Goal: Information Seeking & Learning: Learn about a topic

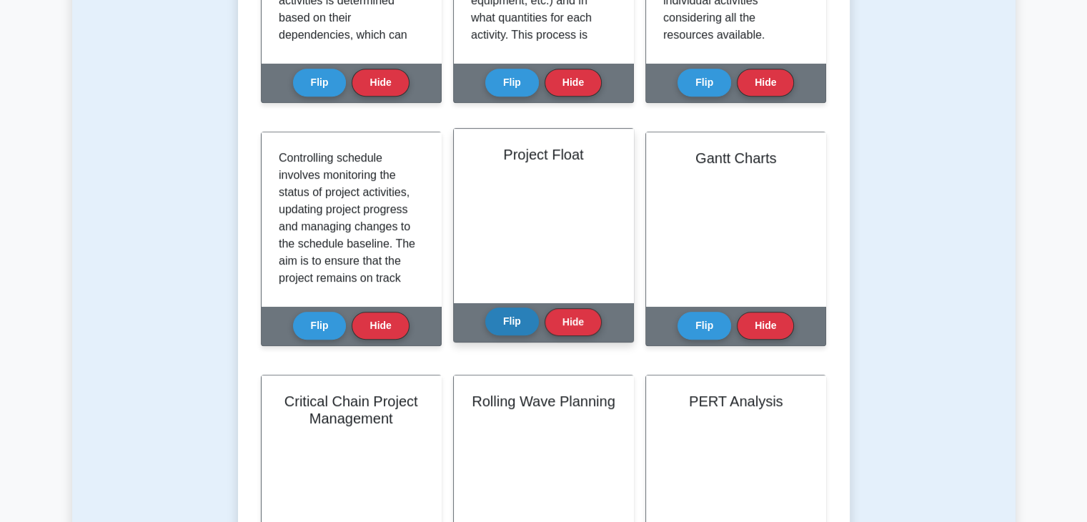
scroll to position [143, 0]
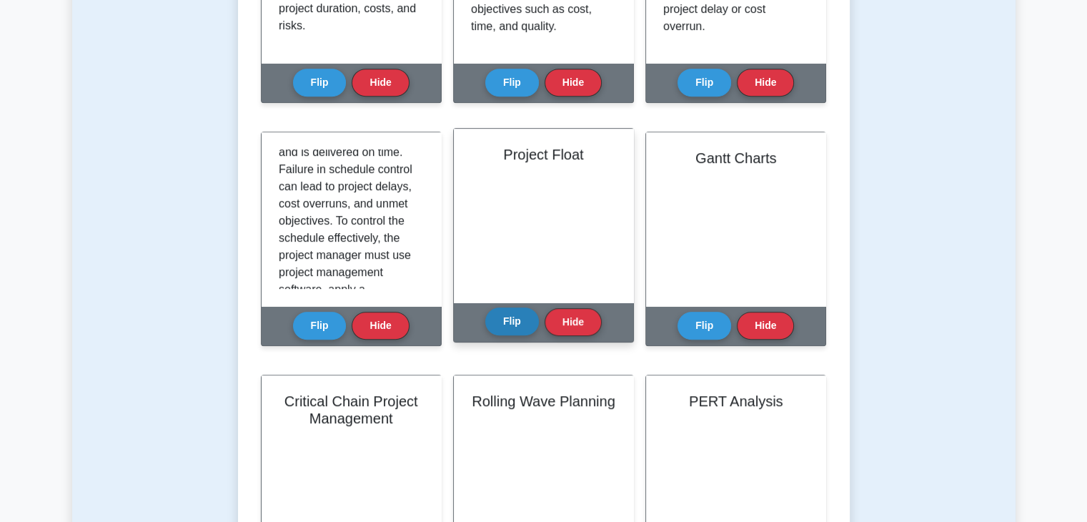
click at [520, 324] on button "Flip" at bounding box center [512, 321] width 54 height 28
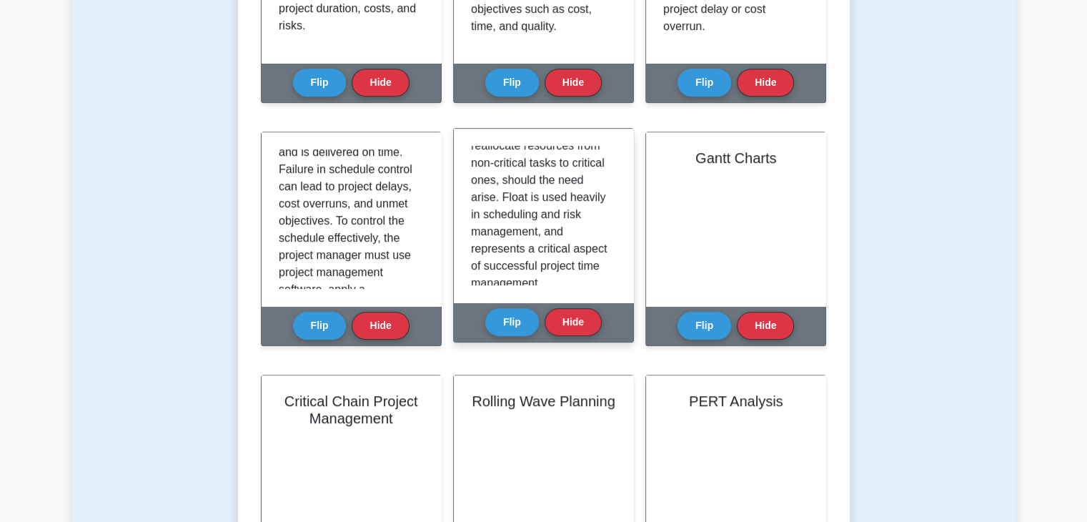
scroll to position [232, 0]
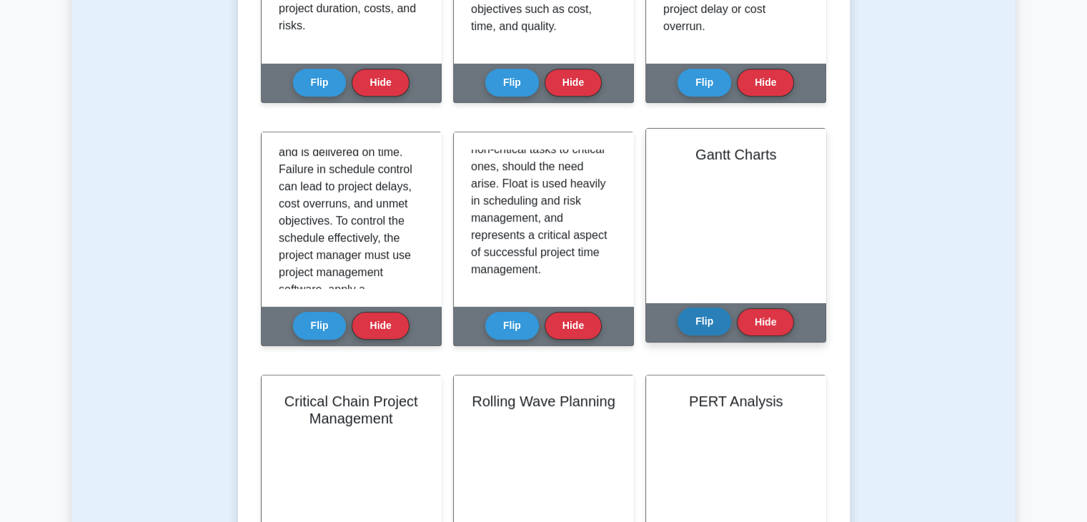
click at [705, 320] on button "Flip" at bounding box center [704, 321] width 54 height 28
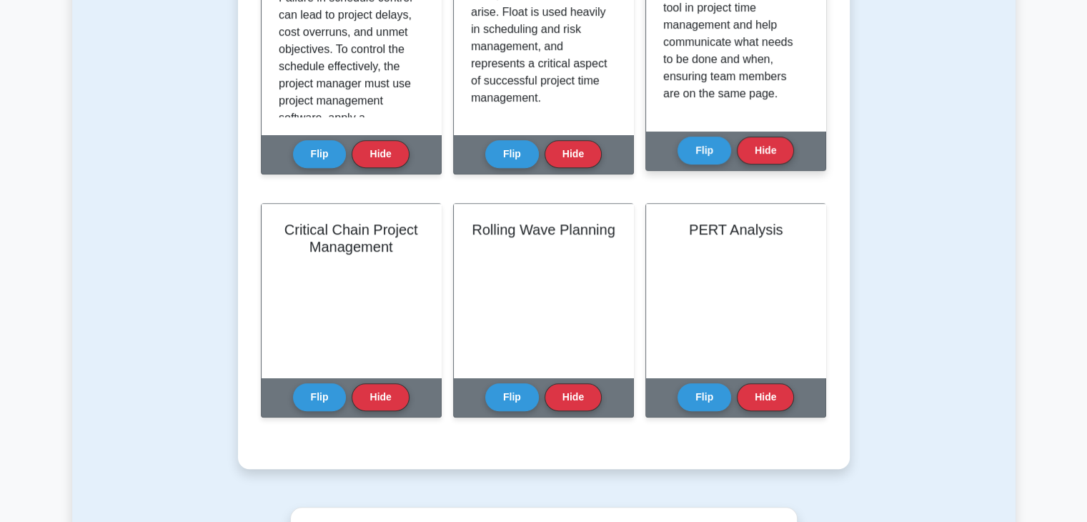
scroll to position [929, 0]
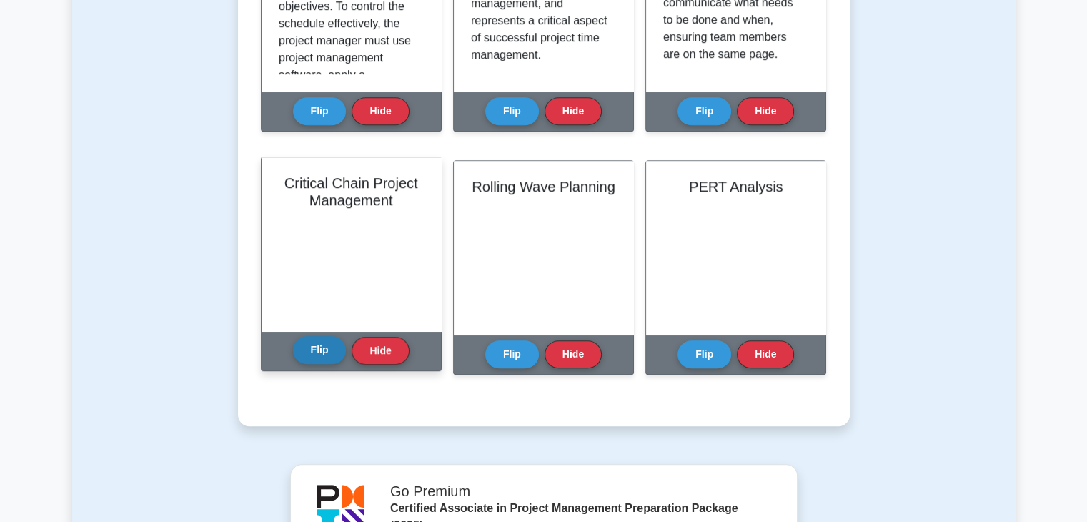
click at [326, 354] on button "Flip" at bounding box center [320, 350] width 54 height 28
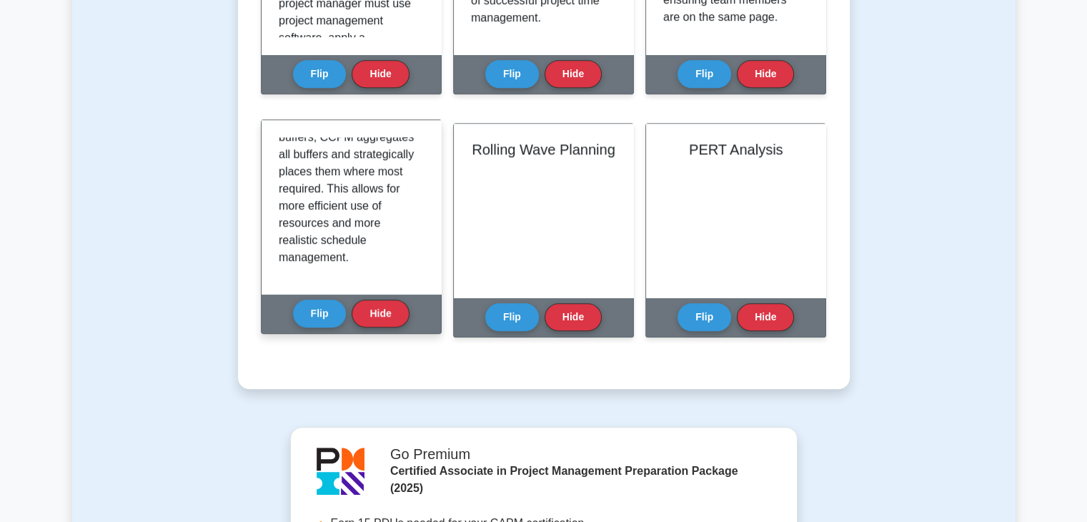
scroll to position [1000, 0]
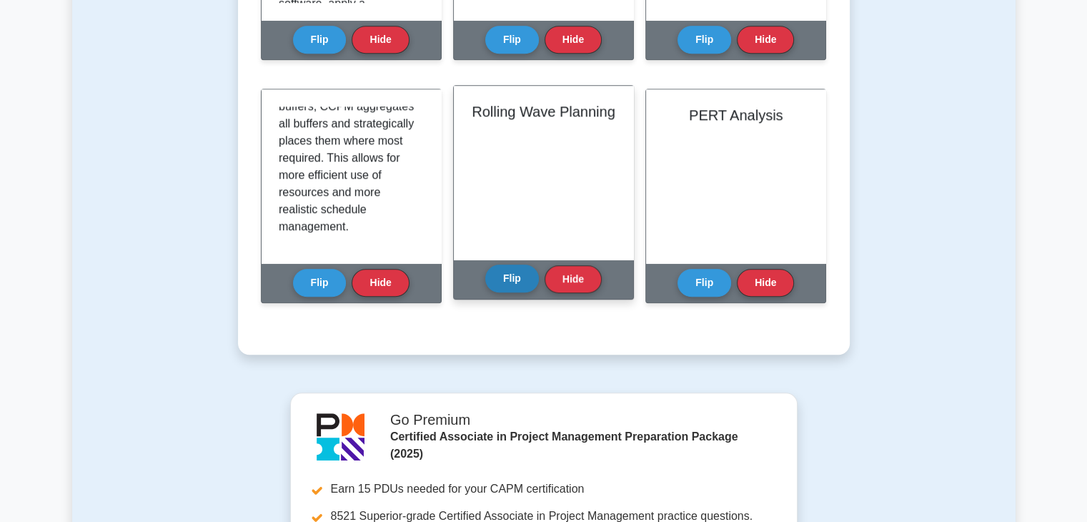
click at [511, 277] on button "Flip" at bounding box center [512, 278] width 54 height 28
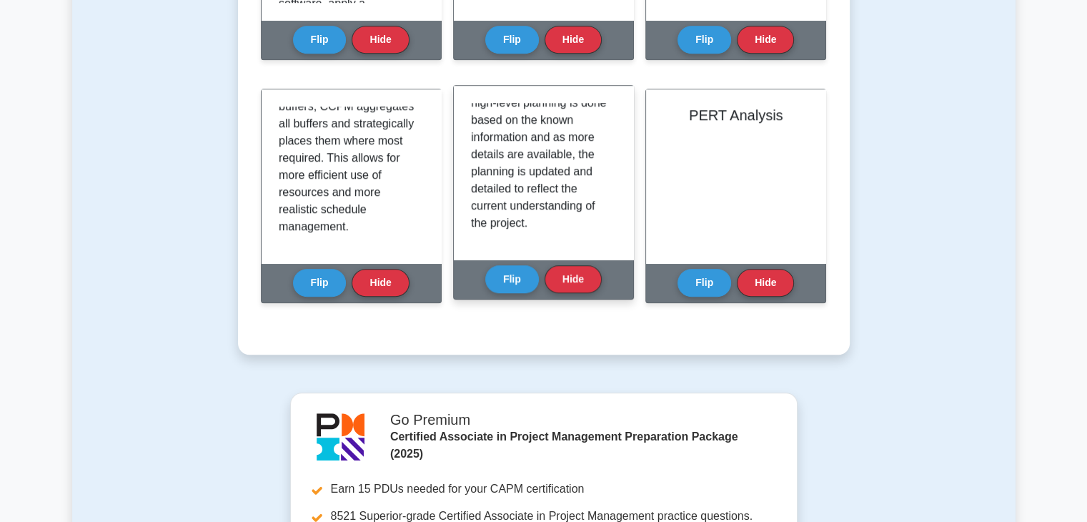
scroll to position [232, 0]
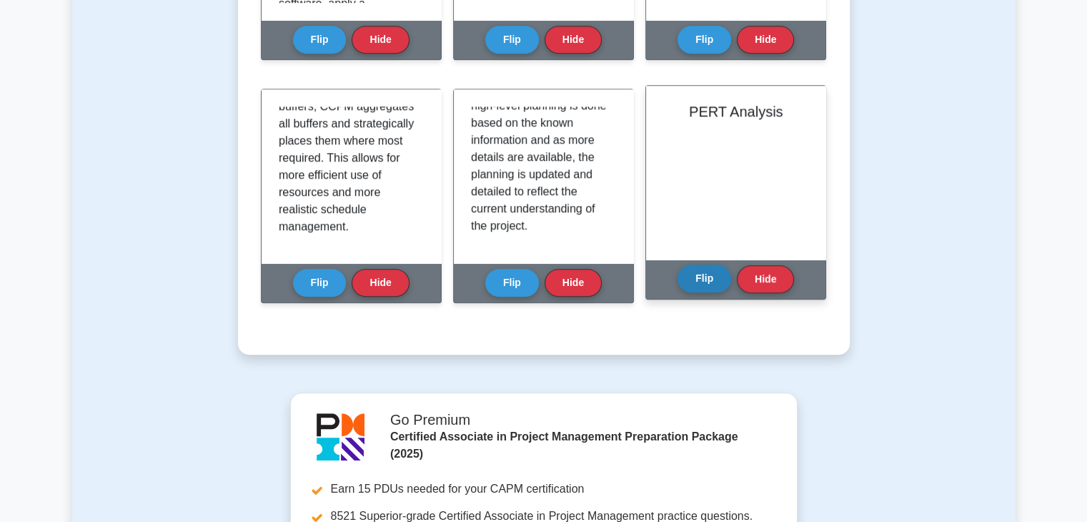
click at [715, 272] on button "Flip" at bounding box center [704, 278] width 54 height 28
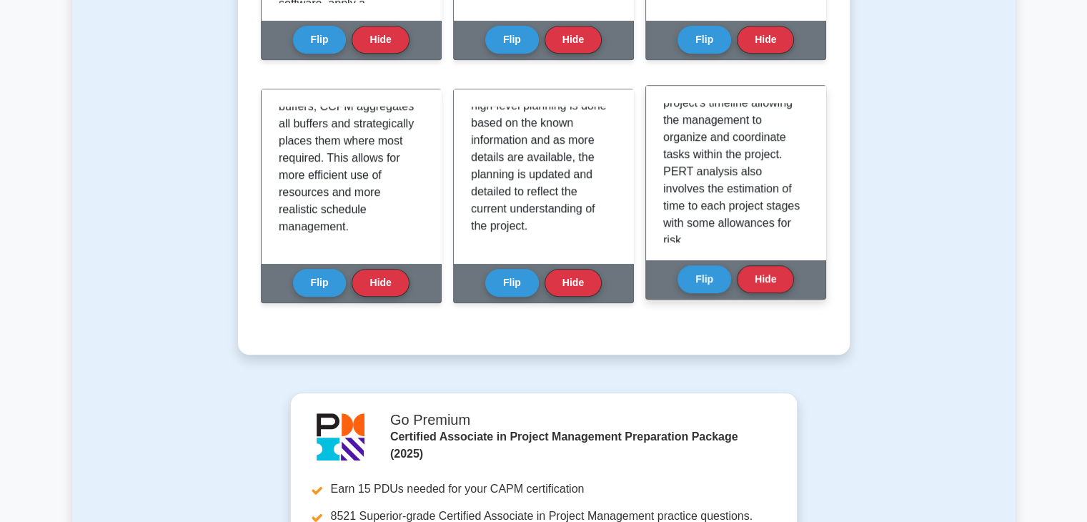
scroll to position [1072, 0]
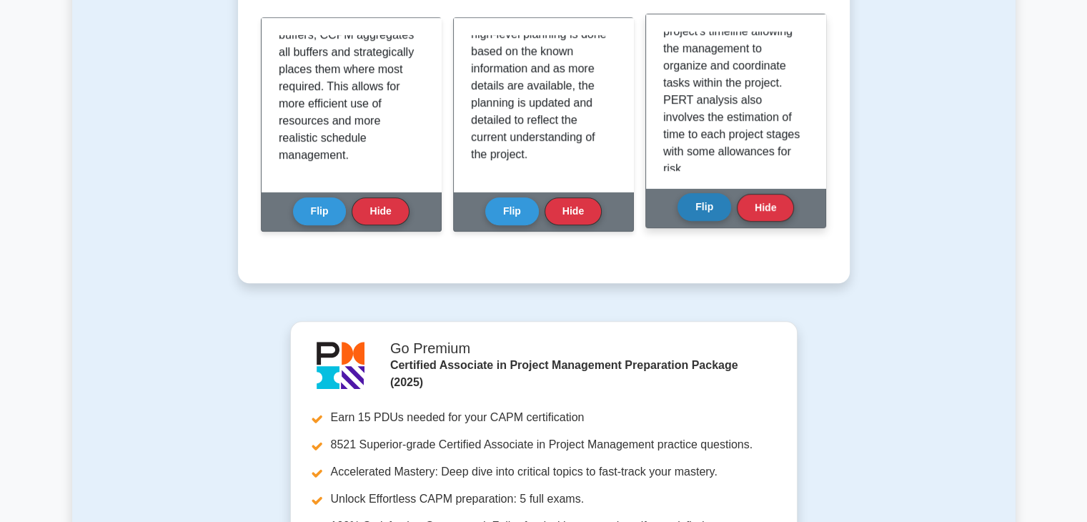
click at [707, 207] on button "Flip" at bounding box center [704, 207] width 54 height 28
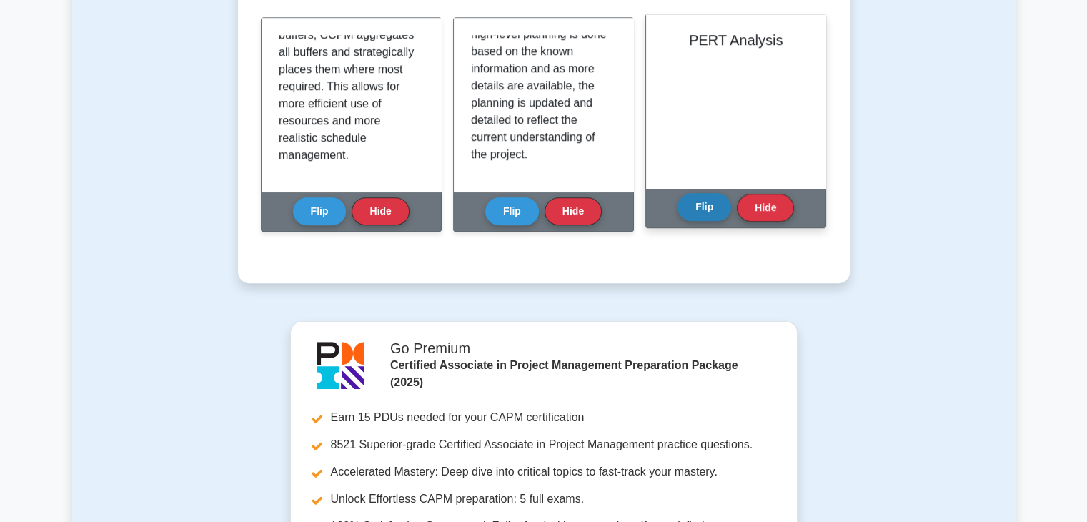
click at [707, 207] on button "Flip" at bounding box center [704, 207] width 54 height 28
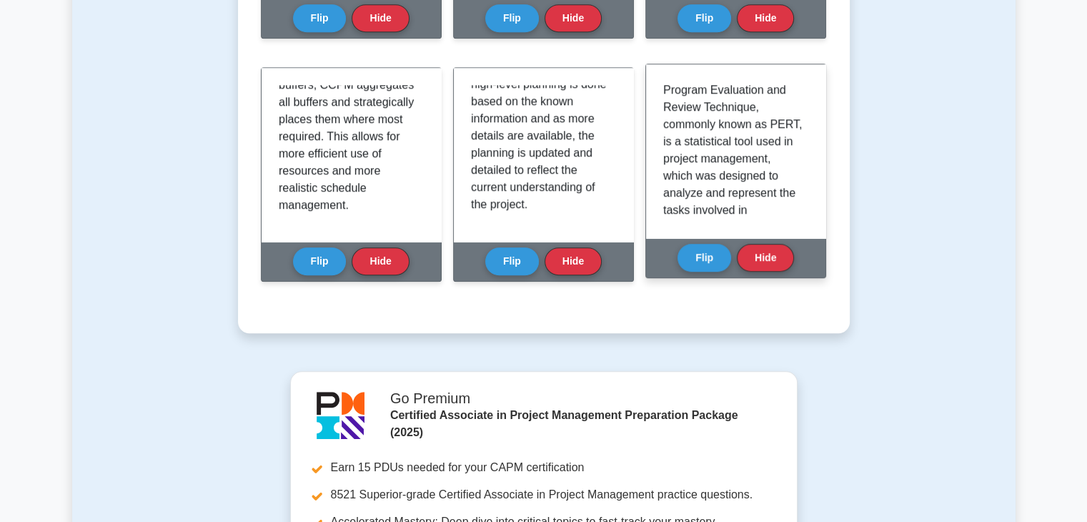
scroll to position [1000, 0]
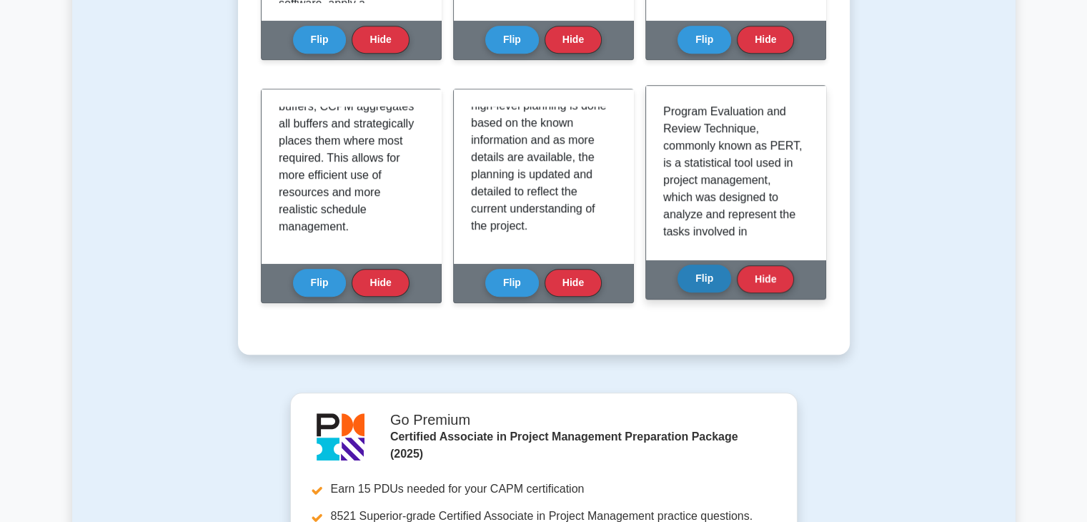
click at [703, 279] on button "Flip" at bounding box center [704, 278] width 54 height 28
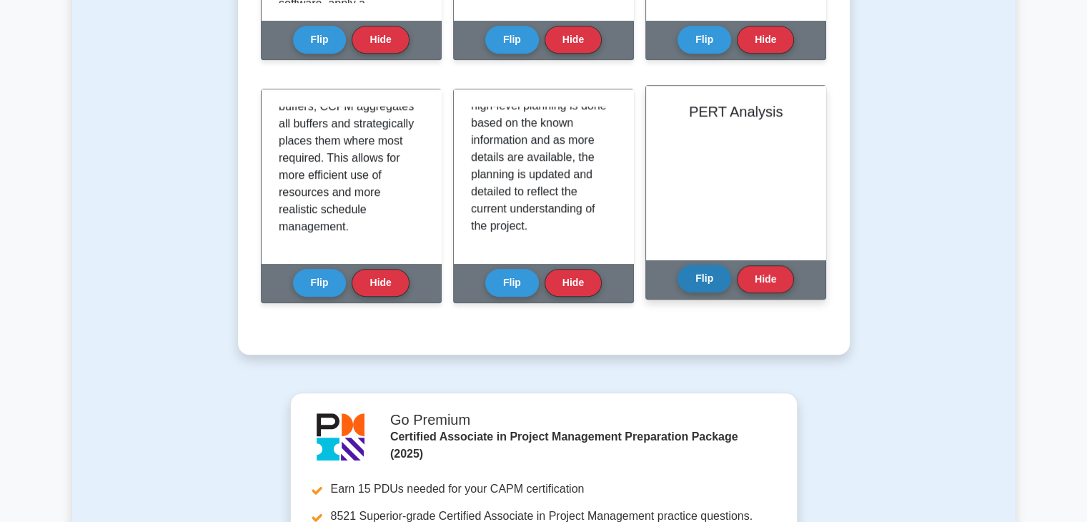
click at [703, 279] on button "Flip" at bounding box center [704, 278] width 54 height 28
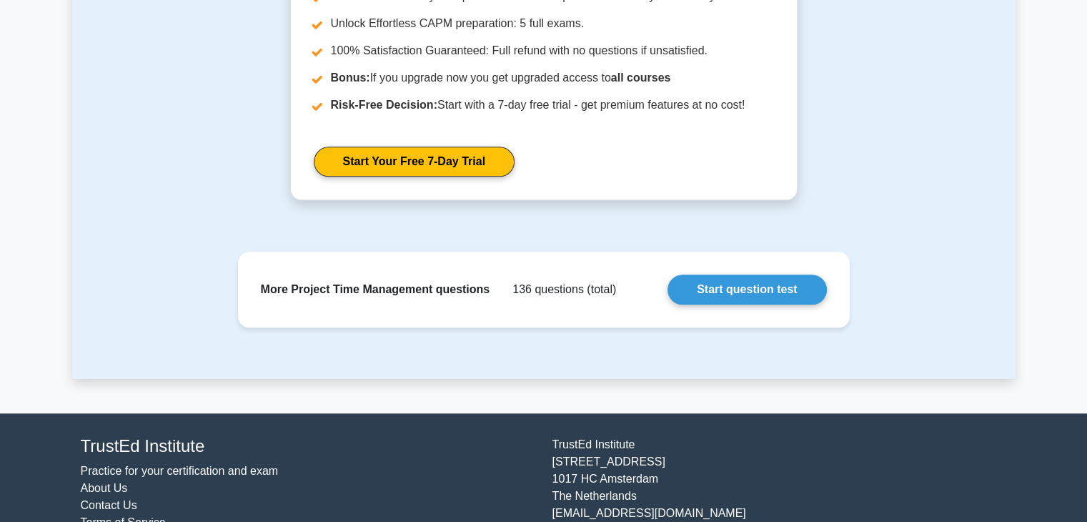
scroll to position [1572, 0]
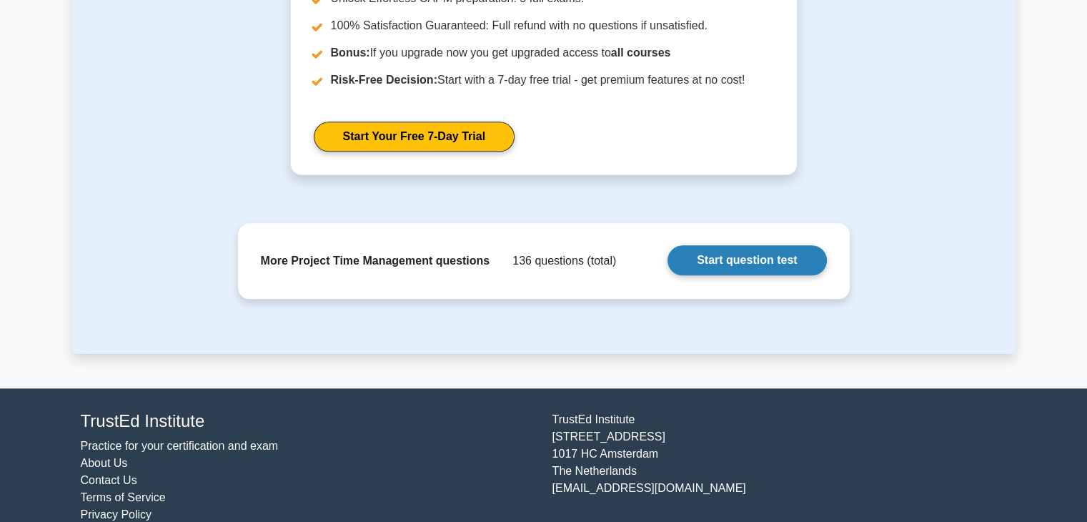
click at [706, 261] on link "Start question test" at bounding box center [746, 260] width 159 height 30
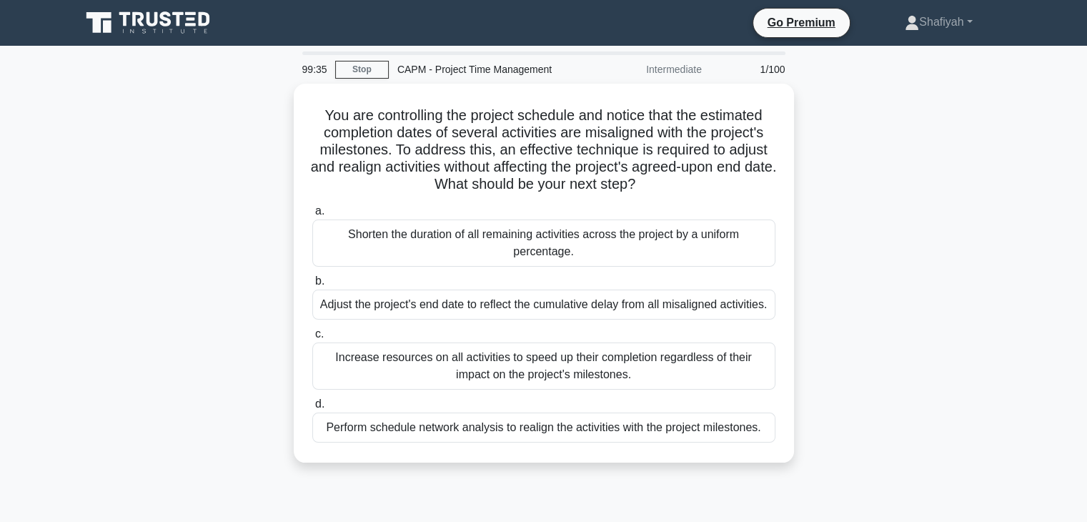
scroll to position [71, 0]
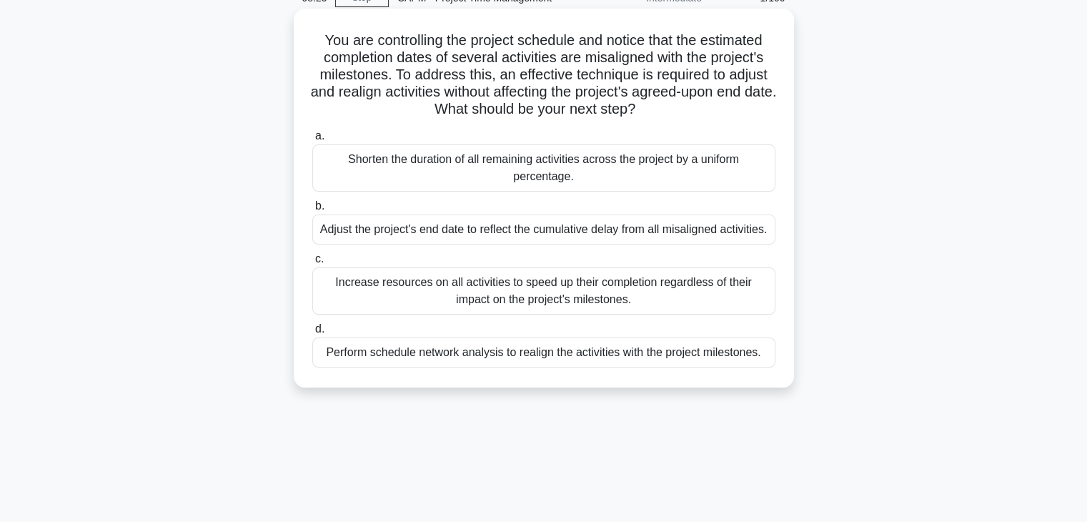
click at [477, 165] on div "Shorten the duration of all remaining activities across the project by a unifor…" at bounding box center [543, 167] width 463 height 47
click at [312, 141] on input "a. Shorten the duration of all remaining activities across the project by a uni…" at bounding box center [312, 135] width 0 height 9
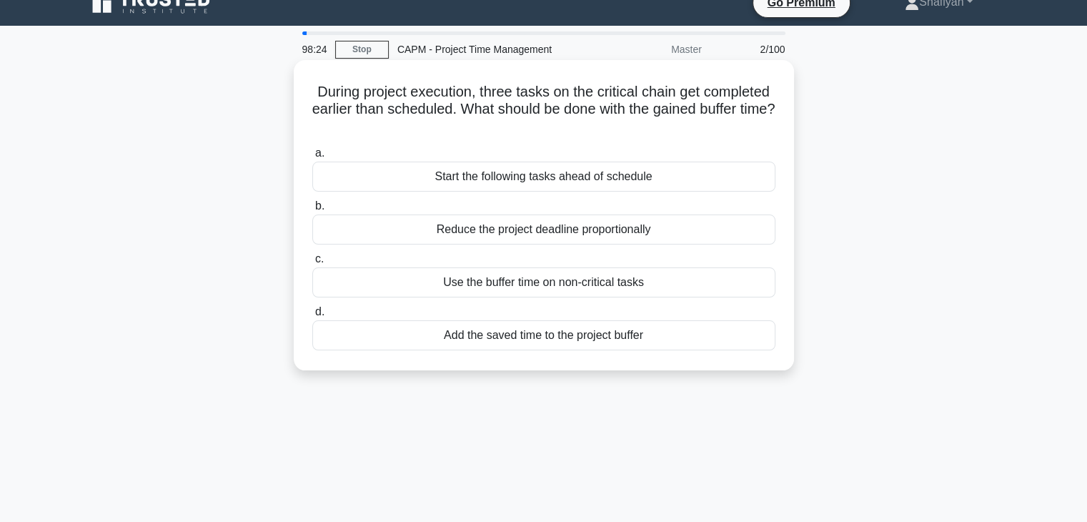
scroll to position [0, 0]
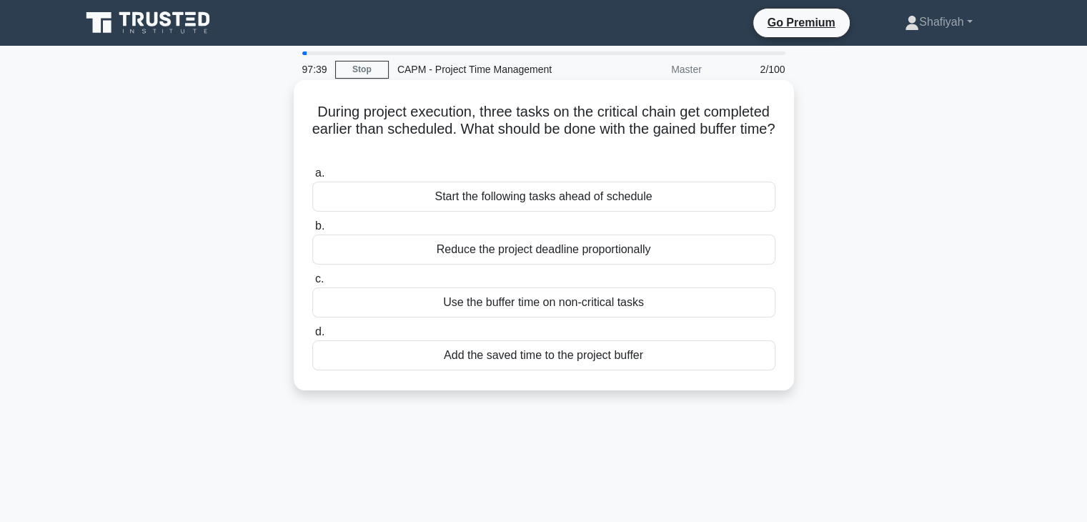
click at [595, 358] on div "Add the saved time to the project buffer" at bounding box center [543, 355] width 463 height 30
click at [312, 337] on input "d. Add the saved time to the project buffer" at bounding box center [312, 331] width 0 height 9
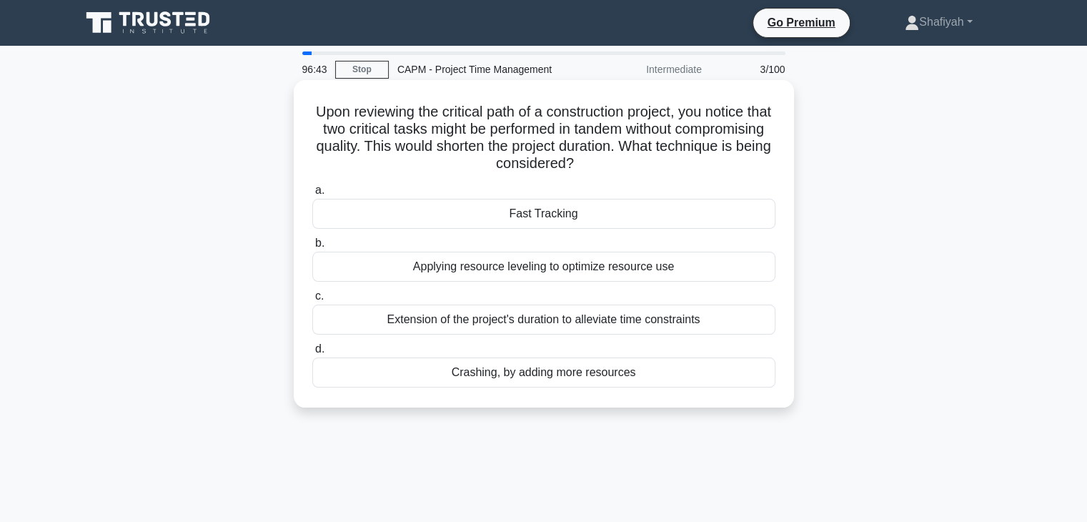
click at [449, 332] on div "Extension of the project's duration to alleviate time constraints" at bounding box center [543, 319] width 463 height 30
click at [312, 301] on input "c. Extension of the project's duration to alleviate time constraints" at bounding box center [312, 296] width 0 height 9
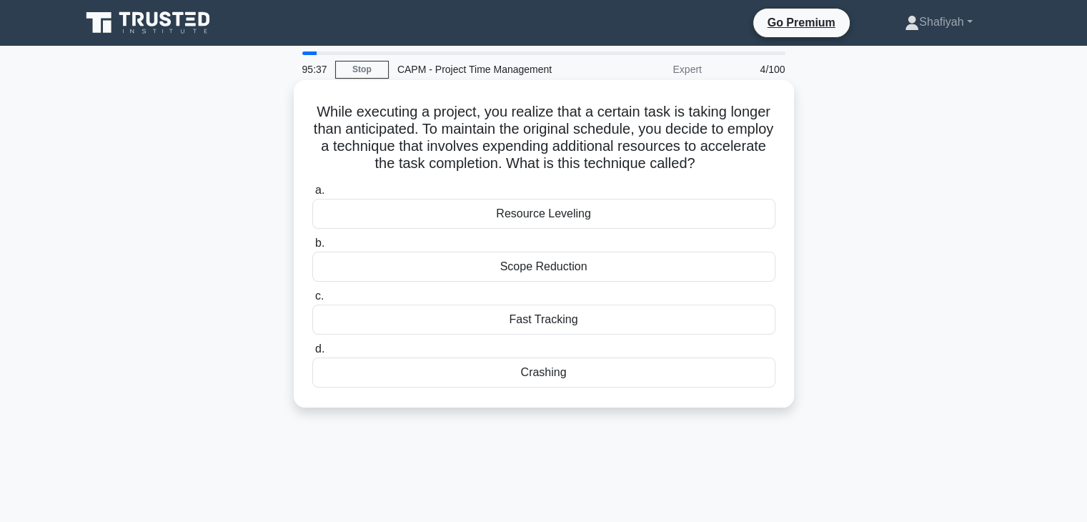
click at [602, 211] on div "Resource Leveling" at bounding box center [543, 214] width 463 height 30
click at [312, 195] on input "a. Resource Leveling" at bounding box center [312, 190] width 0 height 9
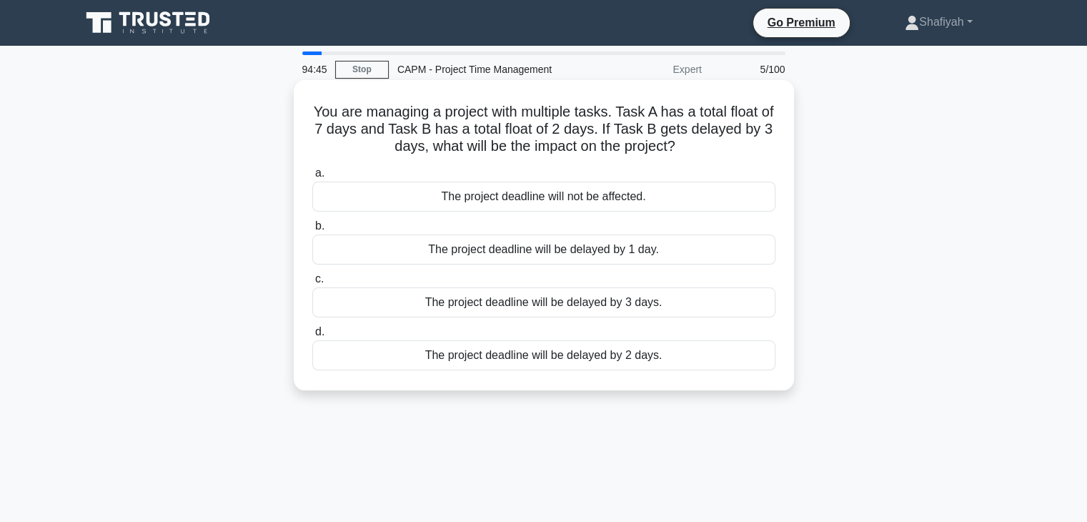
click at [577, 312] on div "The project deadline will be delayed by 3 days." at bounding box center [543, 302] width 463 height 30
click at [312, 284] on input "c. The project deadline will be delayed by 3 days." at bounding box center [312, 278] width 0 height 9
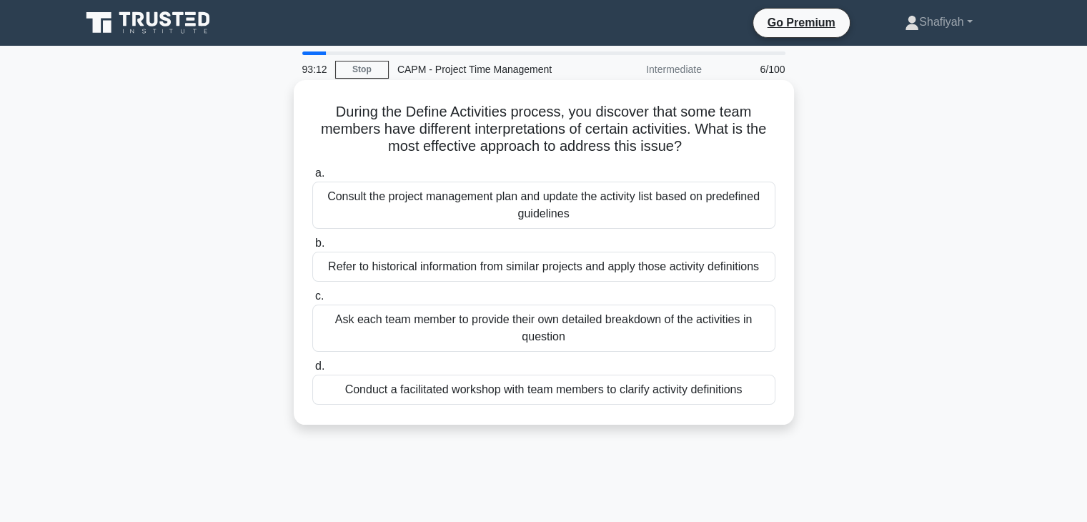
click at [532, 218] on div "Consult the project management plan and update the activity list based on prede…" at bounding box center [543, 205] width 463 height 47
click at [312, 178] on input "a. Consult the project management plan and update the activity list based on pr…" at bounding box center [312, 173] width 0 height 9
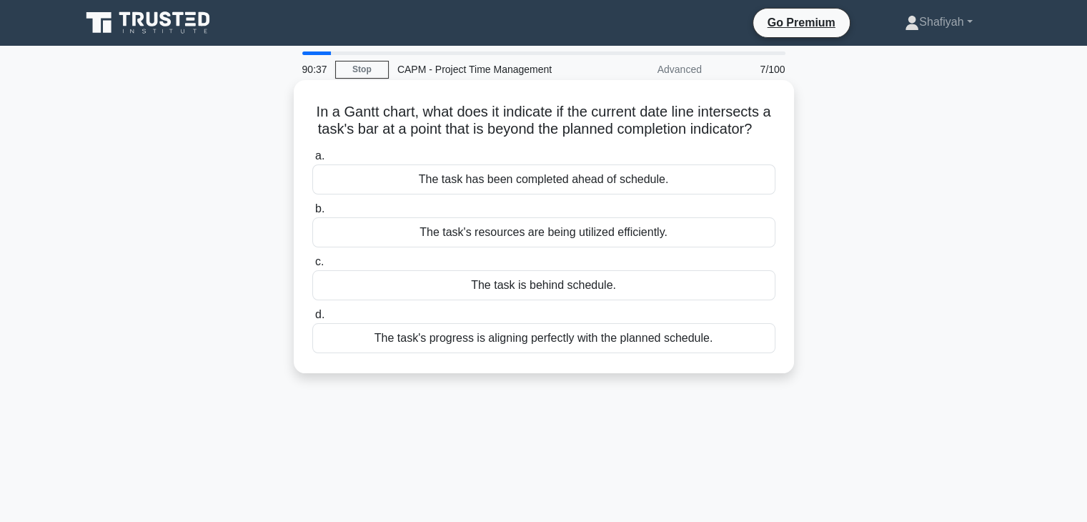
click at [605, 353] on div "The task's progress is aligning perfectly with the planned schedule." at bounding box center [543, 338] width 463 height 30
click at [312, 319] on input "d. The task's progress is aligning perfectly with the planned schedule." at bounding box center [312, 314] width 0 height 9
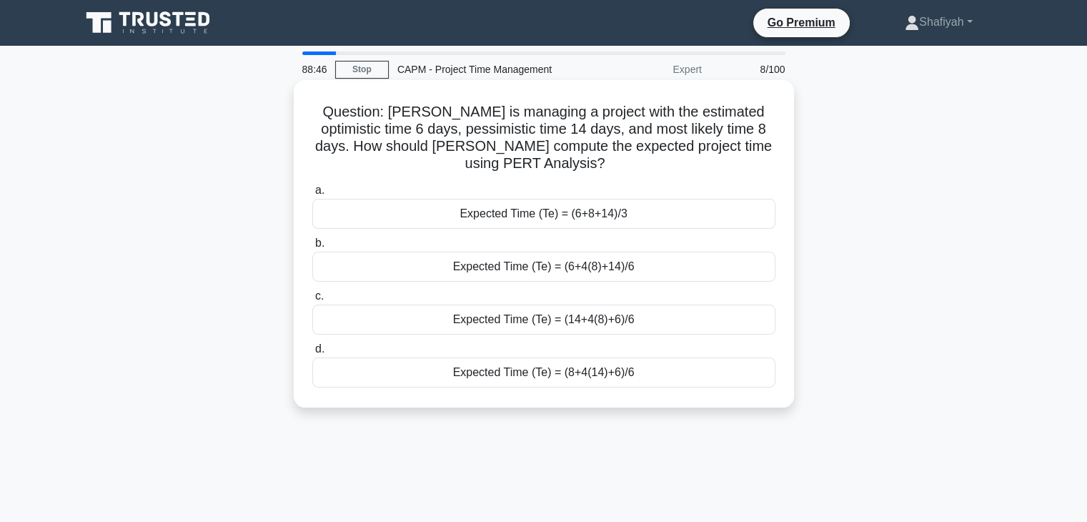
click at [560, 275] on div "Expected Time (Te) = (6+4(8)+14)/6" at bounding box center [543, 267] width 463 height 30
click at [312, 248] on input "b. Expected Time (Te) = (6+4(8)+14)/6" at bounding box center [312, 243] width 0 height 9
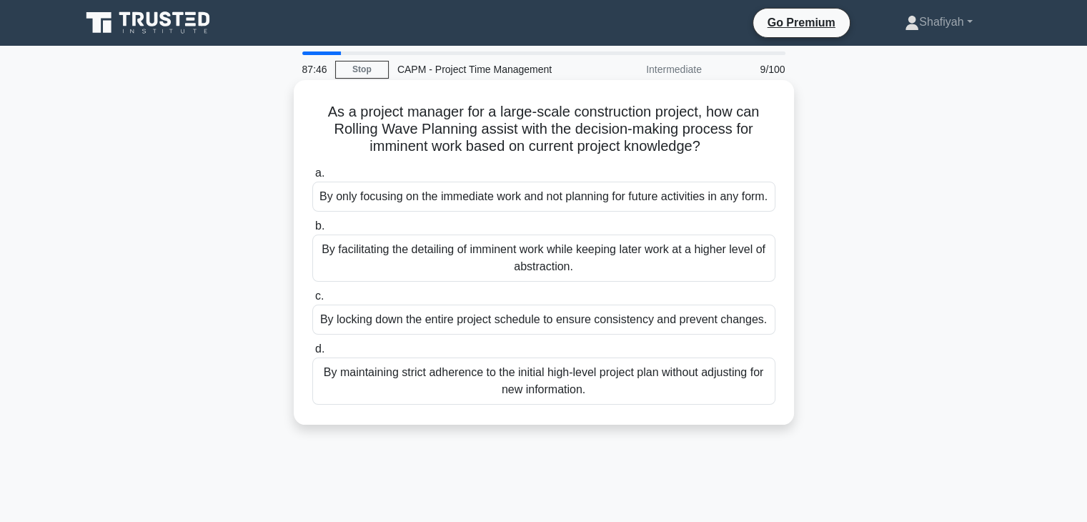
click at [430, 279] on div "By facilitating the detailing of imminent work while keeping later work at a hi…" at bounding box center [543, 257] width 463 height 47
click at [312, 231] on input "b. By facilitating the detailing of imminent work while keeping later work at a…" at bounding box center [312, 226] width 0 height 9
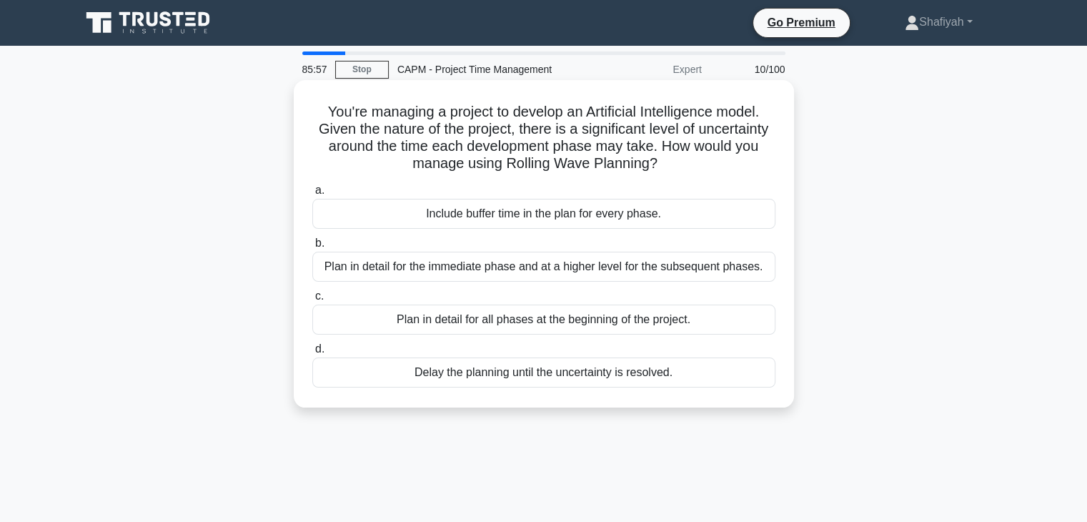
click at [522, 277] on div "Plan in detail for the immediate phase and at a higher level for the subsequent…" at bounding box center [543, 267] width 463 height 30
click at [312, 248] on input "b. Plan in detail for the immediate phase and at a higher level for the subsequ…" at bounding box center [312, 243] width 0 height 9
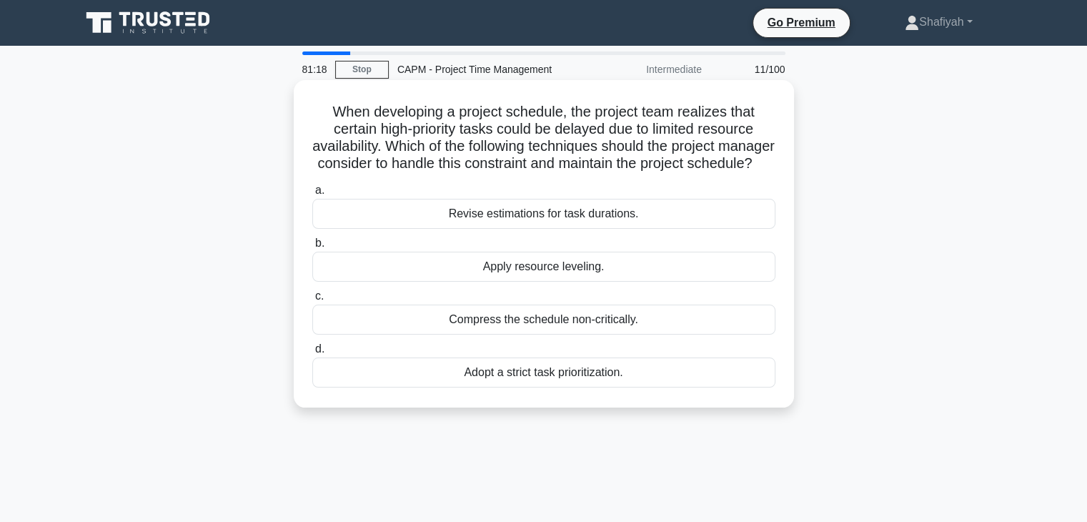
click at [502, 387] on div "Adopt a strict task prioritization." at bounding box center [543, 372] width 463 height 30
click at [312, 354] on input "d. Adopt a strict task prioritization." at bounding box center [312, 348] width 0 height 9
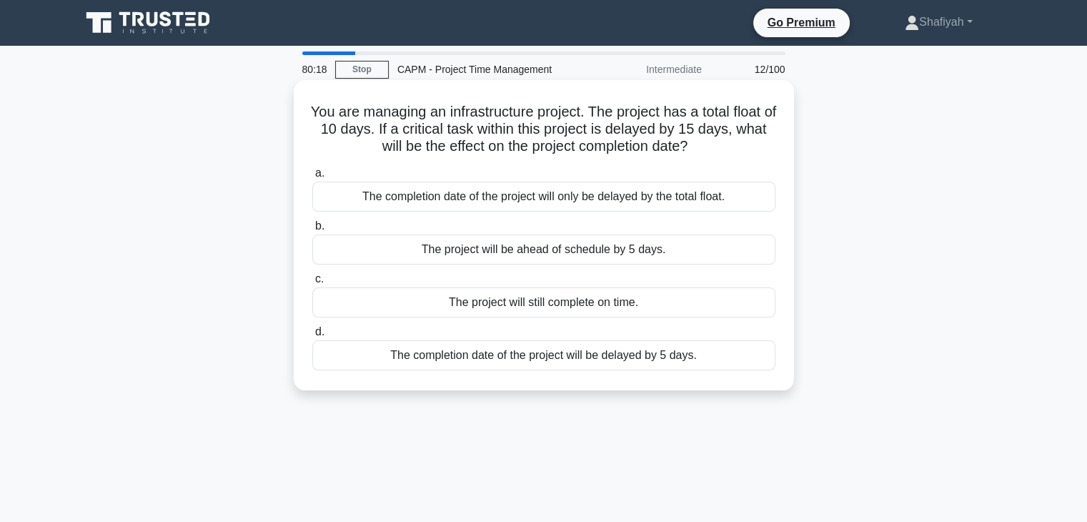
click at [497, 204] on div "The completion date of the project will only be delayed by the total float." at bounding box center [543, 197] width 463 height 30
click at [312, 178] on input "a. The completion date of the project will only be delayed by the total float." at bounding box center [312, 173] width 0 height 9
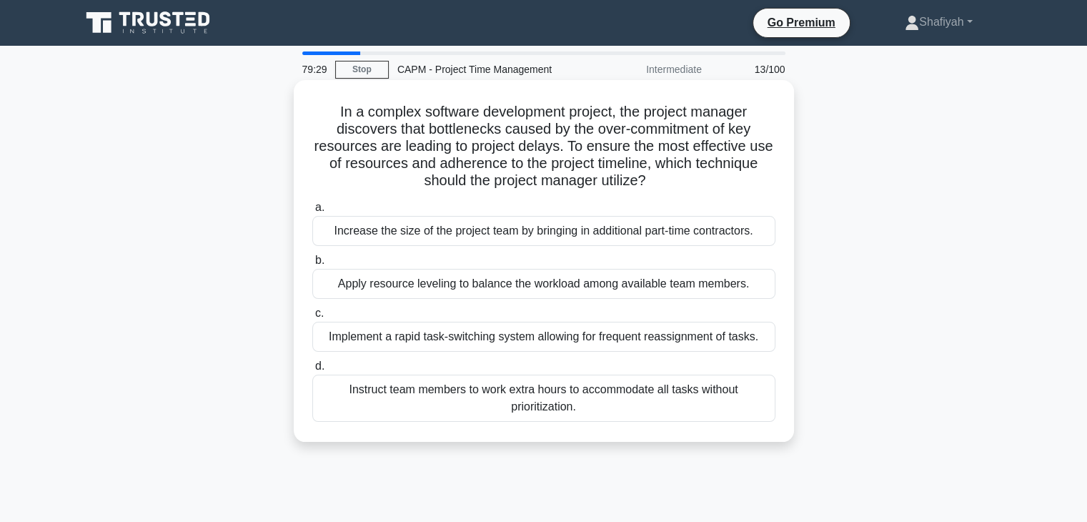
click at [585, 339] on div "Implement a rapid task-switching system allowing for frequent reassignment of t…" at bounding box center [543, 337] width 463 height 30
click at [312, 318] on input "c. Implement a rapid task-switching system allowing for frequent reassignment o…" at bounding box center [312, 313] width 0 height 9
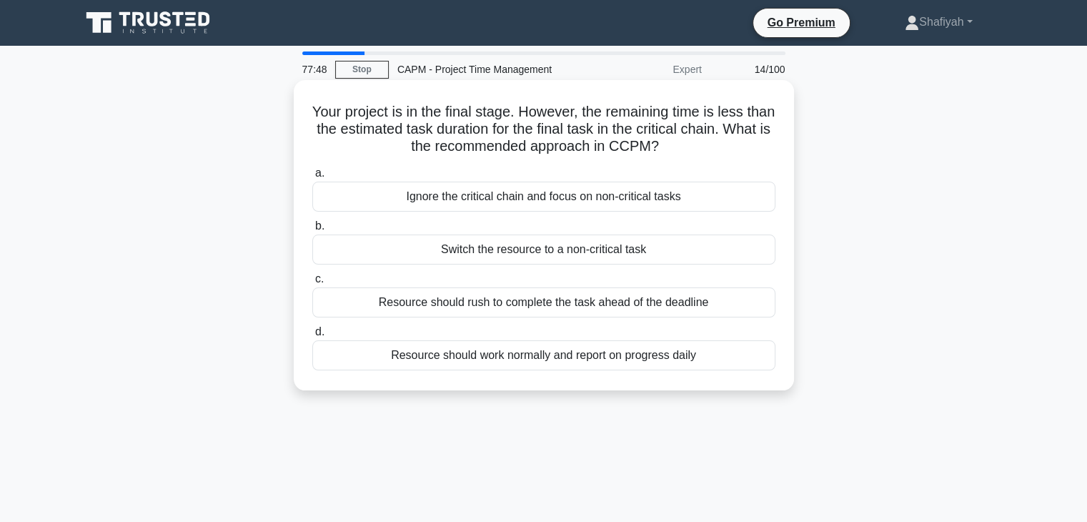
click at [641, 364] on div "Resource should work normally and report on progress daily" at bounding box center [543, 355] width 463 height 30
click at [312, 337] on input "d. Resource should work normally and report on progress daily" at bounding box center [312, 331] width 0 height 9
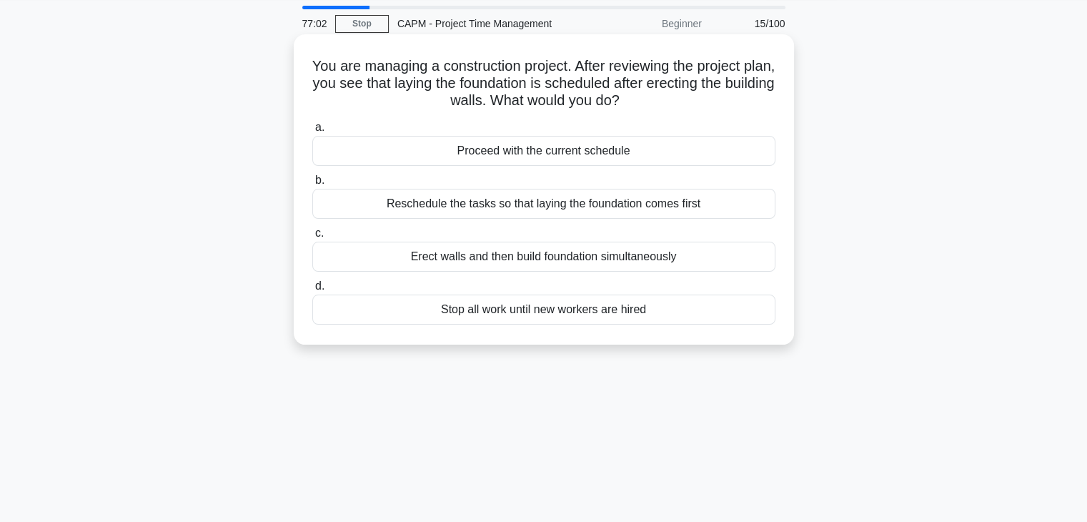
scroll to position [71, 0]
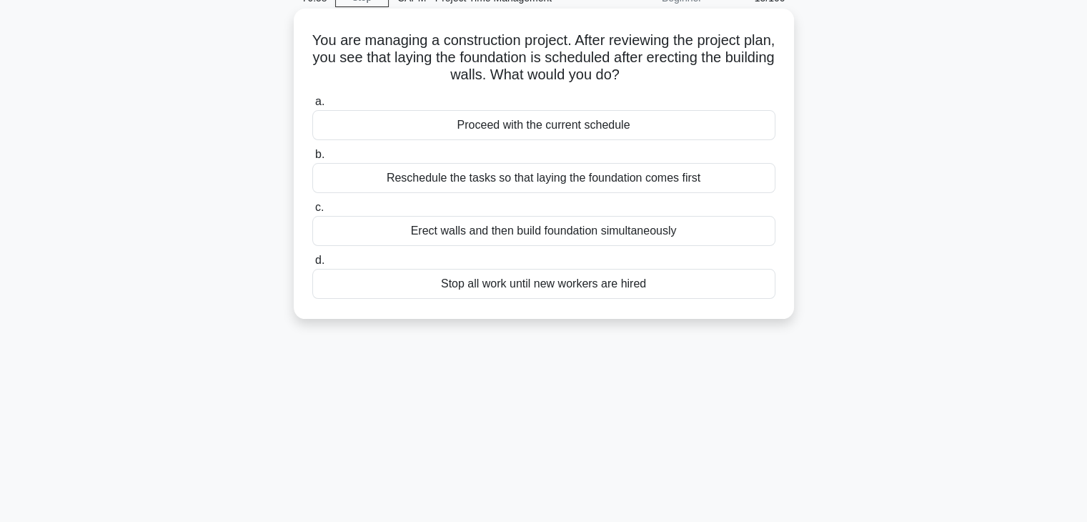
click at [577, 184] on div "Reschedule the tasks so that laying the foundation comes first" at bounding box center [543, 178] width 463 height 30
click at [312, 159] on input "b. Reschedule the tasks so that laying the foundation comes first" at bounding box center [312, 154] width 0 height 9
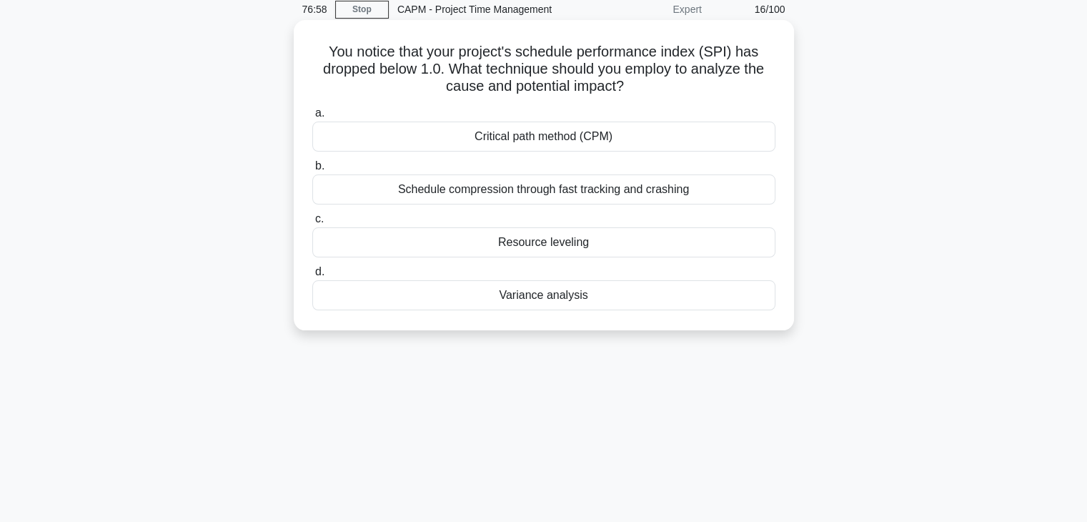
scroll to position [0, 0]
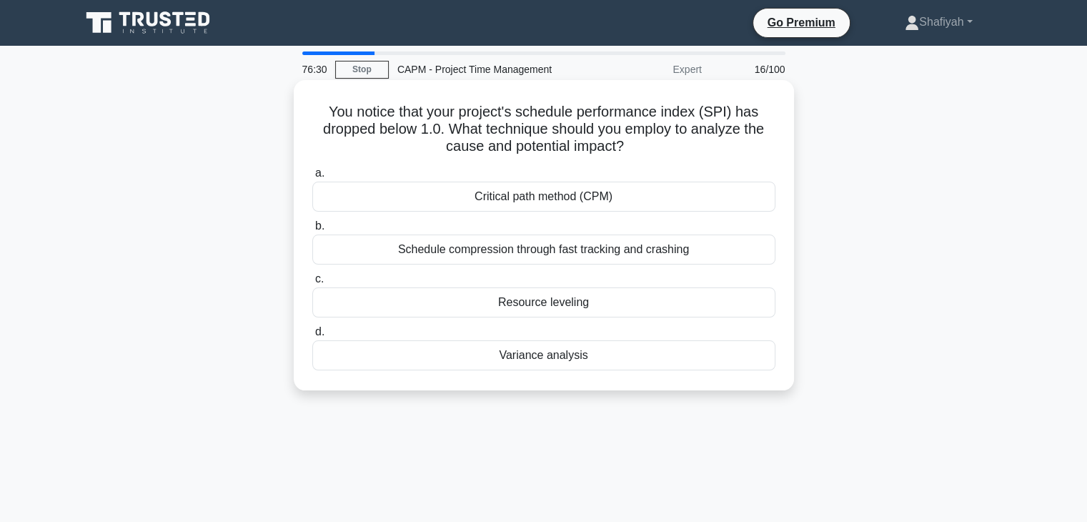
click at [500, 257] on div "Schedule compression through fast tracking and crashing" at bounding box center [543, 249] width 463 height 30
click at [312, 231] on input "b. Schedule compression through fast tracking and crashing" at bounding box center [312, 226] width 0 height 9
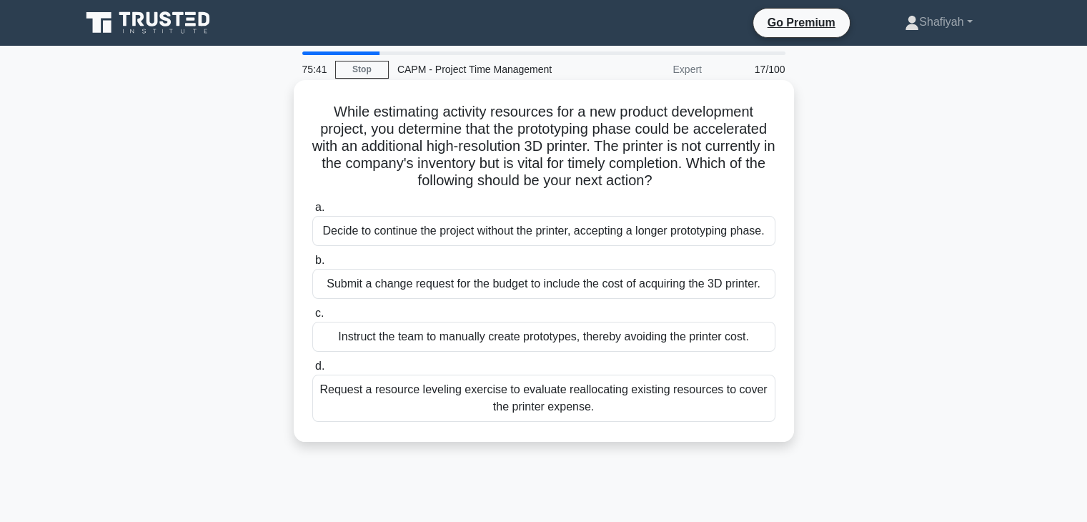
click at [612, 401] on div "Request a resource leveling exercise to evaluate reallocating existing resource…" at bounding box center [543, 397] width 463 height 47
click at [312, 371] on input "d. Request a resource leveling exercise to evaluate reallocating existing resou…" at bounding box center [312, 366] width 0 height 9
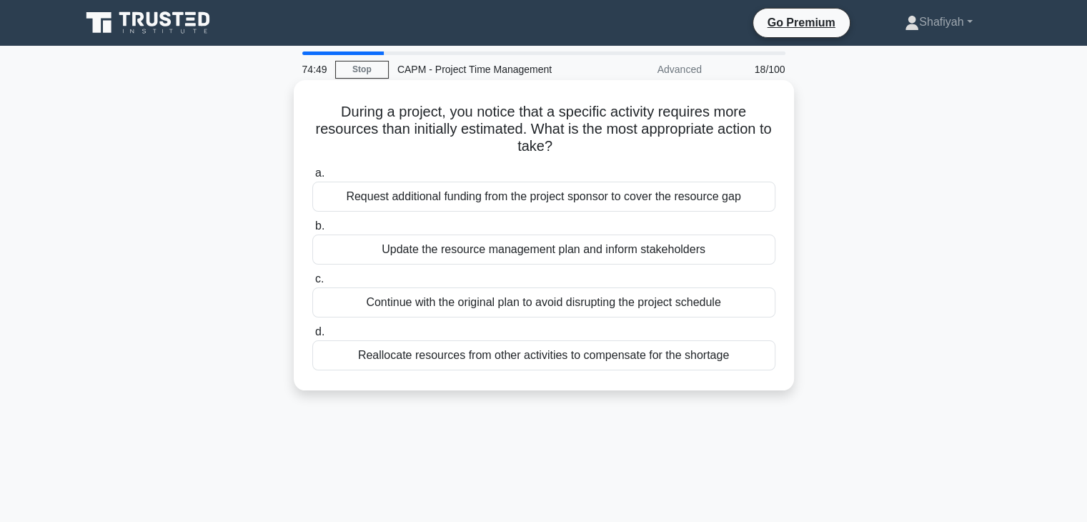
click at [600, 204] on div "Request additional funding from the project sponsor to cover the resource gap" at bounding box center [543, 197] width 463 height 30
click at [312, 178] on input "a. Request additional funding from the project sponsor to cover the resource gap" at bounding box center [312, 173] width 0 height 9
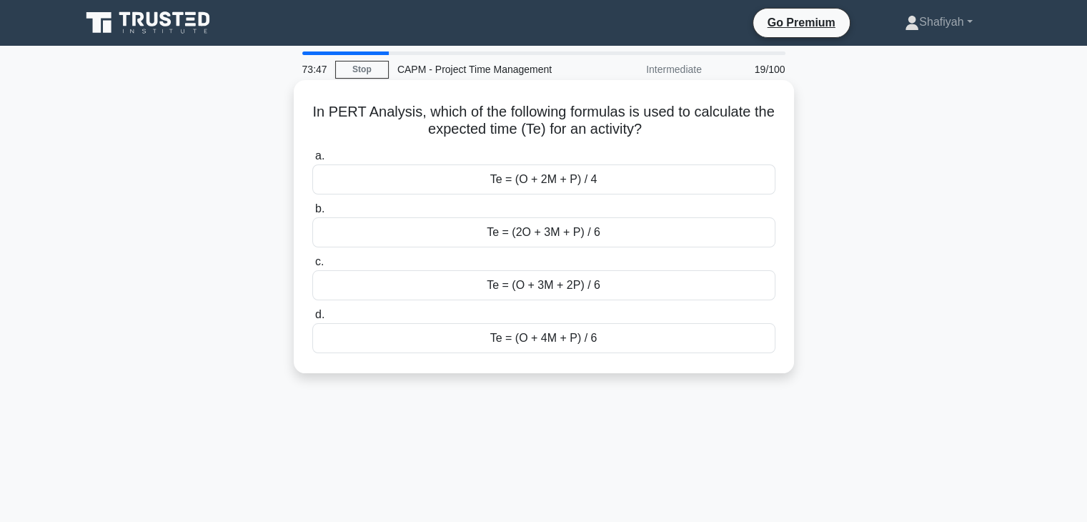
click at [626, 297] on div "Te = (O + 3M + 2P) / 6" at bounding box center [543, 285] width 463 height 30
click at [312, 267] on input "c. Te = (O + 3M + 2P) / 6" at bounding box center [312, 261] width 0 height 9
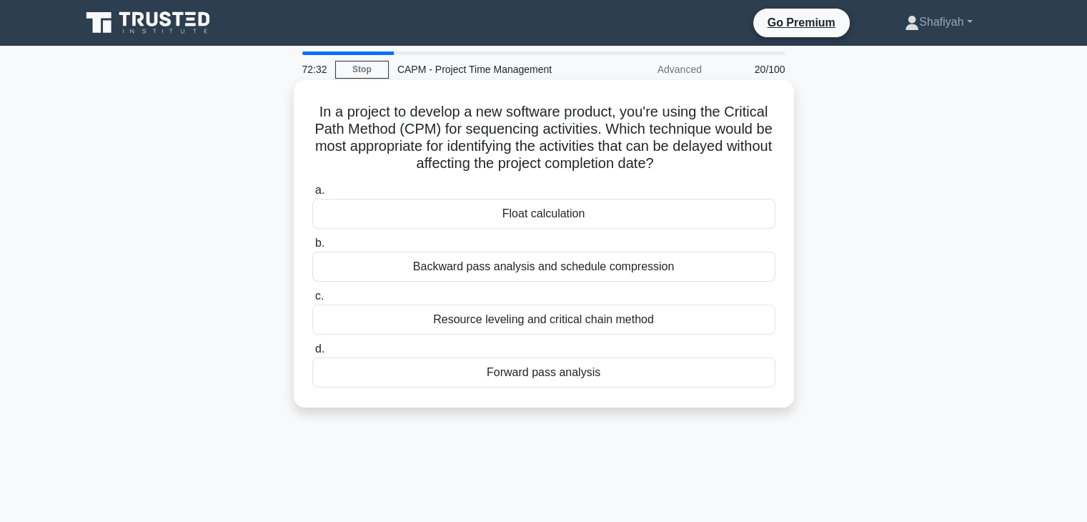
click at [714, 272] on div "Backward pass analysis and schedule compression" at bounding box center [543, 267] width 463 height 30
click at [312, 248] on input "b. Backward pass analysis and schedule compression" at bounding box center [312, 243] width 0 height 9
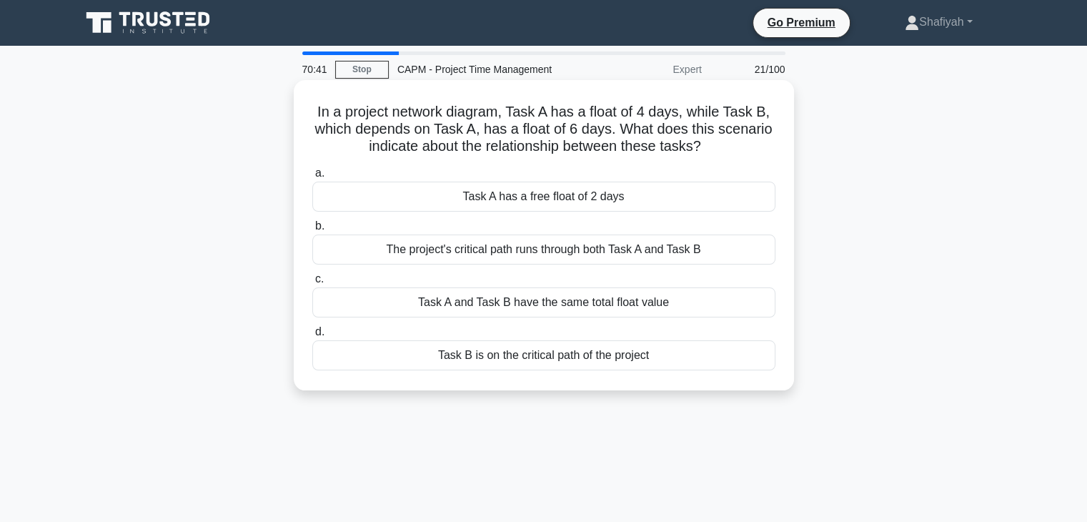
click at [514, 360] on div "Task B is on the critical path of the project" at bounding box center [543, 355] width 463 height 30
click at [312, 337] on input "d. Task B is on the critical path of the project" at bounding box center [312, 331] width 0 height 9
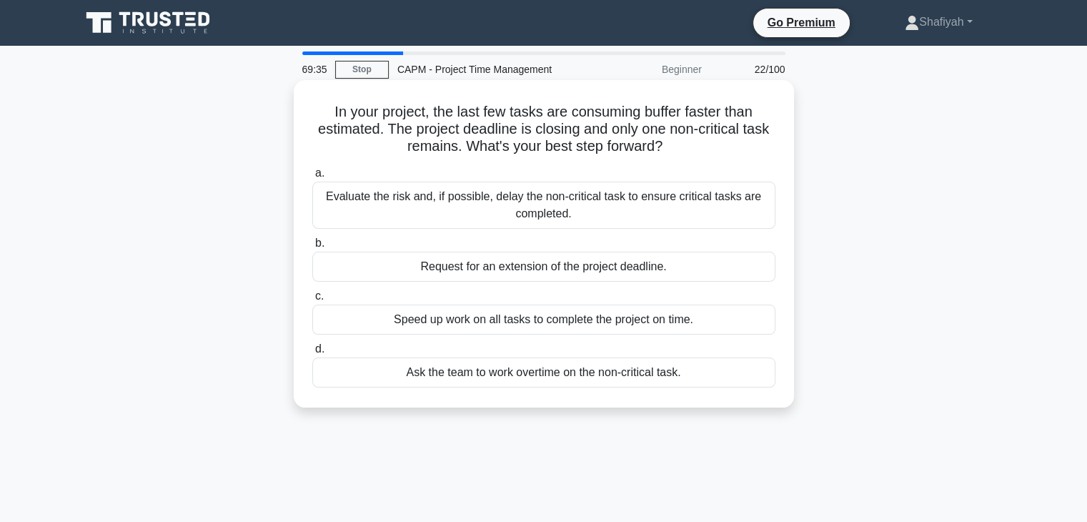
click at [539, 207] on div "Evaluate the risk and, if possible, delay the non-critical task to ensure criti…" at bounding box center [543, 205] width 463 height 47
click at [312, 178] on input "a. Evaluate the risk and, if possible, delay the non-critical task to ensure cr…" at bounding box center [312, 173] width 0 height 9
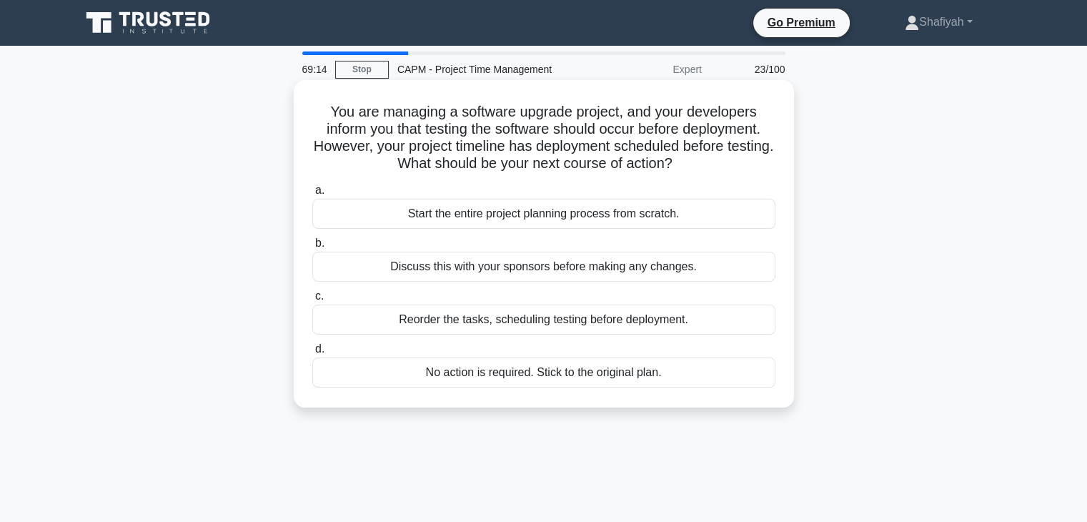
click at [666, 327] on div "Reorder the tasks, scheduling testing before deployment." at bounding box center [543, 319] width 463 height 30
click at [312, 301] on input "c. Reorder the tasks, scheduling testing before deployment." at bounding box center [312, 296] width 0 height 9
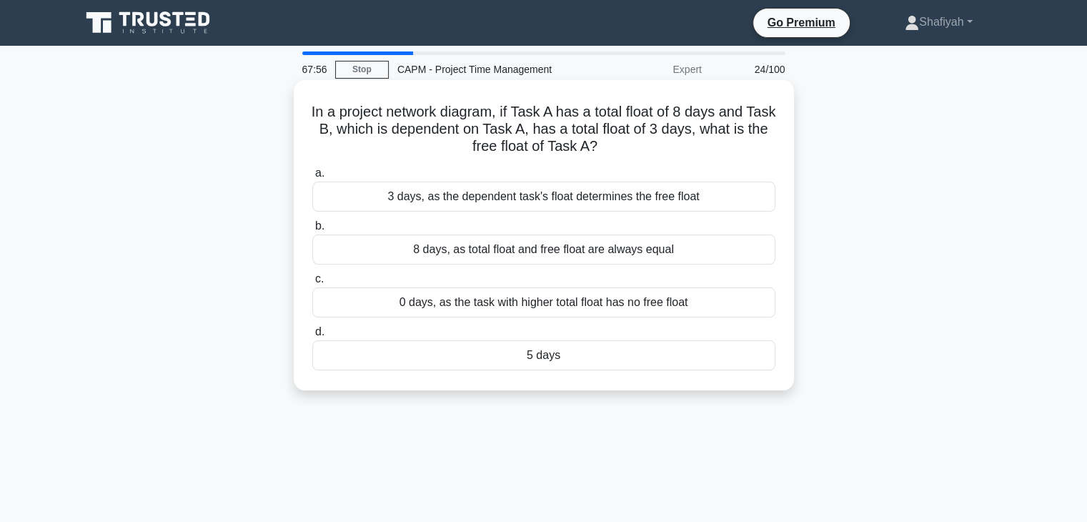
click at [660, 208] on div "3 days, as the dependent task's float determines the free float" at bounding box center [543, 197] width 463 height 30
click at [312, 178] on input "a. 3 days, as the dependent task's float determines the free float" at bounding box center [312, 173] width 0 height 9
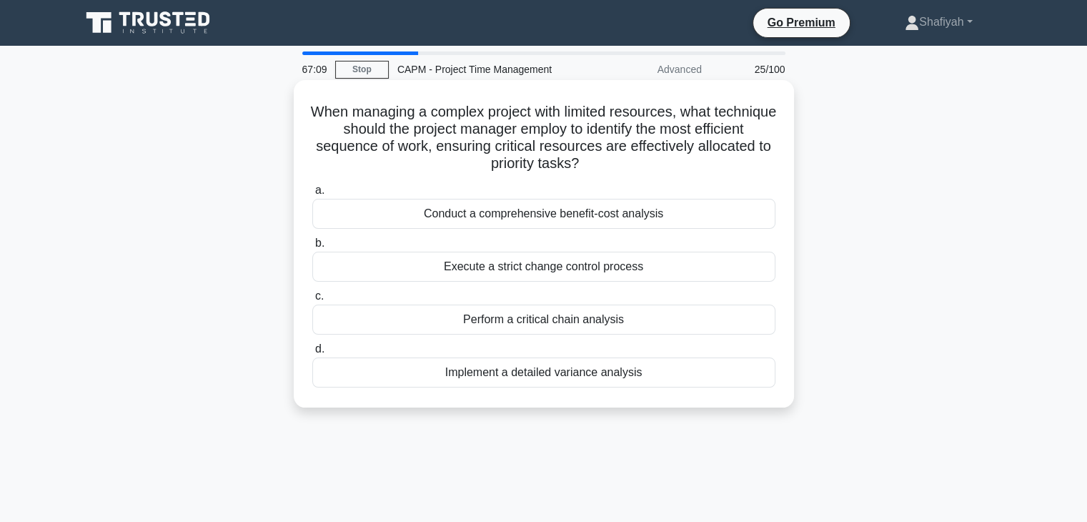
click at [604, 324] on div "Perform a critical chain analysis" at bounding box center [543, 319] width 463 height 30
click at [312, 301] on input "c. Perform a critical chain analysis" at bounding box center [312, 296] width 0 height 9
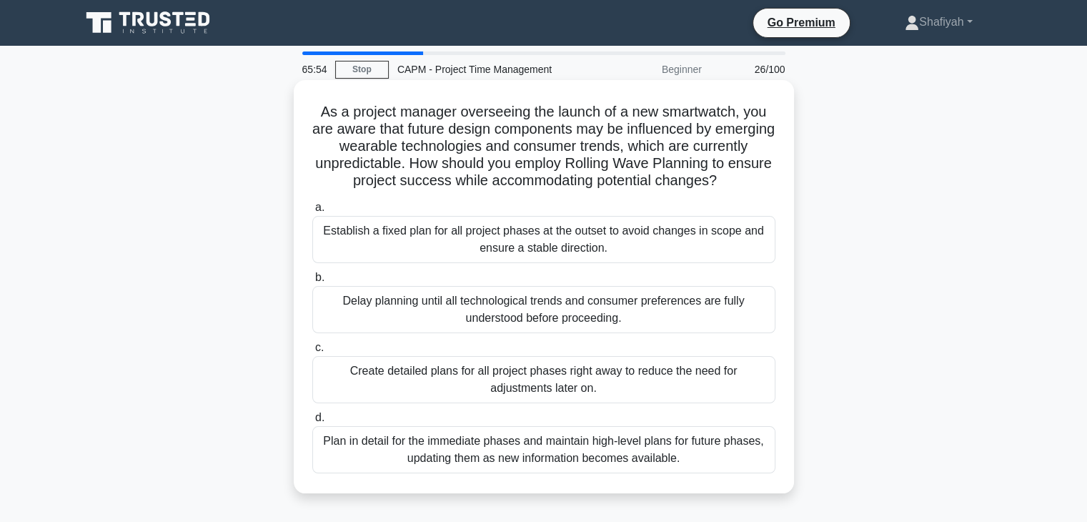
click at [560, 454] on div "Plan in detail for the immediate phases and maintain high-level plans for futur…" at bounding box center [543, 449] width 463 height 47
click at [312, 422] on input "d. Plan in detail for the immediate phases and maintain high-level plans for fu…" at bounding box center [312, 417] width 0 height 9
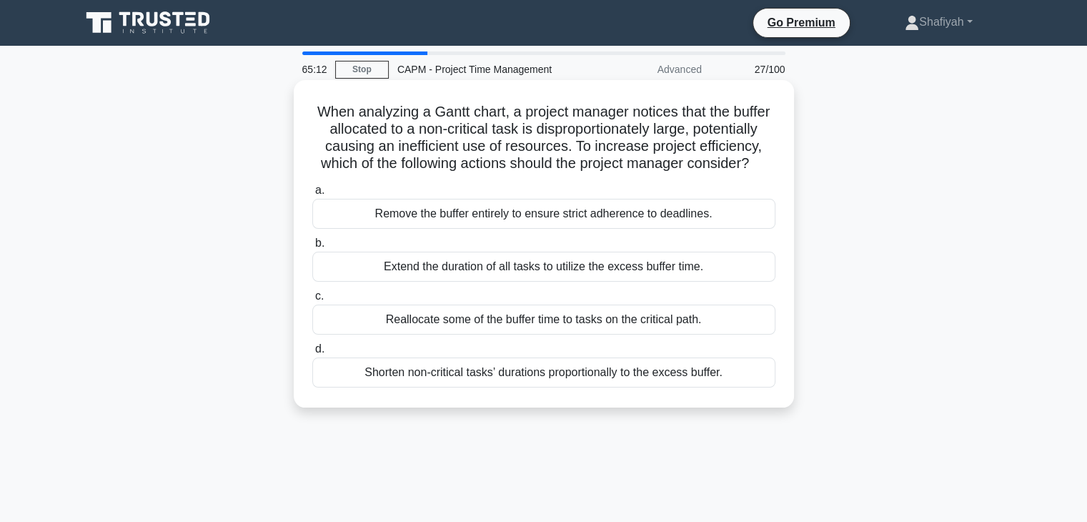
click at [569, 334] on div "Reallocate some of the buffer time to tasks on the critical path." at bounding box center [543, 319] width 463 height 30
click at [312, 301] on input "c. Reallocate some of the buffer time to tasks on the critical path." at bounding box center [312, 296] width 0 height 9
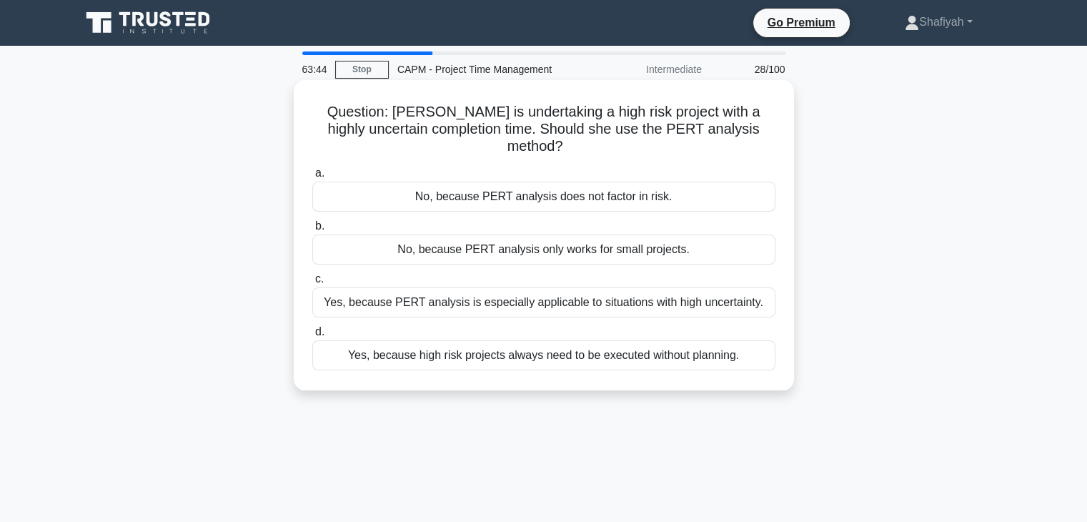
click at [660, 307] on div "Yes, because PERT analysis is especially applicable to situations with high unc…" at bounding box center [543, 302] width 463 height 30
click at [312, 284] on input "c. Yes, because PERT analysis is especially applicable to situations with high …" at bounding box center [312, 278] width 0 height 9
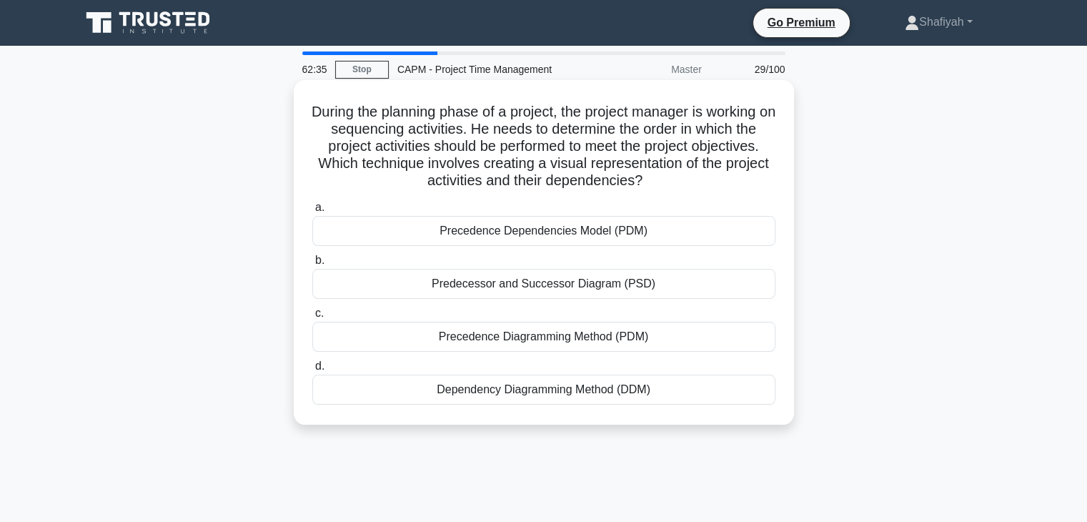
click at [705, 238] on div "Precedence Dependencies Model (PDM)" at bounding box center [543, 231] width 463 height 30
click at [312, 212] on input "a. Precedence Dependencies Model (PDM)" at bounding box center [312, 207] width 0 height 9
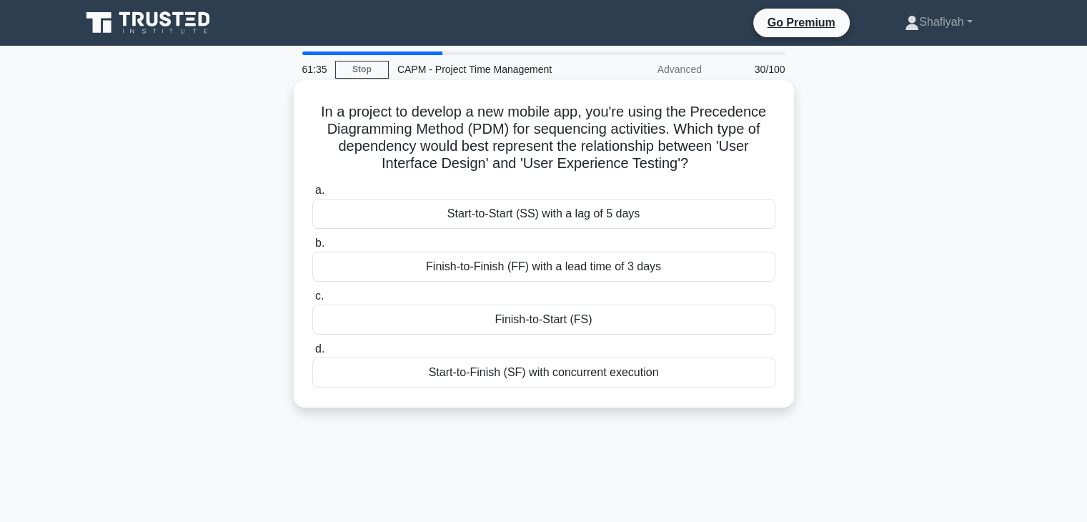
click at [584, 219] on div "Start-to-Start (SS) with a lag of 5 days" at bounding box center [543, 214] width 463 height 30
click at [312, 195] on input "a. Start-to-Start (SS) with a lag of 5 days" at bounding box center [312, 190] width 0 height 9
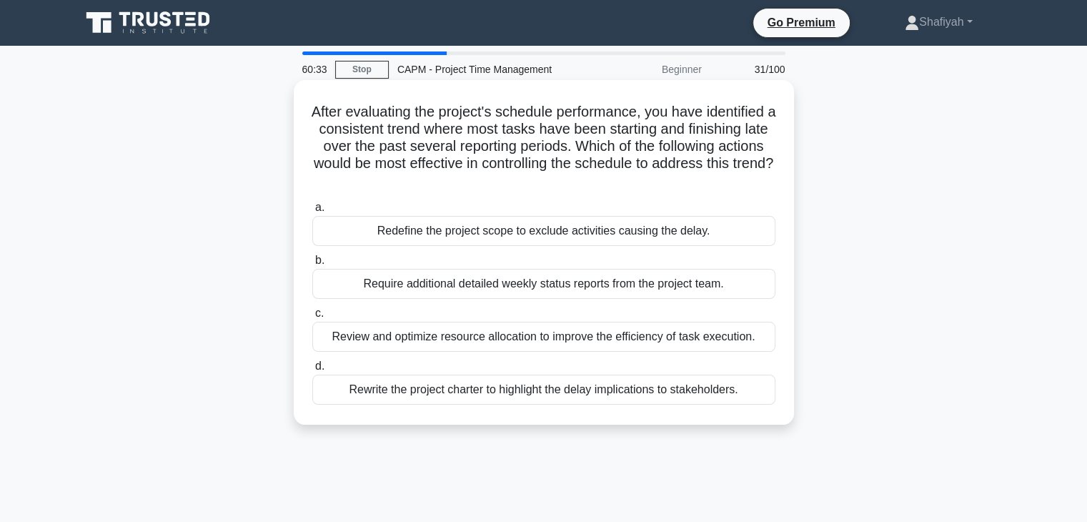
click at [509, 343] on div "Review and optimize resource allocation to improve the efficiency of task execu…" at bounding box center [543, 337] width 463 height 30
click at [312, 318] on input "c. Review and optimize resource allocation to improve the efficiency of task ex…" at bounding box center [312, 313] width 0 height 9
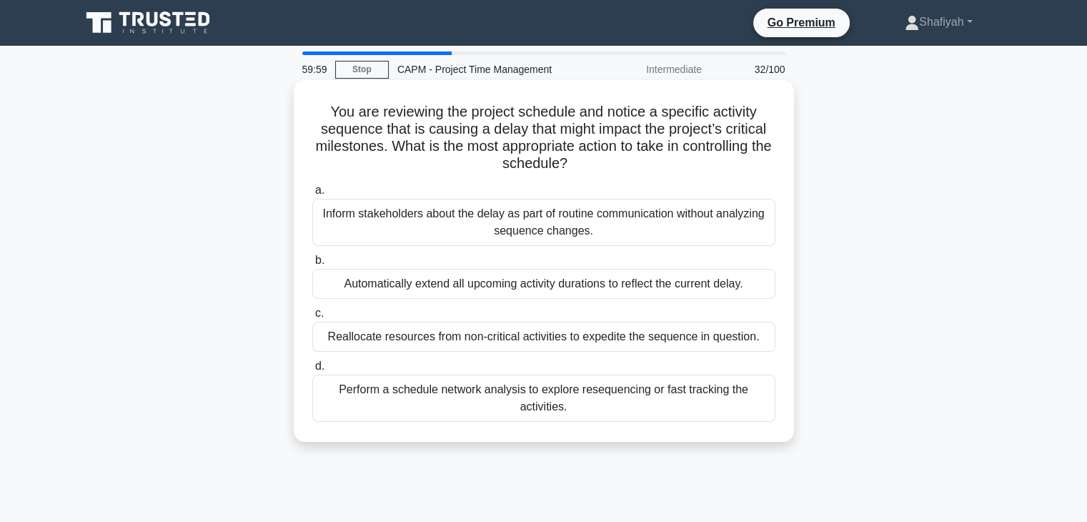
click at [612, 407] on div "Perform a schedule network analysis to explore resequencing or fast tracking th…" at bounding box center [543, 397] width 463 height 47
click at [312, 371] on input "d. Perform a schedule network analysis to explore resequencing or fast tracking…" at bounding box center [312, 366] width 0 height 9
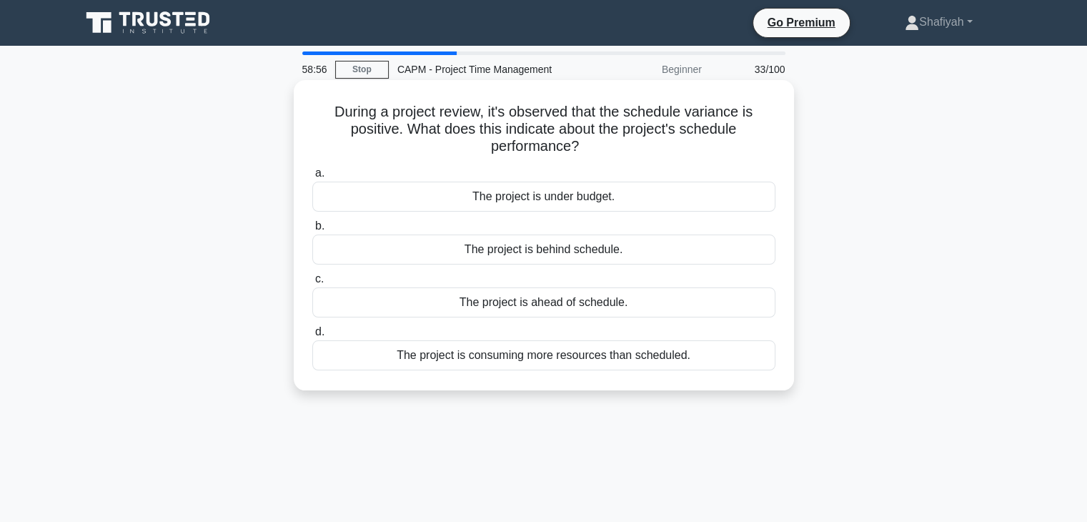
click at [554, 199] on div "The project is under budget." at bounding box center [543, 197] width 463 height 30
click at [312, 178] on input "a. The project is under budget." at bounding box center [312, 173] width 0 height 9
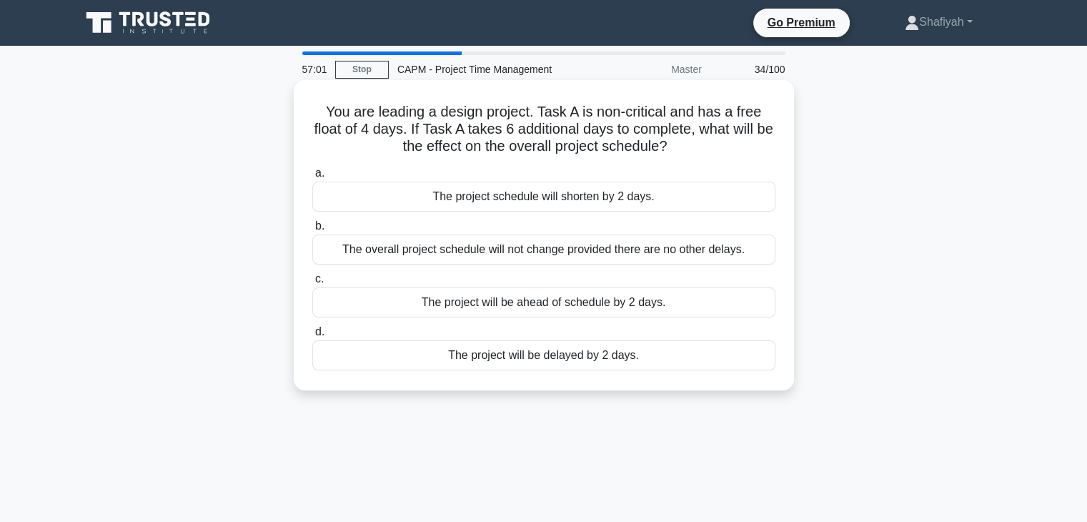
click at [534, 309] on div "The project will be ahead of schedule by 2 days." at bounding box center [543, 302] width 463 height 30
click at [312, 284] on input "c. The project will be ahead of schedule by 2 days." at bounding box center [312, 278] width 0 height 9
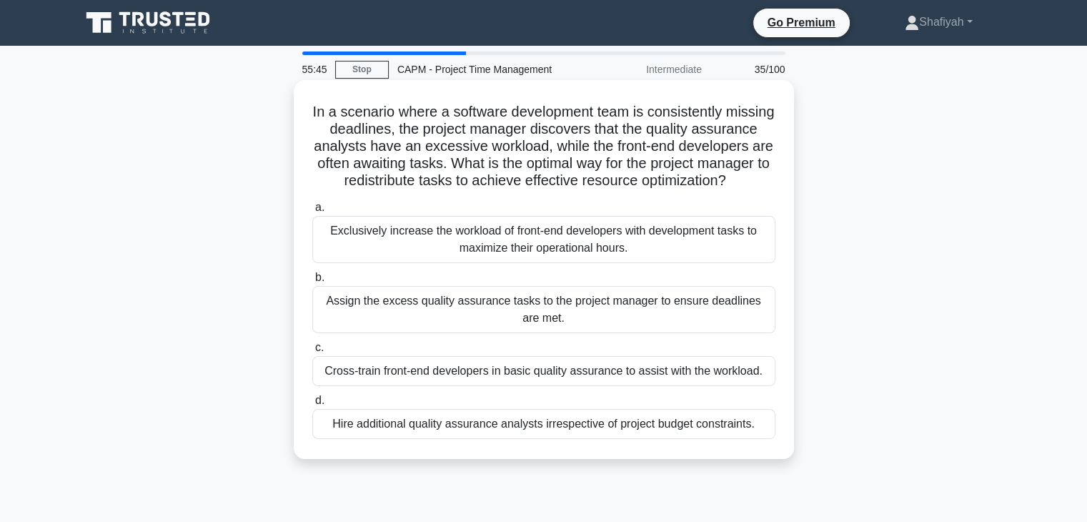
click at [607, 263] on div "Exclusively increase the workload of front-end developers with development task…" at bounding box center [543, 239] width 463 height 47
click at [312, 212] on input "a. Exclusively increase the workload of front-end developers with development t…" at bounding box center [312, 207] width 0 height 9
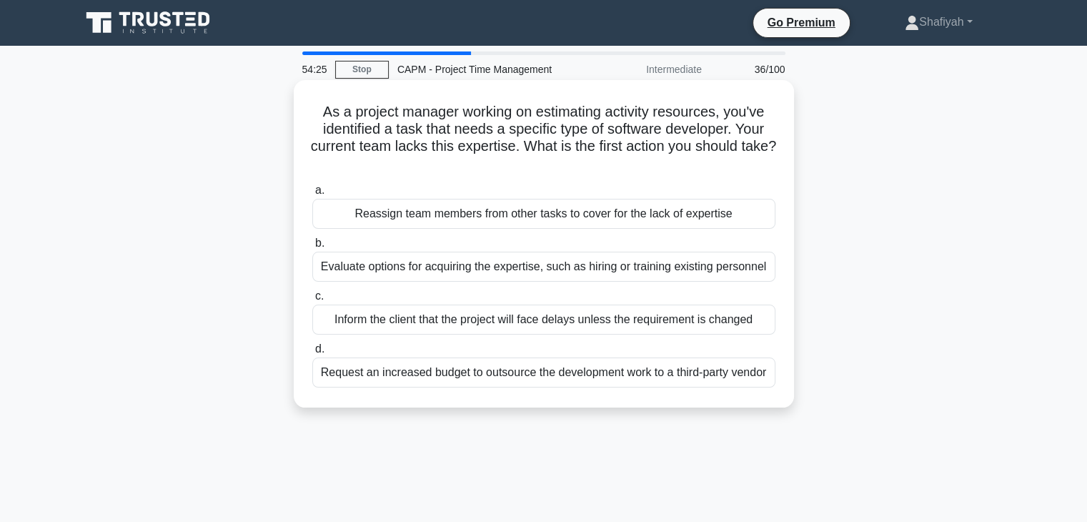
click at [580, 378] on div "Request an increased budget to outsource the development work to a third-party …" at bounding box center [543, 372] width 463 height 30
click at [312, 354] on input "d. Request an increased budget to outsource the development work to a third-par…" at bounding box center [312, 348] width 0 height 9
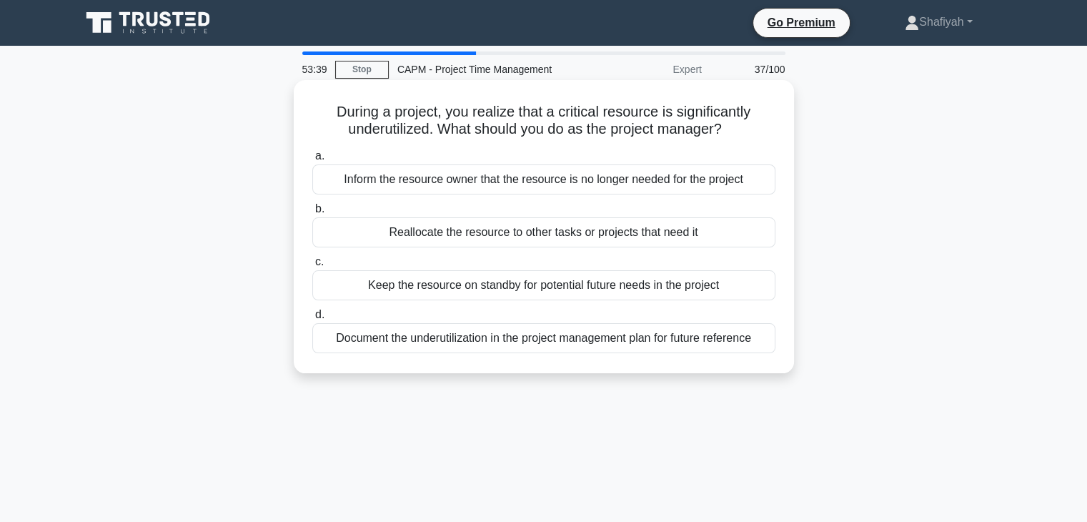
click at [622, 340] on div "Document the underutilization in the project management plan for future referen…" at bounding box center [543, 338] width 463 height 30
click at [312, 319] on input "d. Document the underutilization in the project management plan for future refe…" at bounding box center [312, 314] width 0 height 9
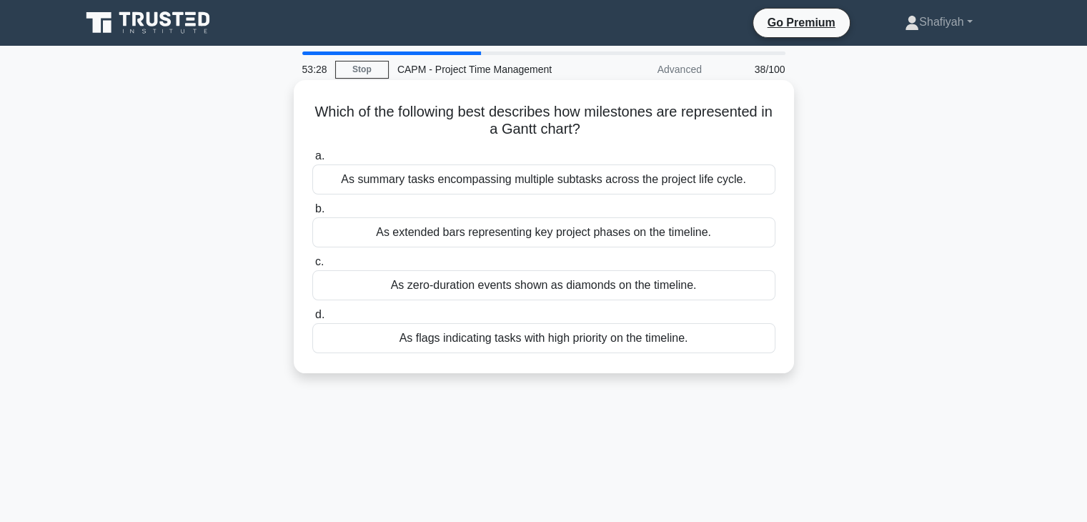
drag, startPoint x: 556, startPoint y: 150, endPoint x: 584, endPoint y: 161, distance: 29.9
drag, startPoint x: 584, startPoint y: 161, endPoint x: 433, endPoint y: 149, distance: 151.2
click at [433, 149] on label "a. As summary tasks encompassing multiple subtasks across the project life cycl…" at bounding box center [543, 170] width 463 height 47
click at [312, 151] on input "a. As summary tasks encompassing multiple subtasks across the project life cycl…" at bounding box center [312, 155] width 0 height 9
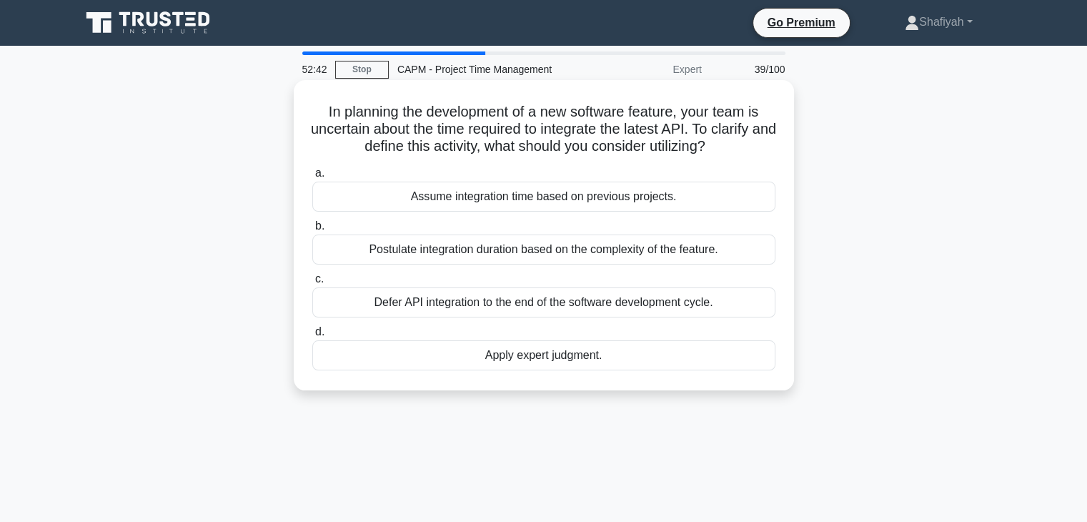
click at [421, 303] on div "Defer API integration to the end of the software development cycle." at bounding box center [543, 302] width 463 height 30
click at [312, 284] on input "c. Defer API integration to the end of the software development cycle." at bounding box center [312, 278] width 0 height 9
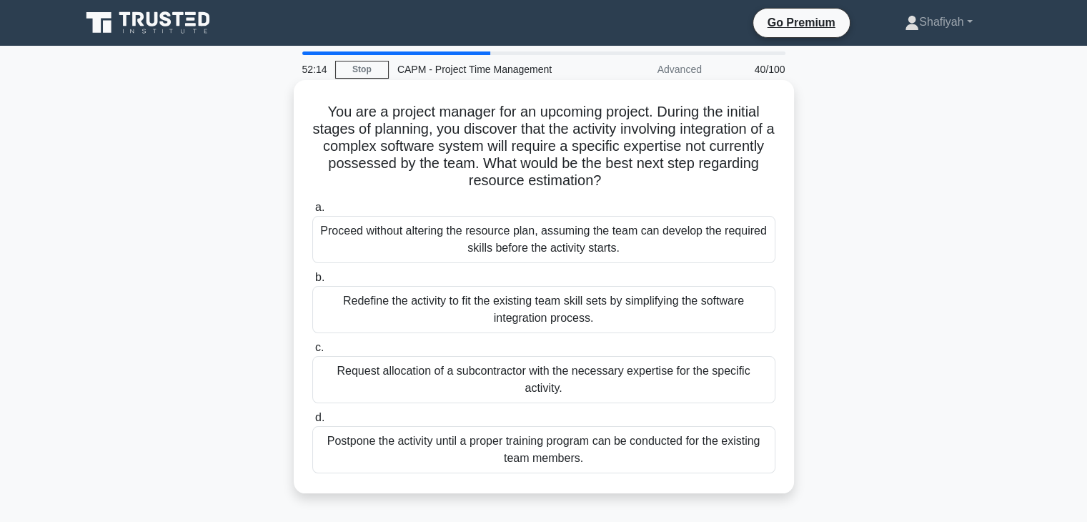
scroll to position [71, 0]
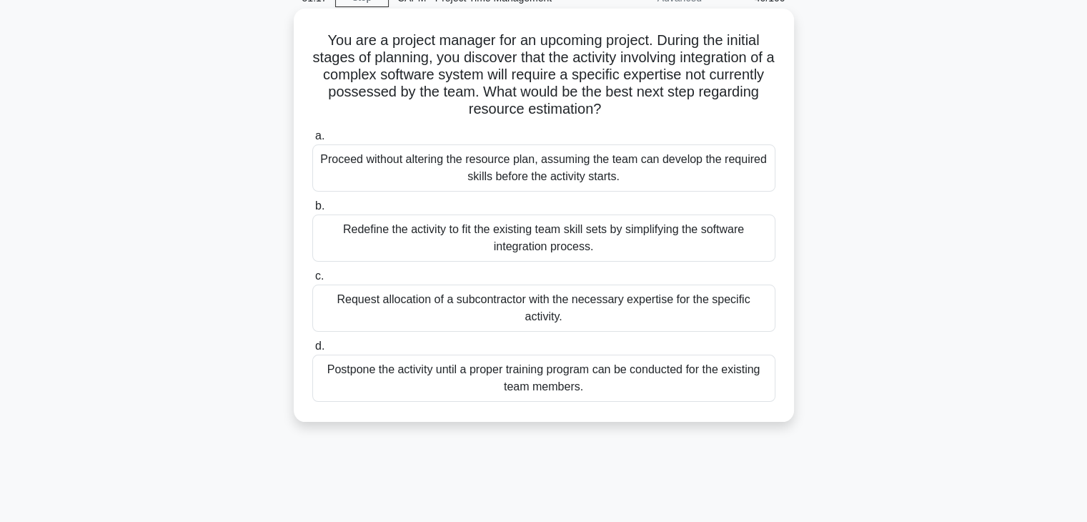
click at [621, 379] on div "Postpone the activity until a proper training program can be conducted for the …" at bounding box center [543, 377] width 463 height 47
click at [312, 351] on input "d. Postpone the activity until a proper training program can be conducted for t…" at bounding box center [312, 346] width 0 height 9
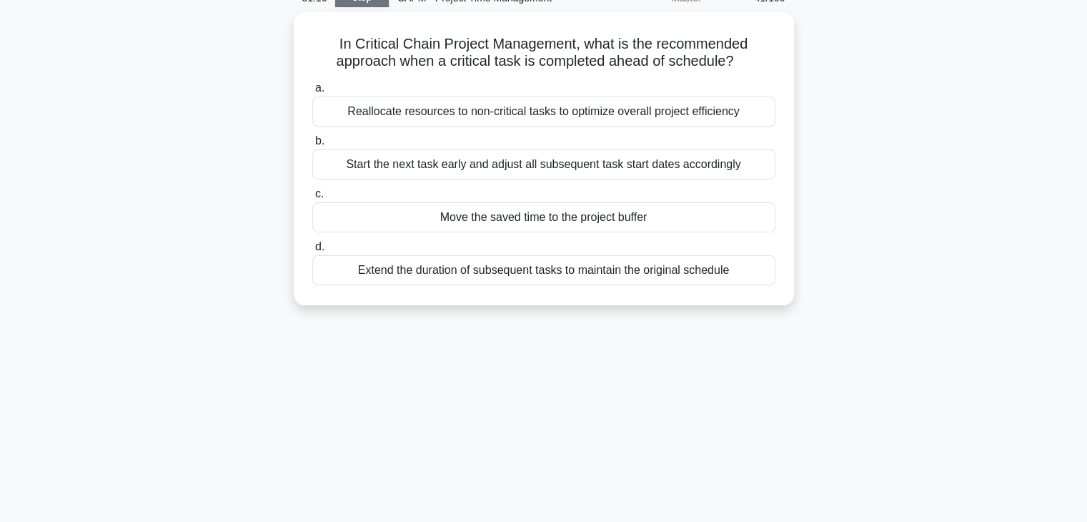
scroll to position [0, 0]
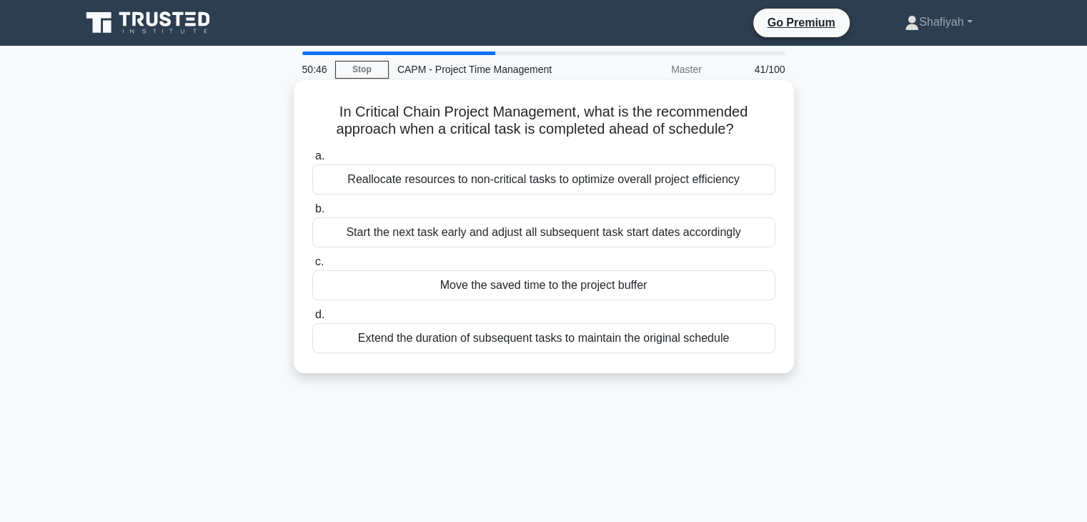
click at [658, 294] on div "Move the saved time to the project buffer" at bounding box center [543, 285] width 463 height 30
click at [312, 267] on input "c. Move the saved time to the project buffer" at bounding box center [312, 261] width 0 height 9
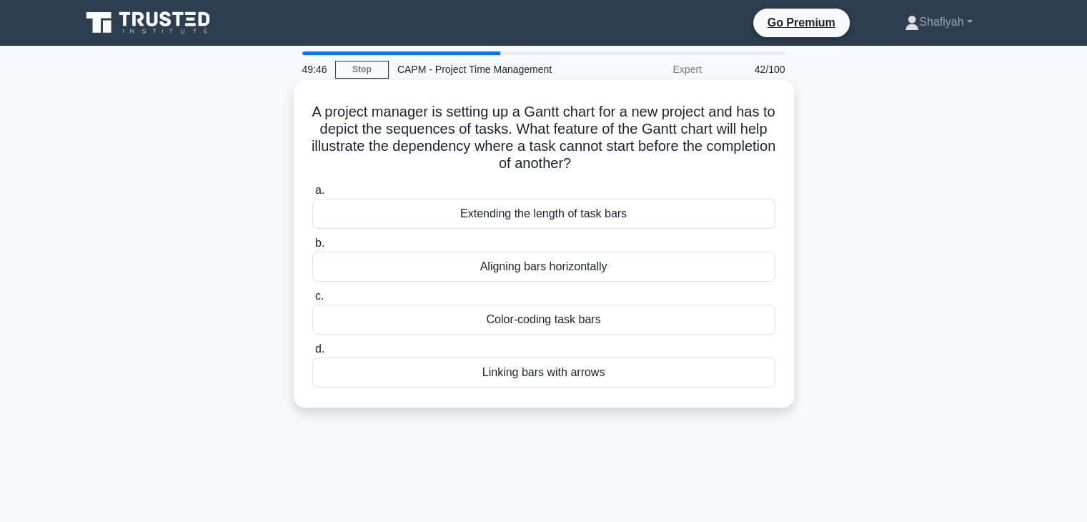
click at [604, 324] on div "Color-coding task bars" at bounding box center [543, 319] width 463 height 30
click at [312, 301] on input "c. Color-coding task bars" at bounding box center [312, 296] width 0 height 9
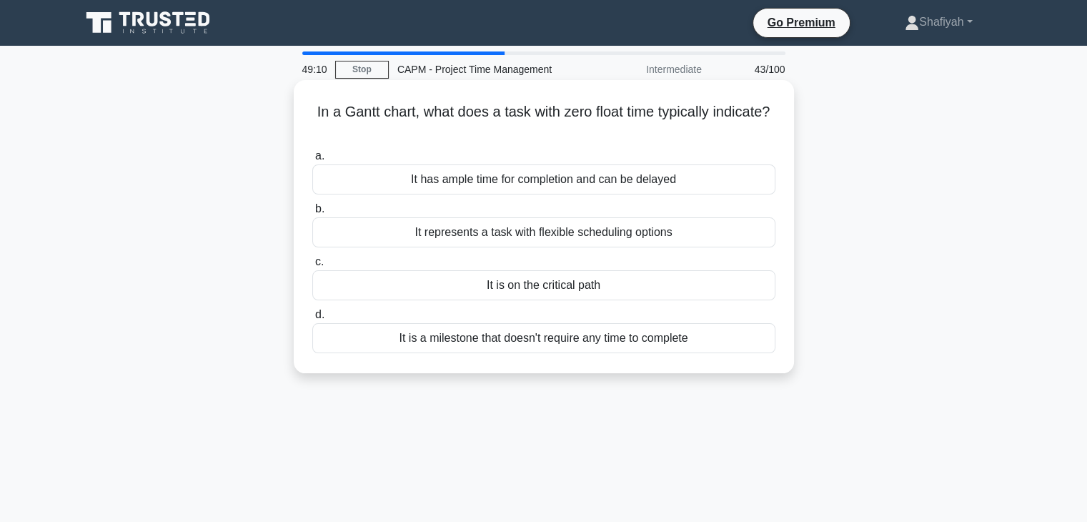
click at [702, 187] on div "It has ample time for completion and can be delayed" at bounding box center [543, 179] width 463 height 30
click at [312, 161] on input "a. It has ample time for completion and can be delayed" at bounding box center [312, 155] width 0 height 9
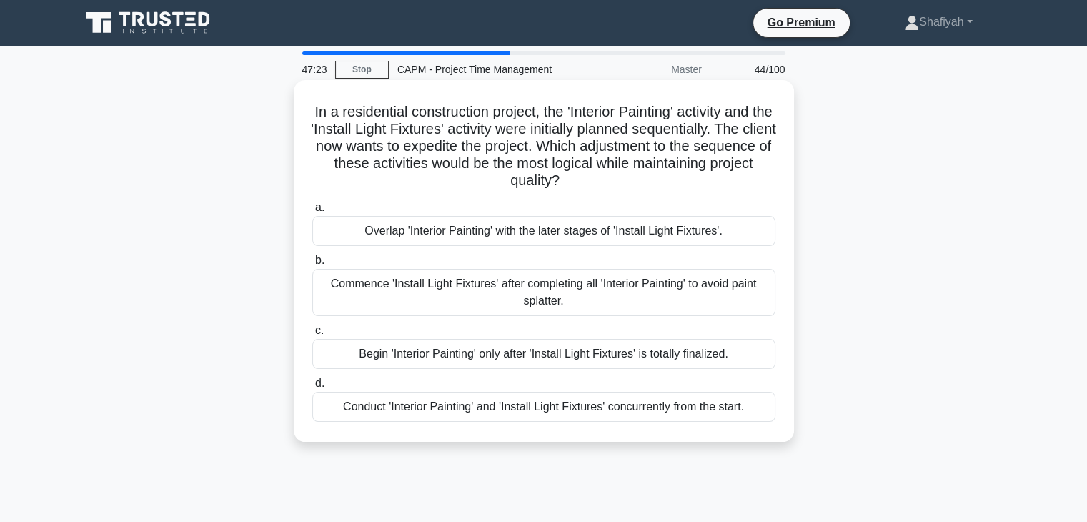
click at [534, 361] on div "Begin 'Interior Painting' only after 'Install Light Fixtures' is totally finali…" at bounding box center [543, 354] width 463 height 30
click at [312, 335] on input "c. Begin 'Interior Painting' only after 'Install Light Fixtures' is totally fin…" at bounding box center [312, 330] width 0 height 9
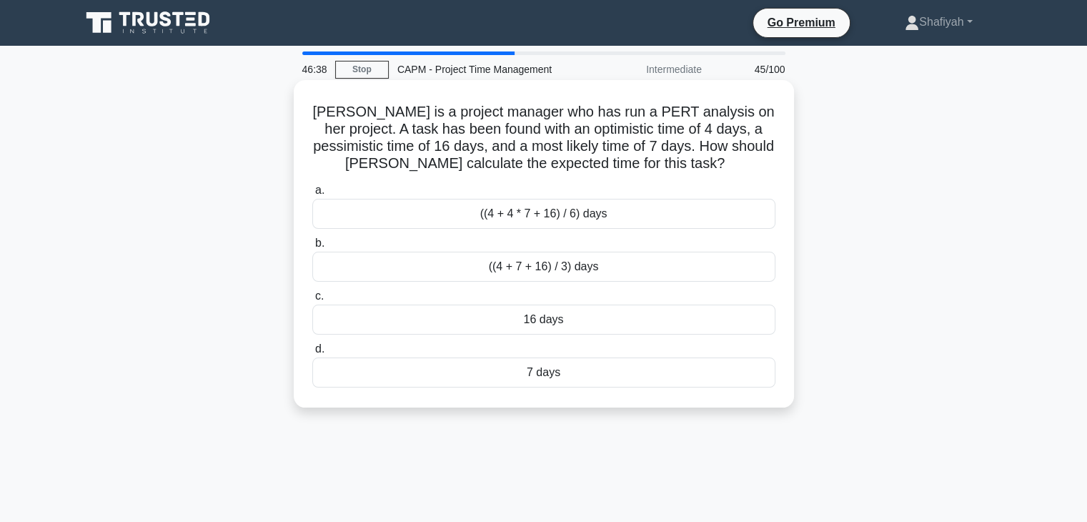
click at [604, 222] on div "((4 + 4 * 7 + 16) / 6) days" at bounding box center [543, 214] width 463 height 30
click at [312, 195] on input "a. ((4 + 4 * 7 + 16) / 6) days" at bounding box center [312, 190] width 0 height 9
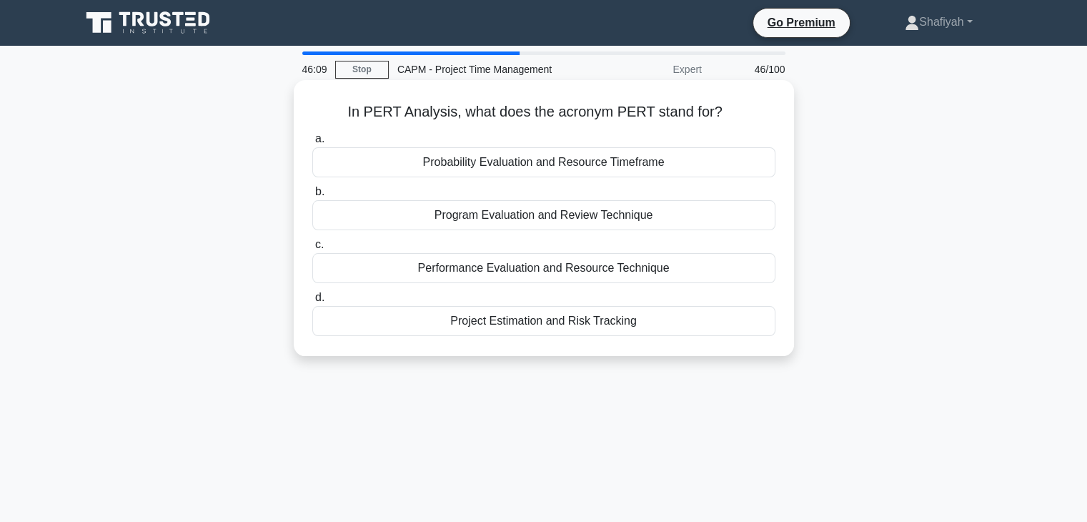
click at [690, 225] on div "Program Evaluation and Review Technique" at bounding box center [543, 215] width 463 height 30
click at [312, 197] on input "b. Program Evaluation and Review Technique" at bounding box center [312, 191] width 0 height 9
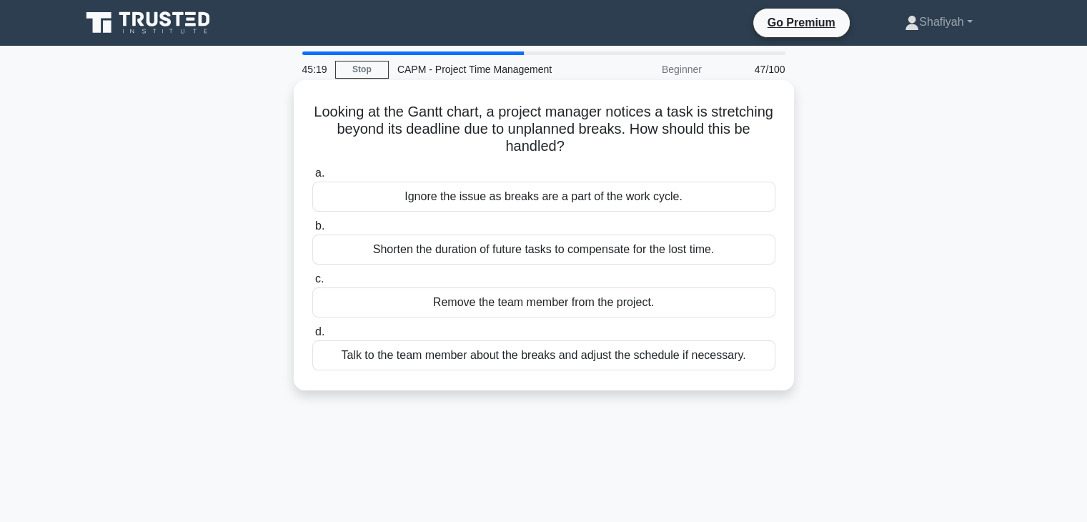
click at [499, 253] on div "Shorten the duration of future tasks to compensate for the lost time." at bounding box center [543, 249] width 463 height 30
click at [312, 231] on input "b. Shorten the duration of future tasks to compensate for the lost time." at bounding box center [312, 226] width 0 height 9
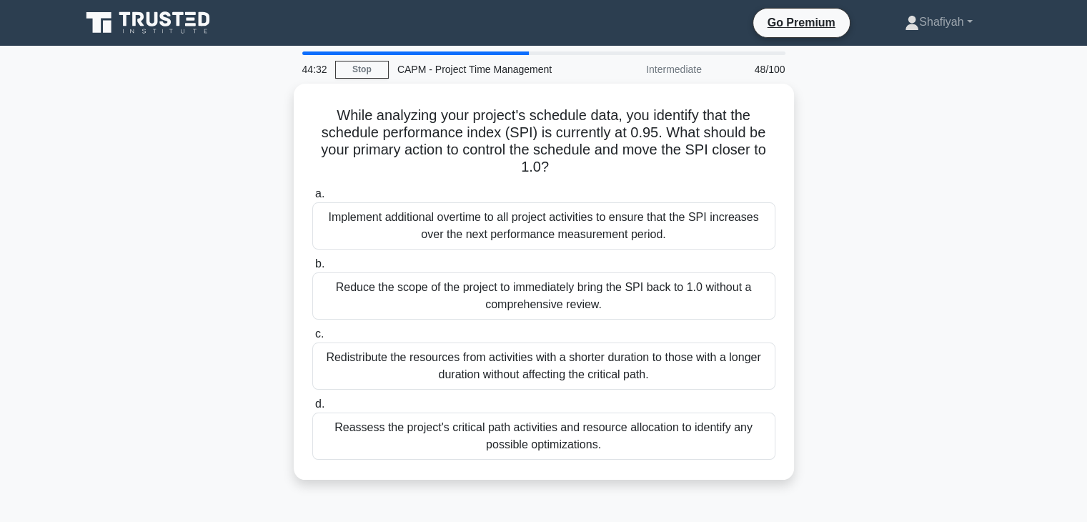
click at [585, 444] on div "Reassess the project's critical path activities and resource allocation to iden…" at bounding box center [543, 435] width 463 height 47
click at [312, 409] on input "d. Reassess the project's critical path activities and resource allocation to i…" at bounding box center [312, 403] width 0 height 9
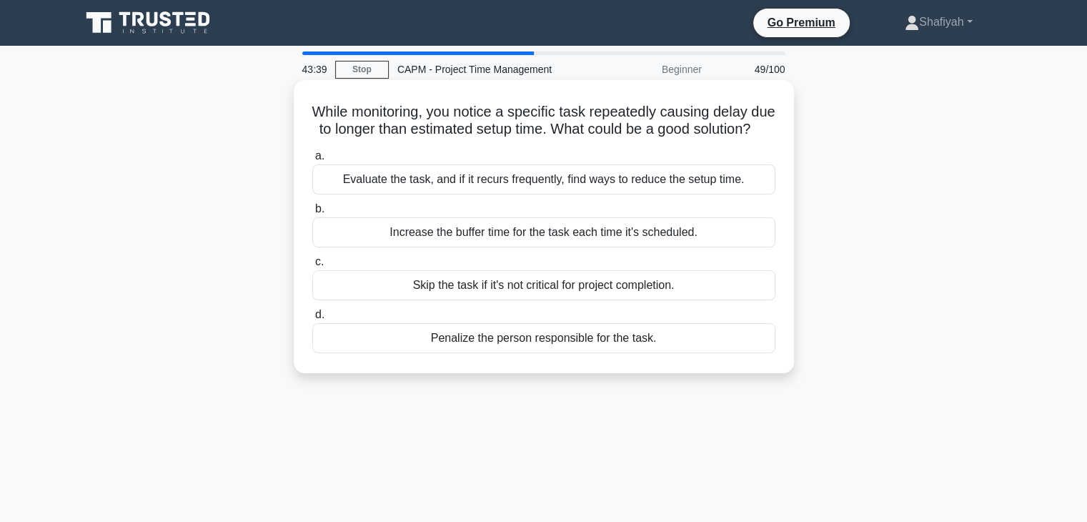
click at [566, 194] on div "Evaluate the task, and if it recurs frequently, find ways to reduce the setup t…" at bounding box center [543, 179] width 463 height 30
click at [312, 161] on input "a. Evaluate the task, and if it recurs frequently, find ways to reduce the setu…" at bounding box center [312, 155] width 0 height 9
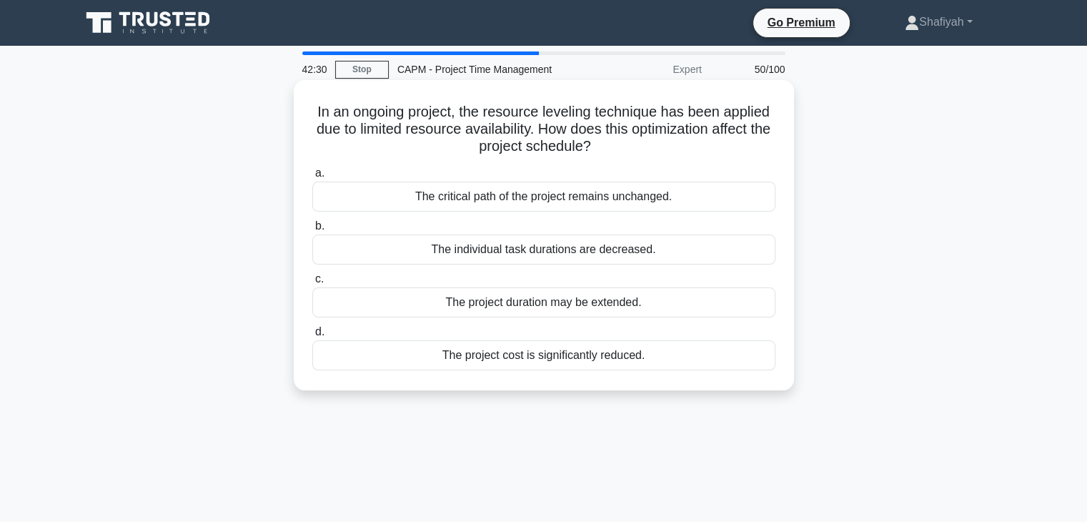
click at [550, 252] on div "The individual task durations are decreased." at bounding box center [543, 249] width 463 height 30
click at [513, 249] on div "The individual task durations are decreased." at bounding box center [543, 249] width 463 height 30
click at [312, 231] on input "b. The individual task durations are decreased." at bounding box center [312, 226] width 0 height 9
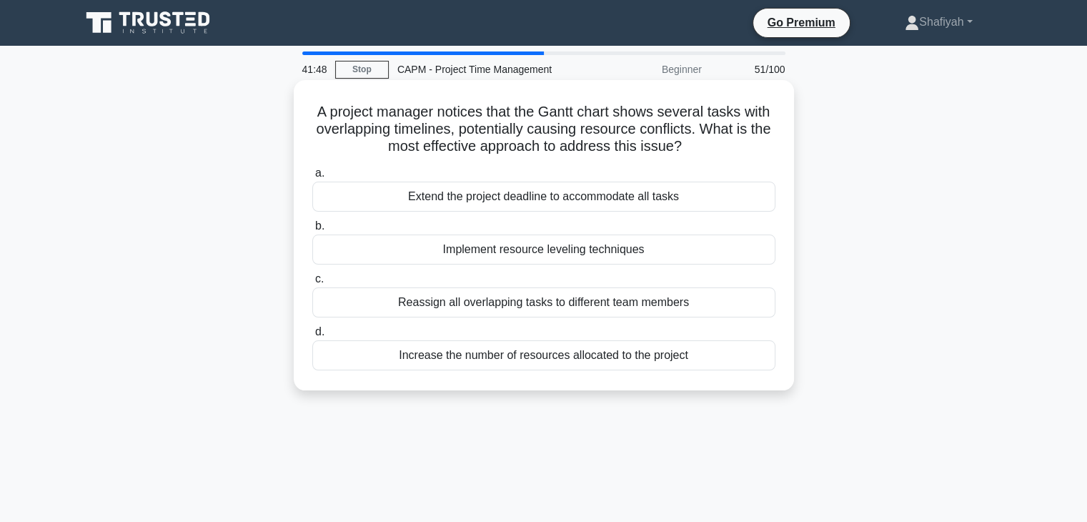
click at [565, 252] on div "Implement resource leveling techniques" at bounding box center [543, 249] width 463 height 30
click at [312, 231] on input "b. Implement resource leveling techniques" at bounding box center [312, 226] width 0 height 9
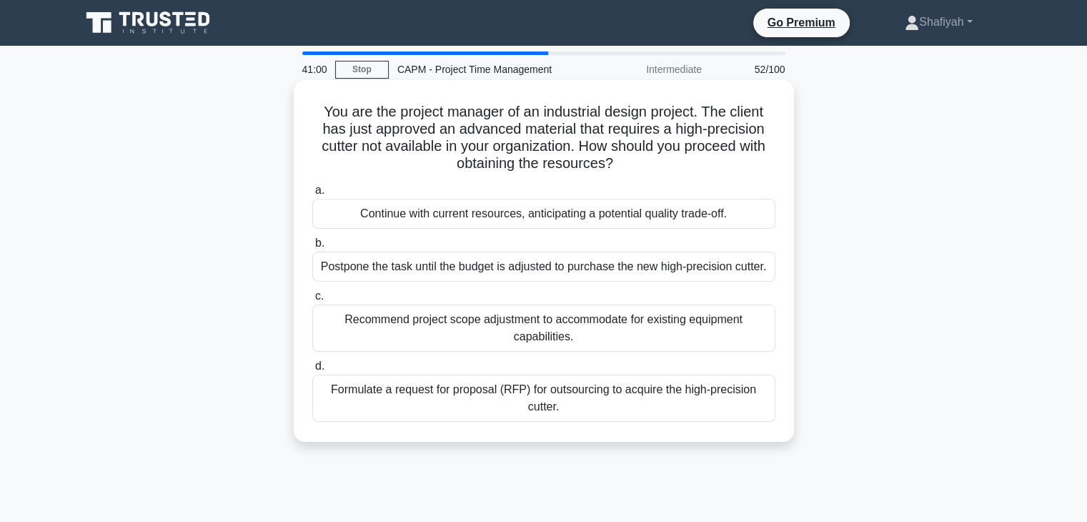
click at [457, 400] on div "Formulate a request for proposal (RFP) for outsourcing to acquire the high-prec…" at bounding box center [543, 397] width 463 height 47
click at [312, 371] on input "d. Formulate a request for proposal (RFP) for outsourcing to acquire the high-p…" at bounding box center [312, 366] width 0 height 9
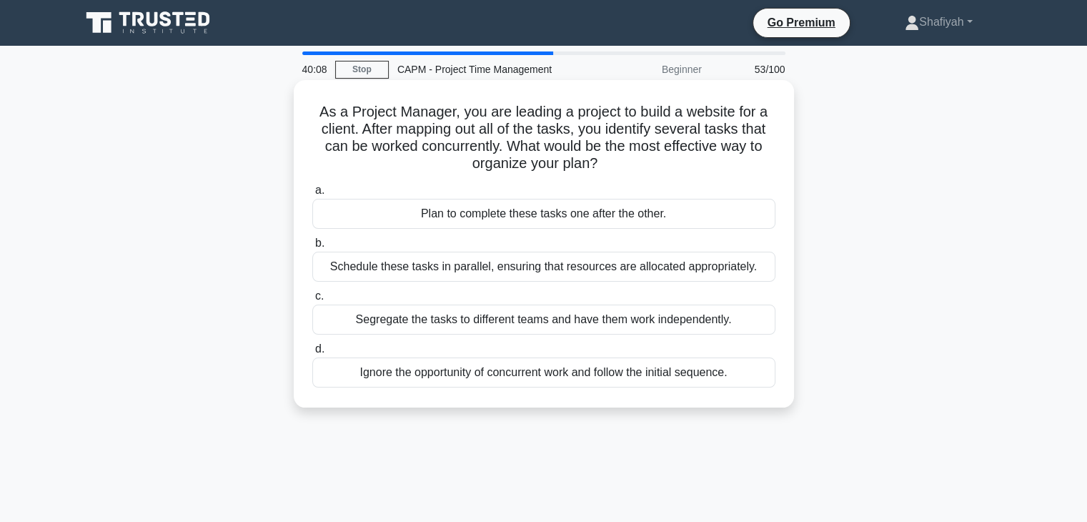
click at [476, 273] on div "Schedule these tasks in parallel, ensuring that resources are allocated appropr…" at bounding box center [543, 267] width 463 height 30
click at [312, 248] on input "b. Schedule these tasks in parallel, ensuring that resources are allocated appr…" at bounding box center [312, 243] width 0 height 9
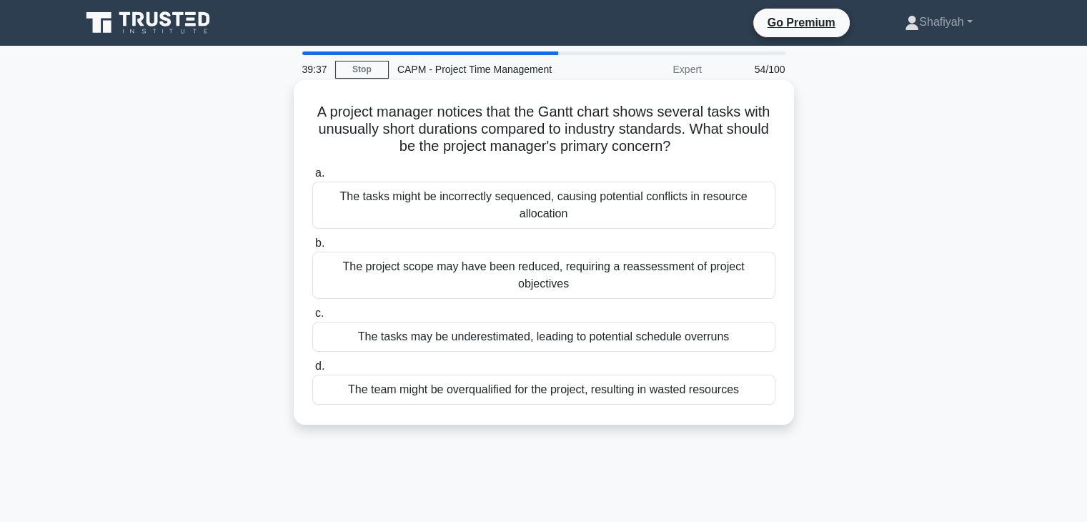
click at [499, 217] on div "The tasks might be incorrectly sequenced, causing potential conflicts in resour…" at bounding box center [543, 205] width 463 height 47
click at [312, 178] on input "a. The tasks might be incorrectly sequenced, causing potential conflicts in res…" at bounding box center [312, 173] width 0 height 9
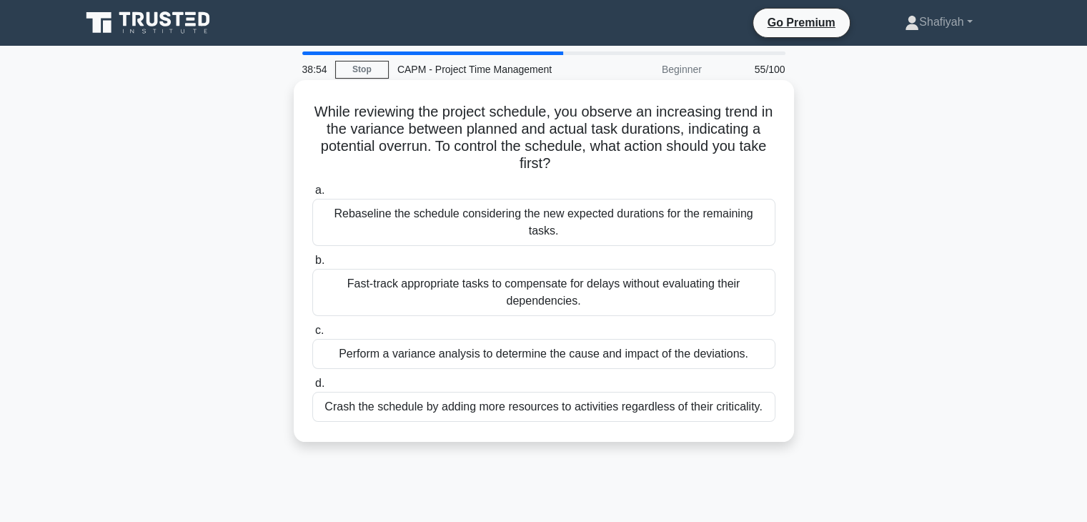
click at [517, 225] on div "Rebaseline the schedule considering the new expected durations for the remainin…" at bounding box center [543, 222] width 463 height 47
click at [312, 195] on input "a. Rebaseline the schedule considering the new expected durations for the remai…" at bounding box center [312, 190] width 0 height 9
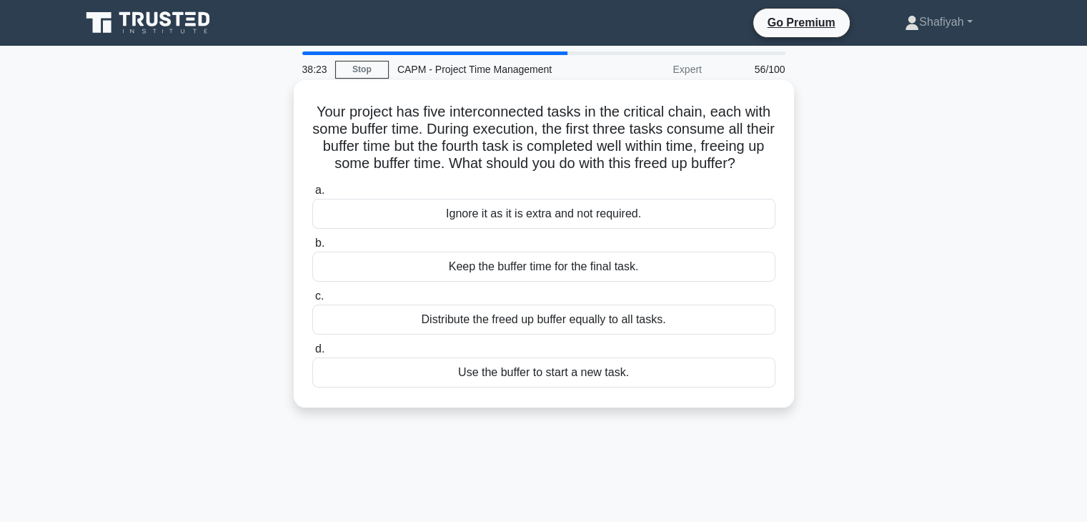
click at [620, 334] on div "Distribute the freed up buffer equally to all tasks." at bounding box center [543, 319] width 463 height 30
click at [312, 301] on input "c. Distribute the freed up buffer equally to all tasks." at bounding box center [312, 296] width 0 height 9
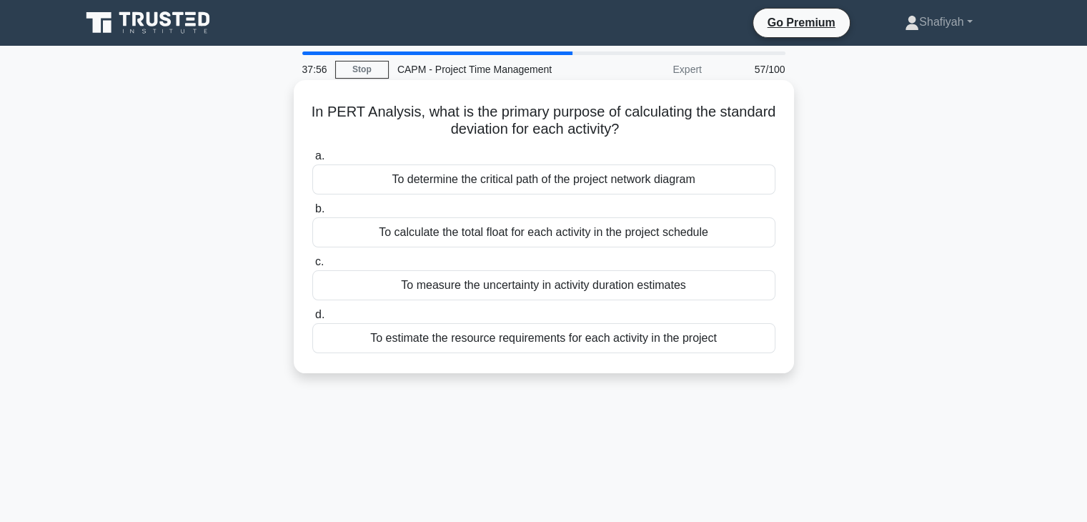
click at [700, 340] on div "To estimate the resource requirements for each activity in the project" at bounding box center [543, 338] width 463 height 30
click at [312, 319] on input "d. To estimate the resource requirements for each activity in the project" at bounding box center [312, 314] width 0 height 9
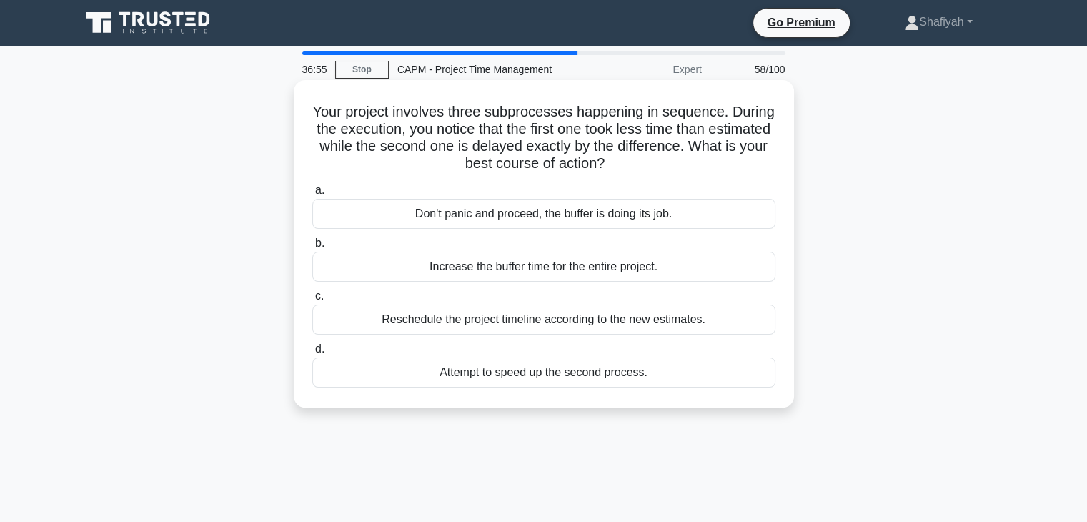
click at [494, 212] on div "Don't panic and proceed, the buffer is doing its job." at bounding box center [543, 214] width 463 height 30
click at [312, 195] on input "a. Don't panic and proceed, the buffer is doing its job." at bounding box center [312, 190] width 0 height 9
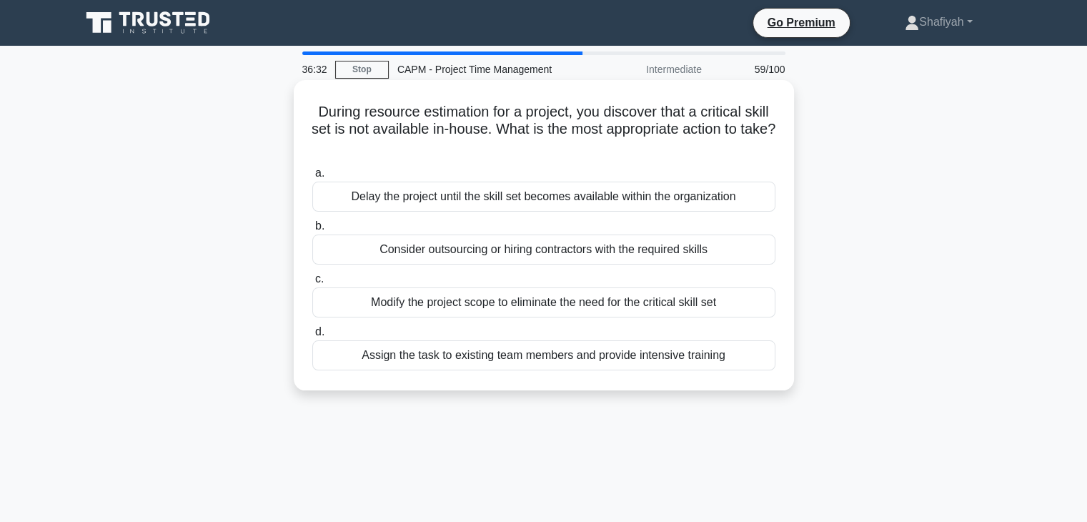
click at [621, 357] on div "Assign the task to existing team members and provide intensive training" at bounding box center [543, 355] width 463 height 30
click at [312, 337] on input "d. Assign the task to existing team members and provide intensive training" at bounding box center [312, 331] width 0 height 9
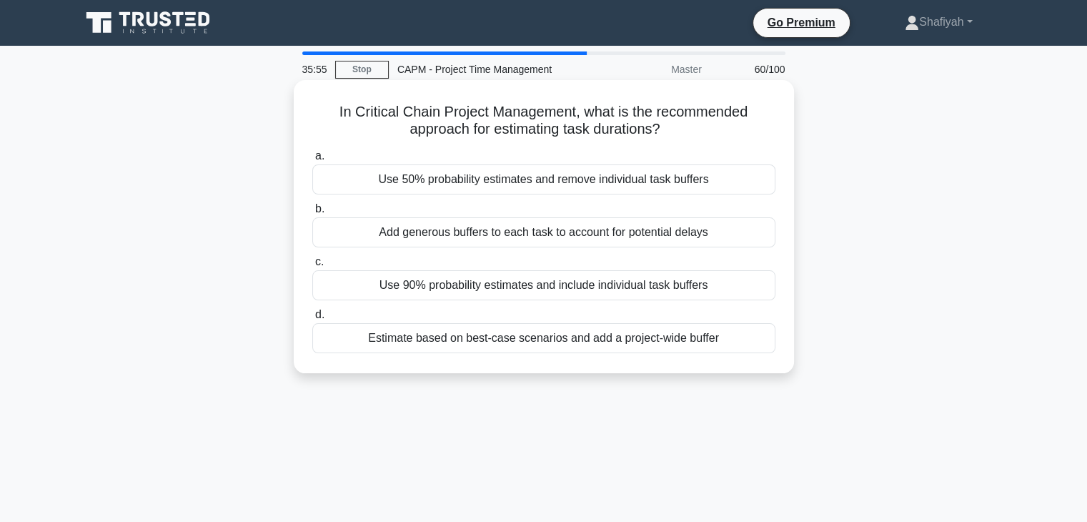
click at [519, 190] on div "Use 50% probability estimates and remove individual task buffers" at bounding box center [543, 179] width 463 height 30
click at [312, 161] on input "a. Use 50% probability estimates and remove individual task buffers" at bounding box center [312, 155] width 0 height 9
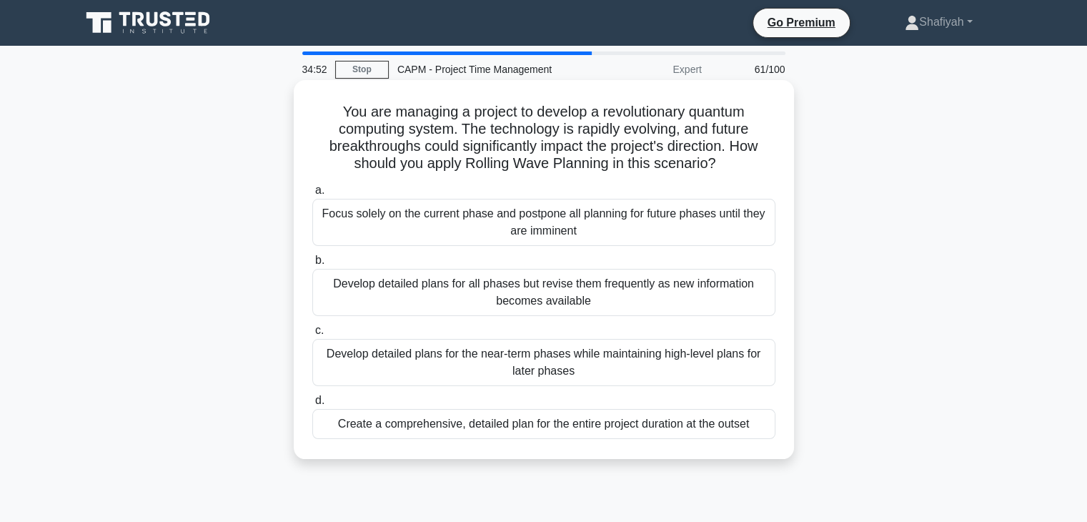
click at [581, 307] on div "Develop detailed plans for all phases but revise them frequently as new informa…" at bounding box center [543, 292] width 463 height 47
click at [312, 265] on input "b. Develop detailed plans for all phases but revise them frequently as new info…" at bounding box center [312, 260] width 0 height 9
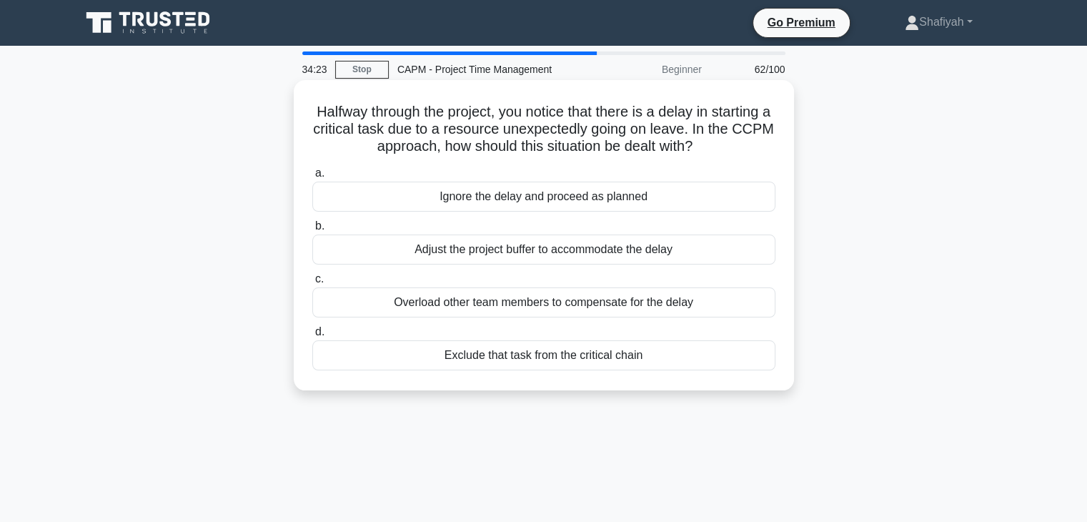
click at [553, 359] on div "Exclude that task from the critical chain" at bounding box center [543, 355] width 463 height 30
click at [312, 337] on input "d. Exclude that task from the critical chain" at bounding box center [312, 331] width 0 height 9
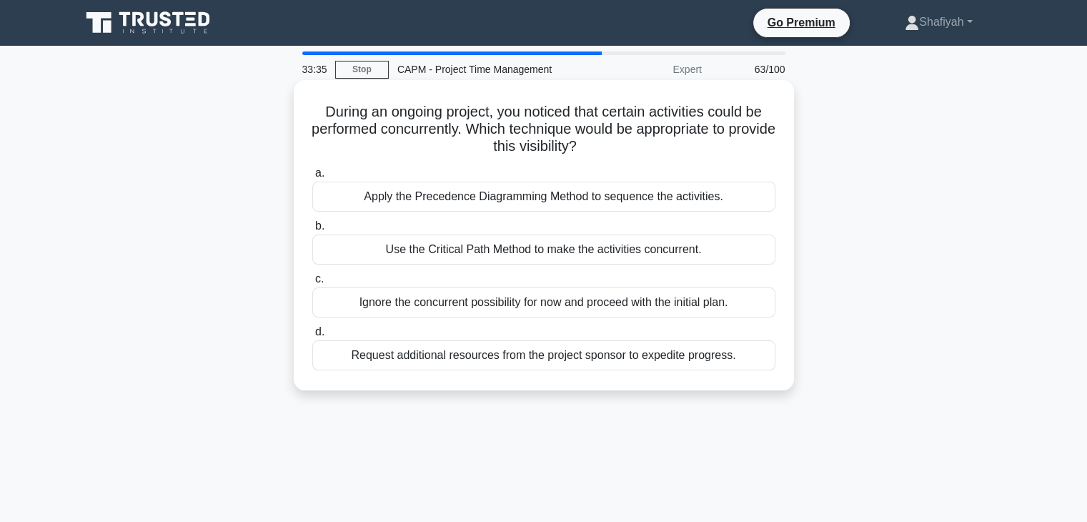
click at [578, 256] on div "Use the Critical Path Method to make the activities concurrent." at bounding box center [543, 249] width 463 height 30
click at [312, 231] on input "b. Use the Critical Path Method to make the activities concurrent." at bounding box center [312, 226] width 0 height 9
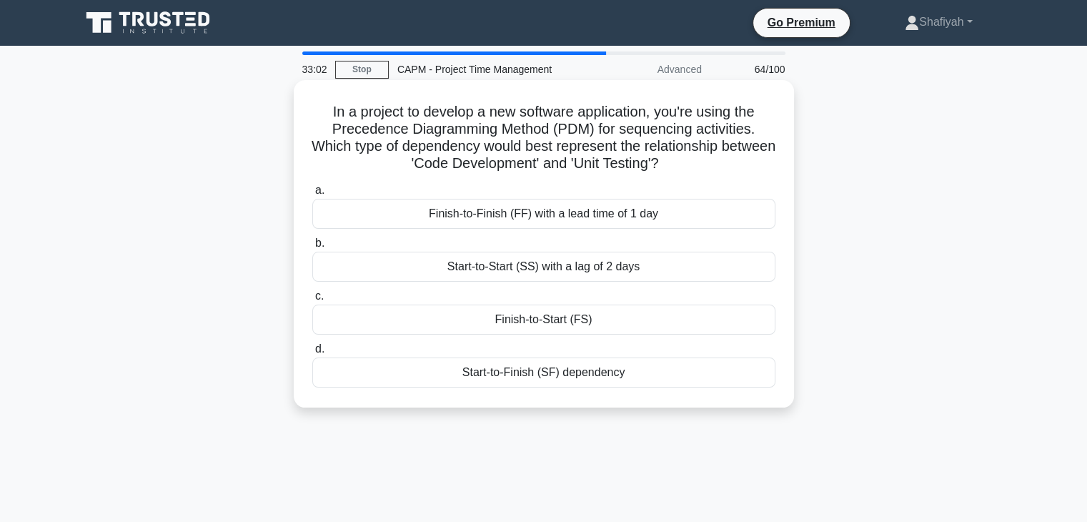
click at [615, 375] on div "Start-to-Finish (SF) dependency" at bounding box center [543, 372] width 463 height 30
click at [312, 354] on input "d. Start-to-Finish (SF) dependency" at bounding box center [312, 348] width 0 height 9
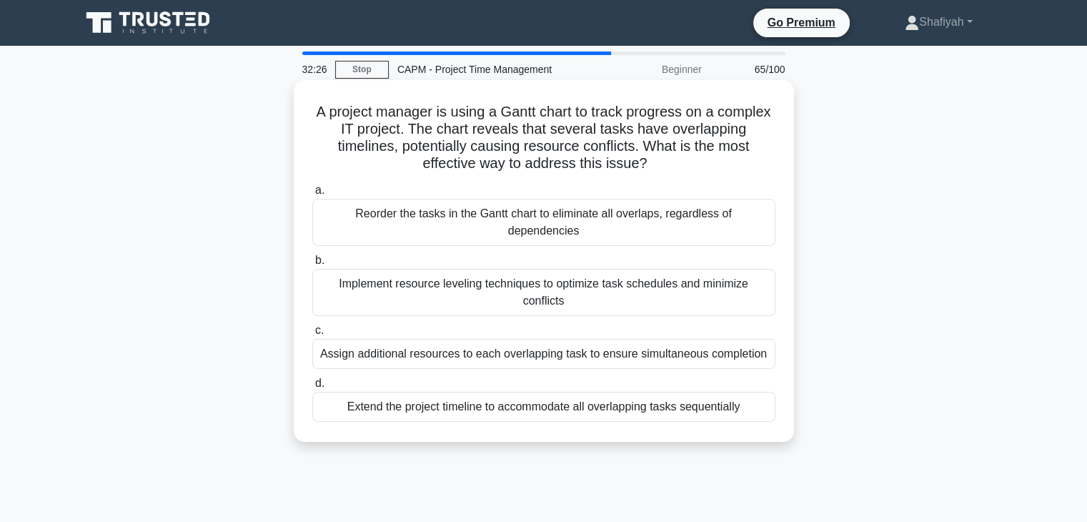
click at [646, 281] on div "Implement resource leveling techniques to optimize task schedules and minimize …" at bounding box center [543, 292] width 463 height 47
click at [312, 265] on input "b. Implement resource leveling techniques to optimize task schedules and minimi…" at bounding box center [312, 260] width 0 height 9
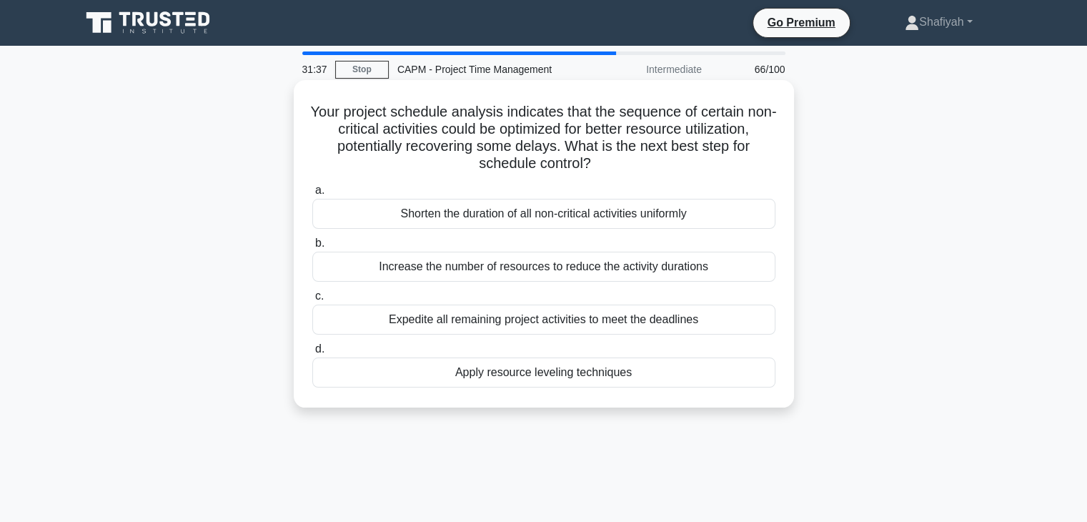
click at [580, 375] on div "Apply resource leveling techniques" at bounding box center [543, 372] width 463 height 30
click at [312, 354] on input "d. Apply resource leveling techniques" at bounding box center [312, 348] width 0 height 9
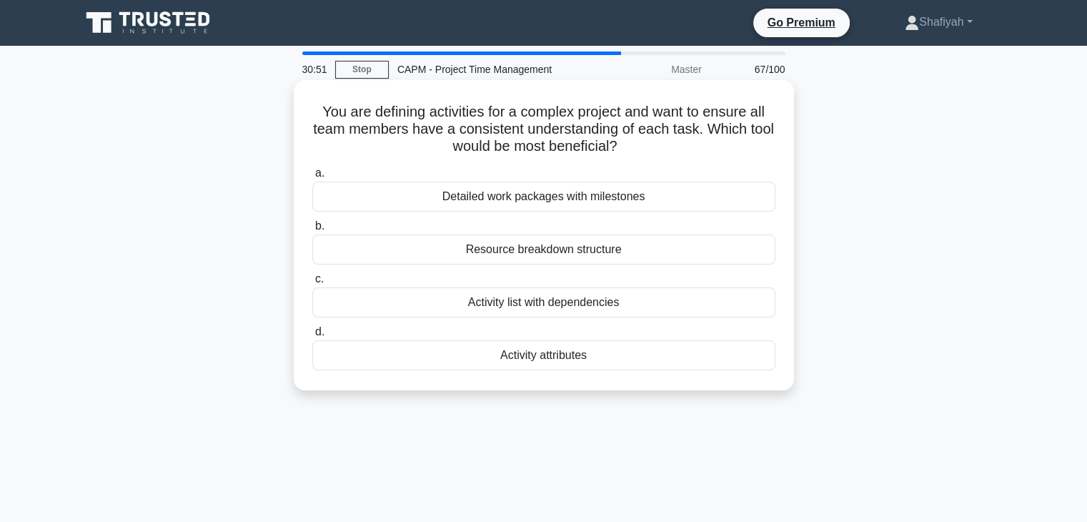
click at [611, 254] on div "Resource breakdown structure" at bounding box center [543, 249] width 463 height 30
click at [312, 231] on input "b. Resource breakdown structure" at bounding box center [312, 226] width 0 height 9
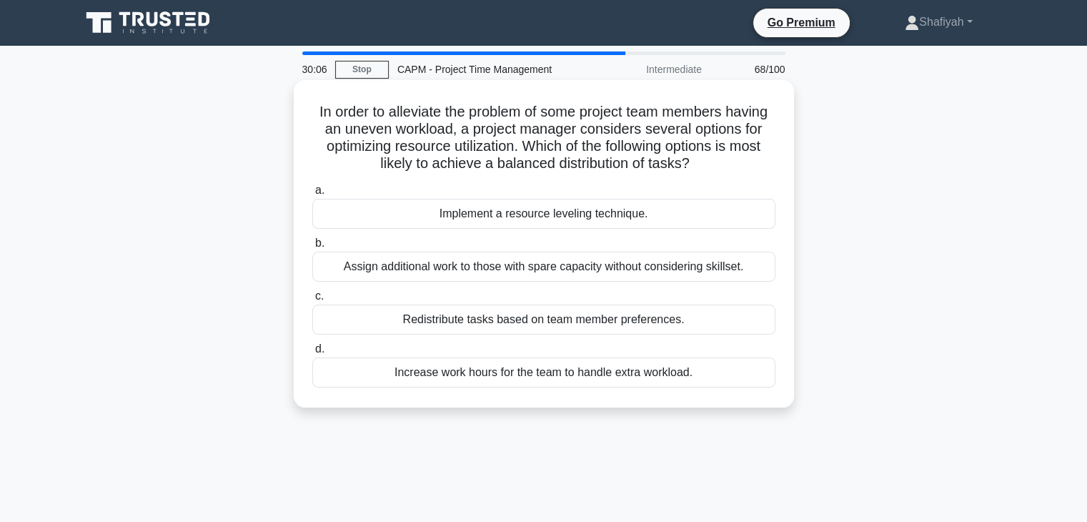
click at [649, 324] on div "Redistribute tasks based on team member preferences." at bounding box center [543, 319] width 463 height 30
click at [312, 301] on input "c. Redistribute tasks based on team member preferences." at bounding box center [312, 296] width 0 height 9
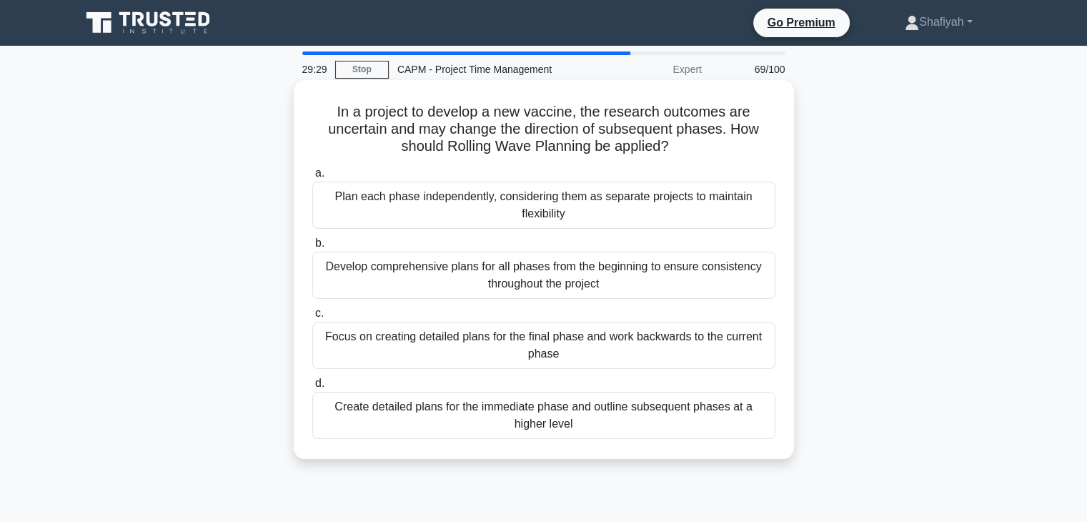
click at [552, 429] on div "Create detailed plans for the immediate phase and outline subsequent phases at …" at bounding box center [543, 415] width 463 height 47
click at [312, 388] on input "d. Create detailed plans for the immediate phase and outline subsequent phases …" at bounding box center [312, 383] width 0 height 9
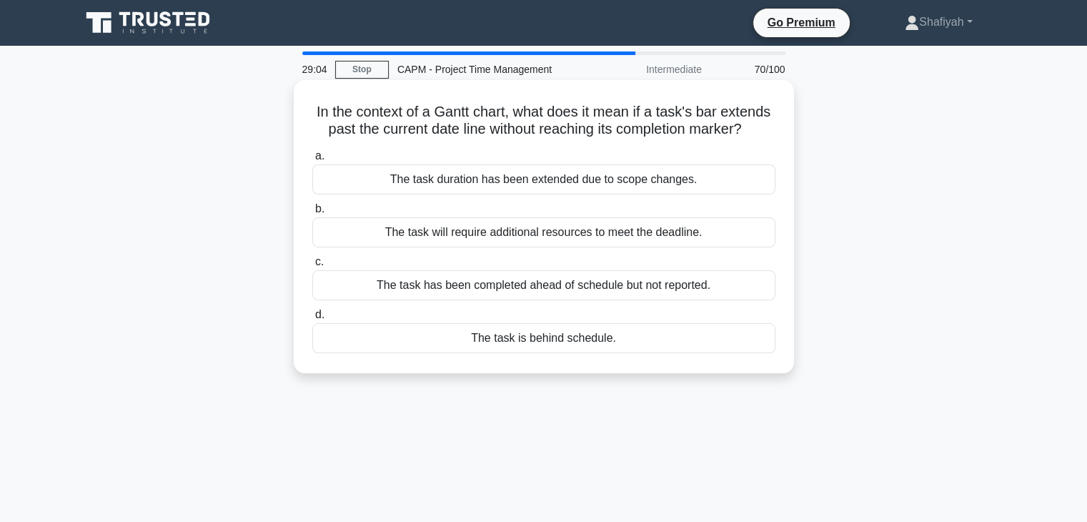
click at [526, 237] on div "The task will require additional resources to meet the deadline." at bounding box center [543, 232] width 463 height 30
click at [312, 214] on input "b. The task will require additional resources to meet the deadline." at bounding box center [312, 208] width 0 height 9
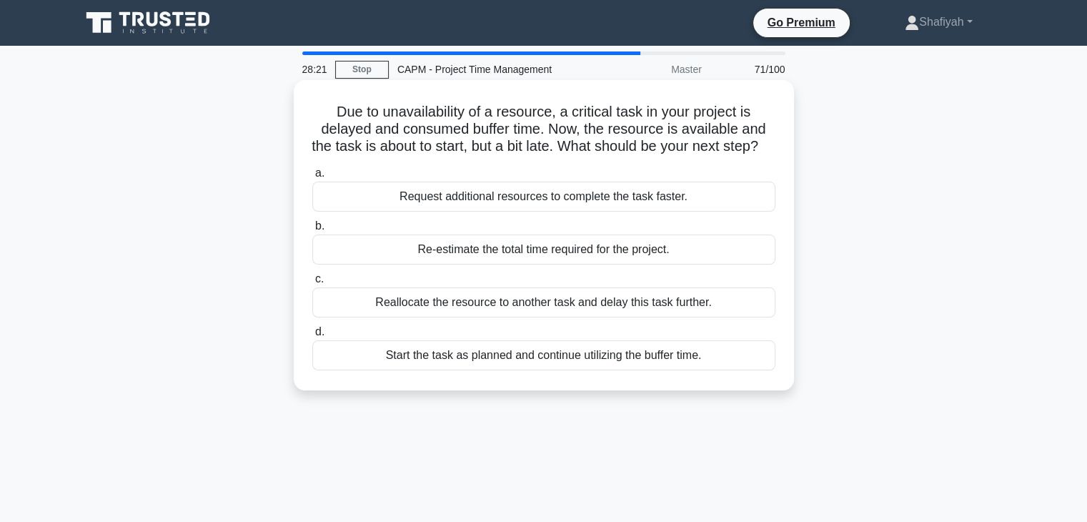
click at [442, 212] on div "Request additional resources to complete the task faster." at bounding box center [543, 197] width 463 height 30
click at [312, 178] on input "a. Request additional resources to complete the task faster." at bounding box center [312, 173] width 0 height 9
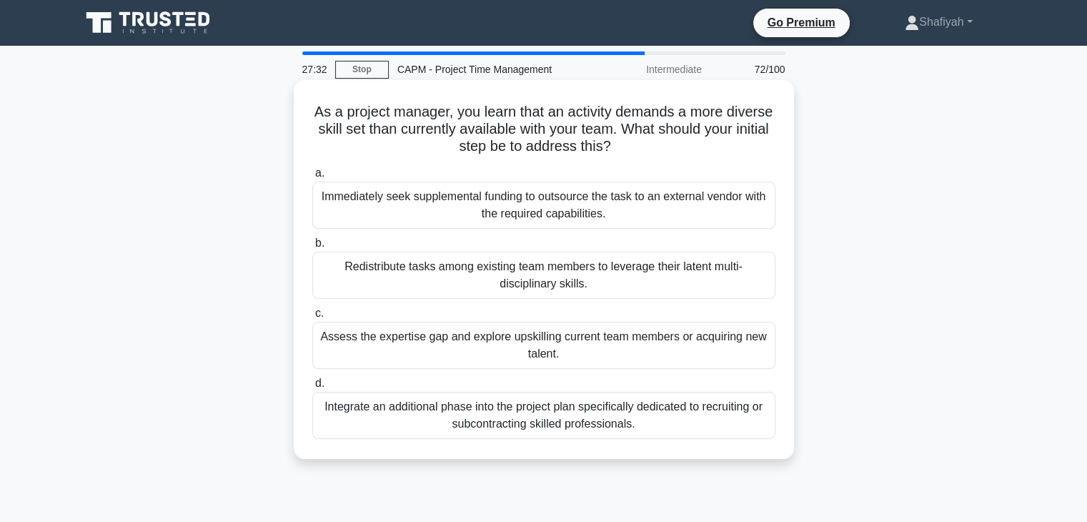
click at [629, 423] on div "Integrate an additional phase into the project plan specifically dedicated to r…" at bounding box center [543, 415] width 463 height 47
click at [312, 388] on input "d. Integrate an additional phase into the project plan specifically dedicated t…" at bounding box center [312, 383] width 0 height 9
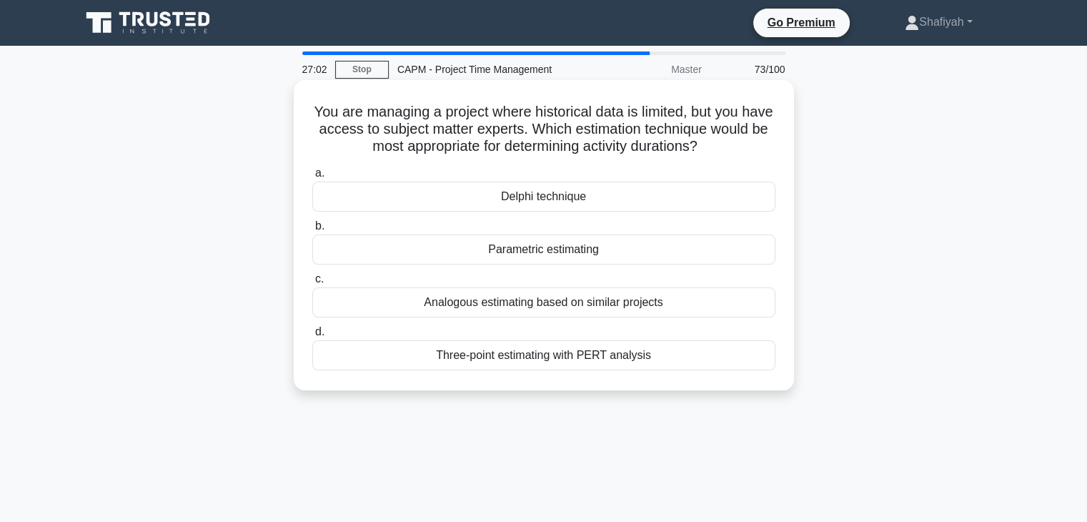
click at [613, 362] on div "Three-point estimating with PERT analysis" at bounding box center [543, 355] width 463 height 30
click at [312, 337] on input "d. Three-point estimating with PERT analysis" at bounding box center [312, 331] width 0 height 9
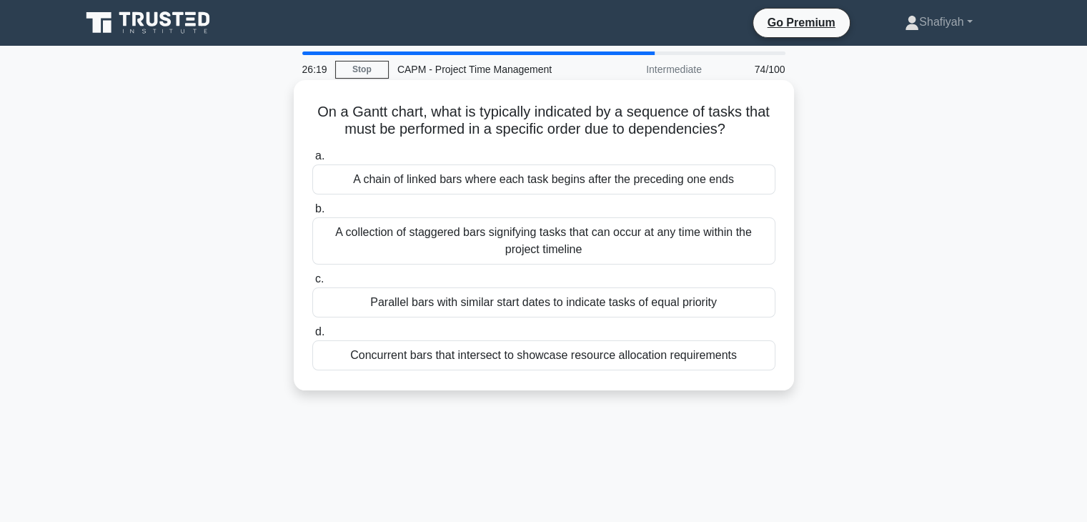
click at [681, 244] on div "A collection of staggered bars signifying tasks that can occur at any time with…" at bounding box center [543, 240] width 463 height 47
click at [312, 214] on input "b. A collection of staggered bars signifying tasks that can occur at any time w…" at bounding box center [312, 208] width 0 height 9
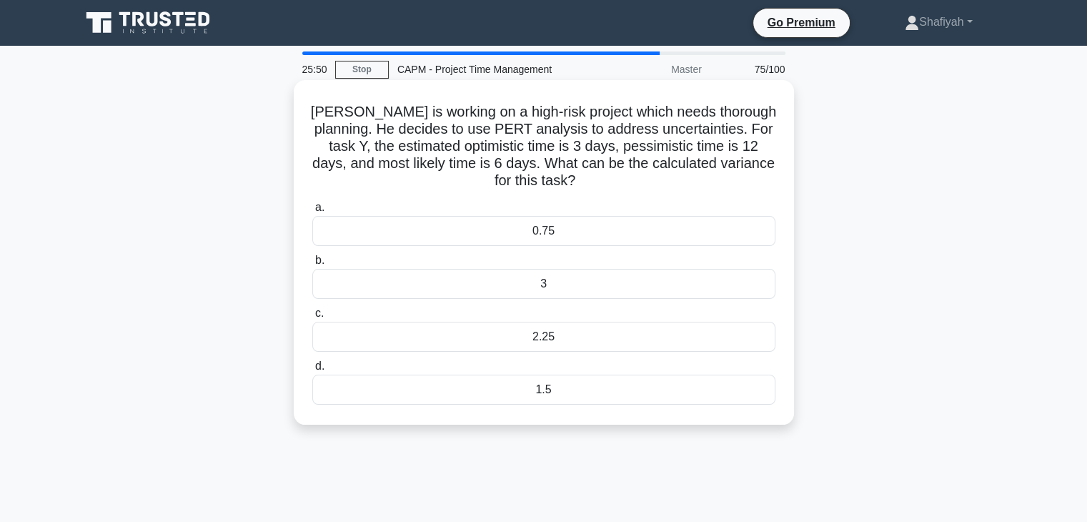
click at [569, 336] on div "2.25" at bounding box center [543, 337] width 463 height 30
click at [312, 318] on input "c. 2.25" at bounding box center [312, 313] width 0 height 9
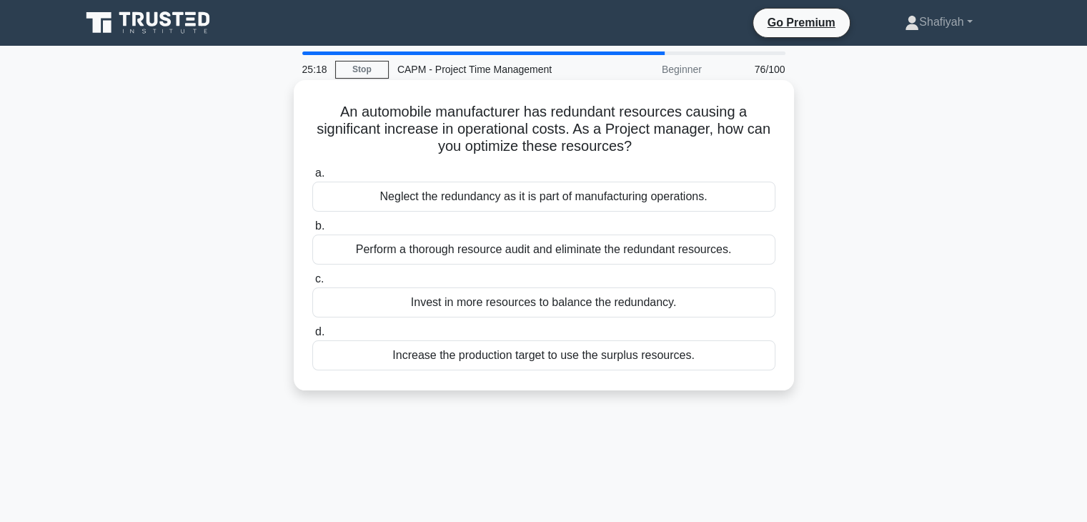
click at [592, 257] on div "Perform a thorough resource audit and eliminate the redundant resources." at bounding box center [543, 249] width 463 height 30
click at [312, 231] on input "b. Perform a thorough resource audit and eliminate the redundant resources." at bounding box center [312, 226] width 0 height 9
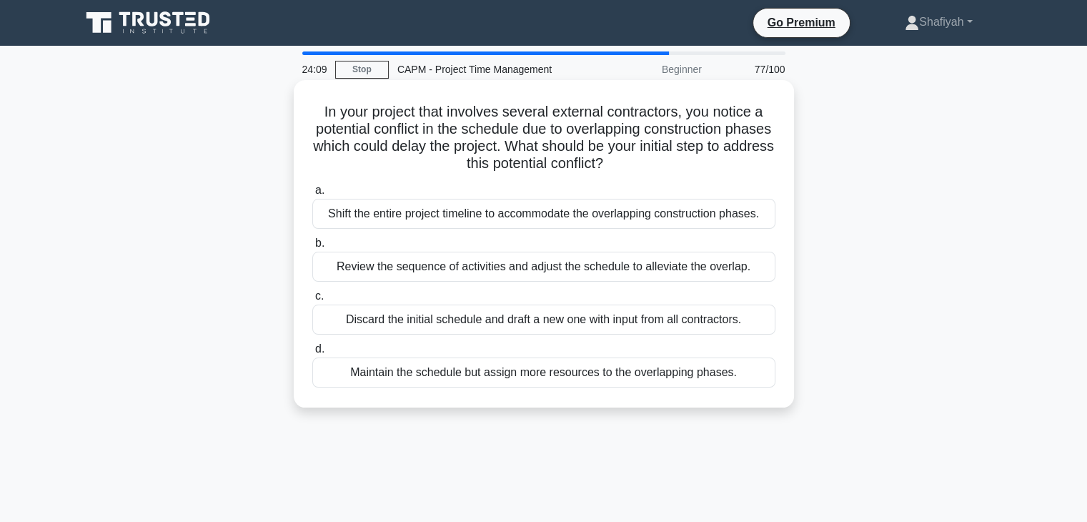
click at [505, 268] on div "Review the sequence of activities and adjust the schedule to alleviate the over…" at bounding box center [543, 267] width 463 height 30
click at [312, 248] on input "b. Review the sequence of activities and adjust the schedule to alleviate the o…" at bounding box center [312, 243] width 0 height 9
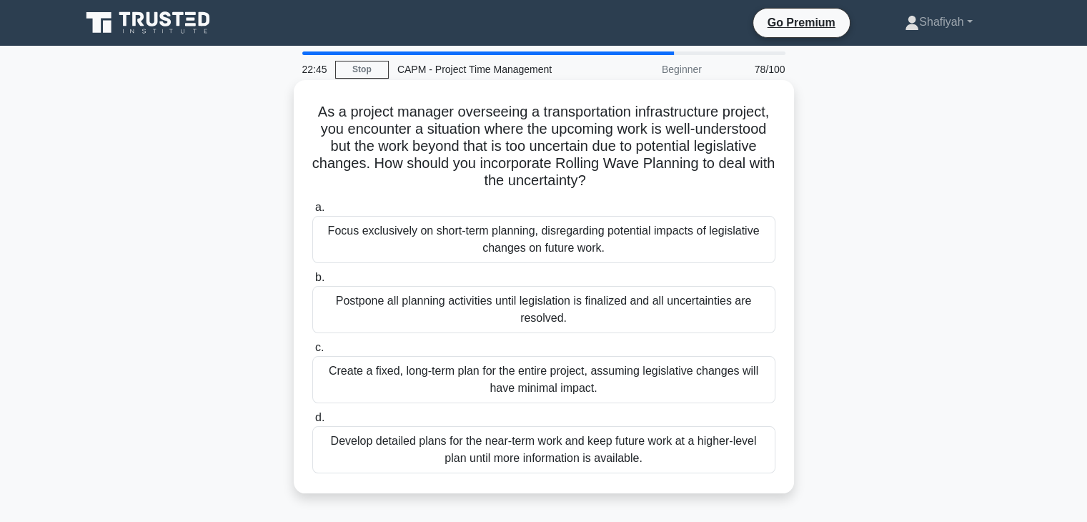
click at [685, 457] on div "Develop detailed plans for the near-term work and keep future work at a higher-…" at bounding box center [543, 449] width 463 height 47
click at [312, 422] on input "d. Develop detailed plans for the near-term work and keep future work at a high…" at bounding box center [312, 417] width 0 height 9
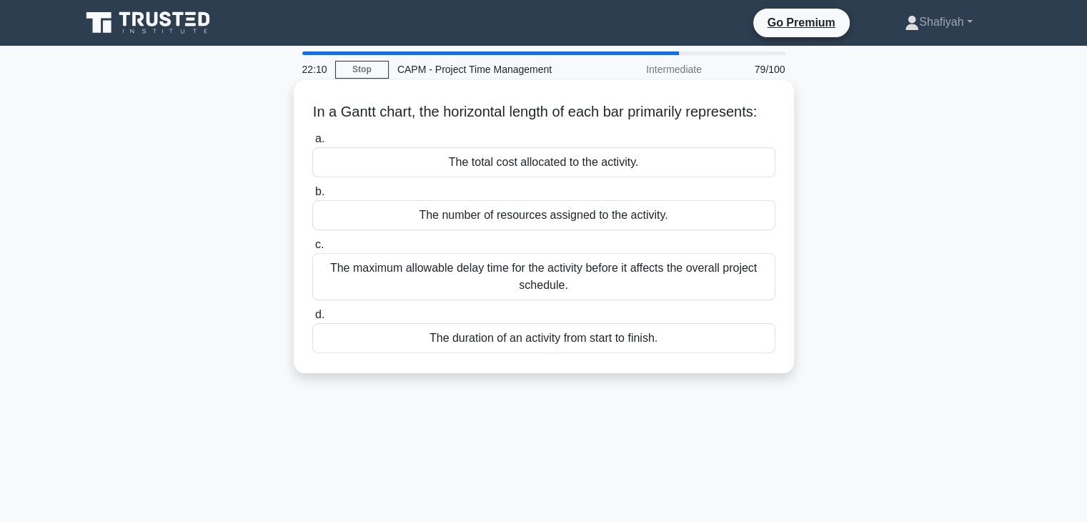
click at [626, 353] on div "The duration of an activity from start to finish." at bounding box center [543, 338] width 463 height 30
click at [312, 319] on input "d. The duration of an activity from start to finish." at bounding box center [312, 314] width 0 height 9
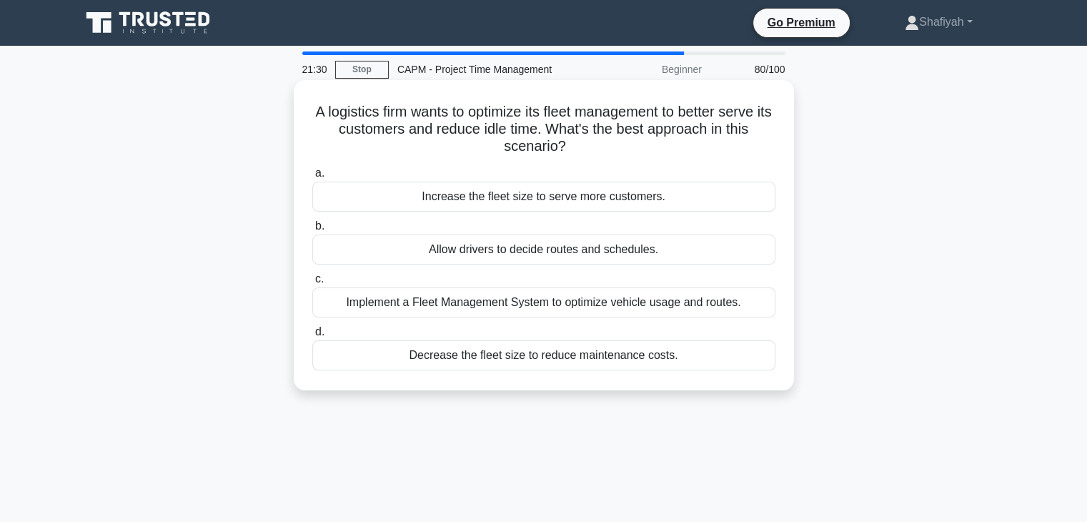
click at [556, 307] on div "Implement a Fleet Management System to optimize vehicle usage and routes." at bounding box center [543, 302] width 463 height 30
click at [312, 284] on input "c. Implement a Fleet Management System to optimize vehicle usage and routes." at bounding box center [312, 278] width 0 height 9
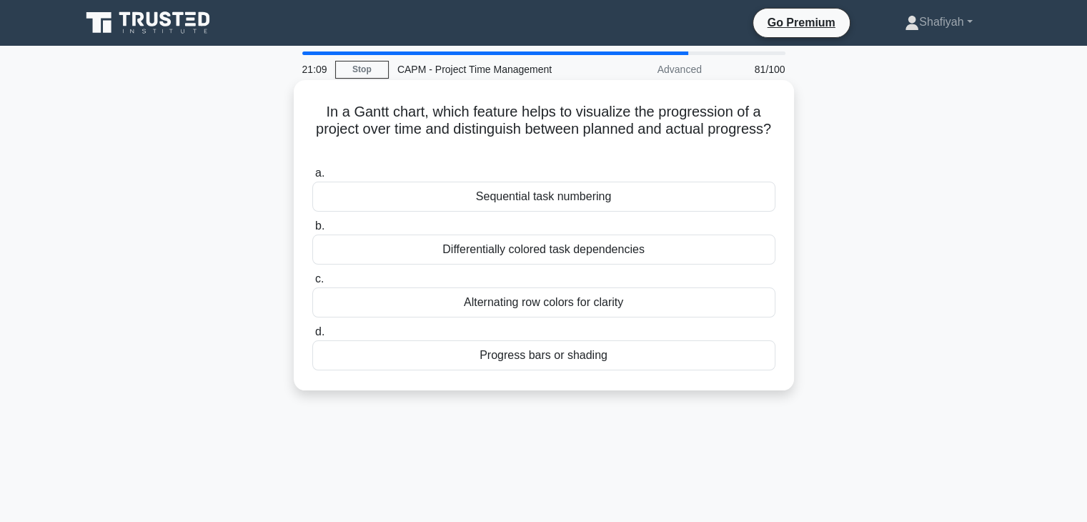
click at [657, 357] on div "Progress bars or shading" at bounding box center [543, 355] width 463 height 30
click at [312, 337] on input "d. Progress bars or shading" at bounding box center [312, 331] width 0 height 9
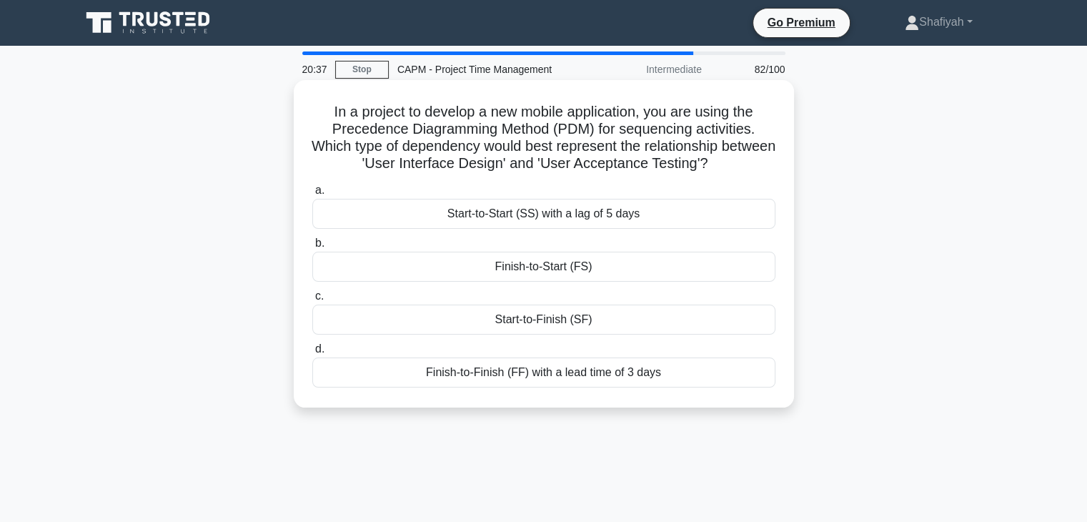
click at [595, 327] on div "Start-to-Finish (SF)" at bounding box center [543, 319] width 463 height 30
click at [312, 301] on input "c. Start-to-Finish (SF)" at bounding box center [312, 296] width 0 height 9
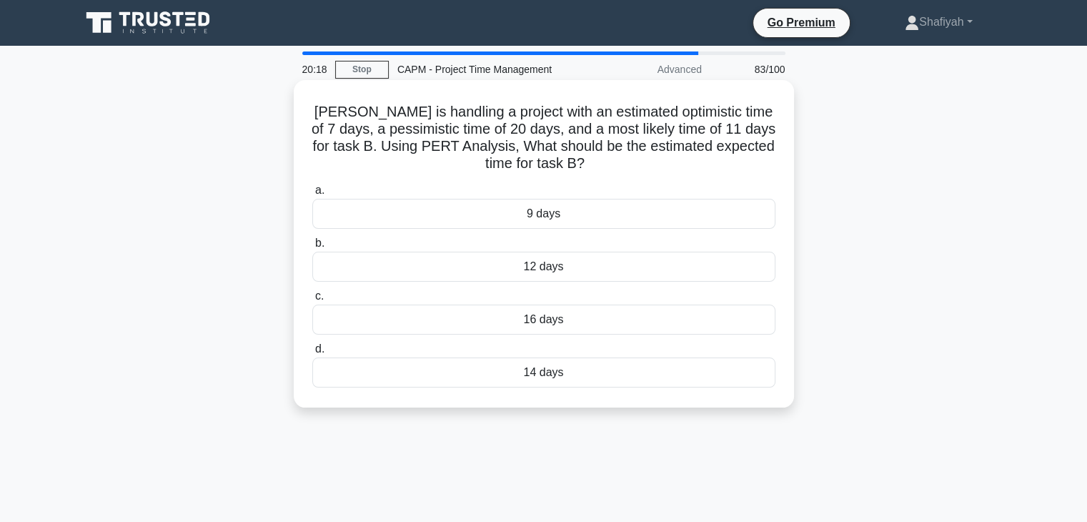
click at [586, 219] on div "9 days" at bounding box center [543, 214] width 463 height 30
click at [312, 195] on input "a. 9 days" at bounding box center [312, 190] width 0 height 9
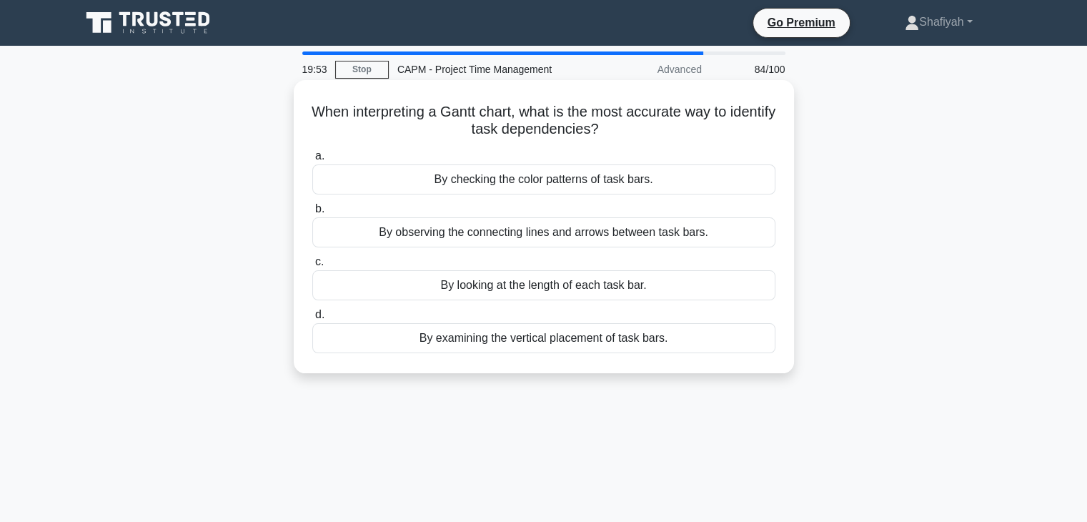
click at [667, 232] on div "By observing the connecting lines and arrows between task bars." at bounding box center [543, 232] width 463 height 30
click at [312, 214] on input "b. By observing the connecting lines and arrows between task bars." at bounding box center [312, 208] width 0 height 9
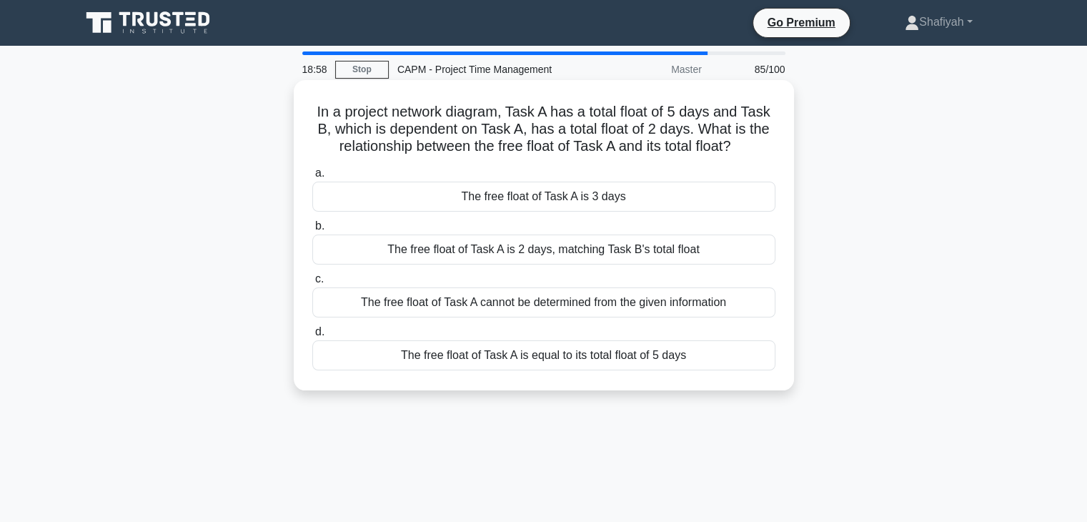
click at [623, 249] on div "The free float of Task A is 2 days, matching Task B's total float" at bounding box center [543, 249] width 463 height 30
click at [312, 231] on input "b. The free float of Task A is 2 days, matching Task B's total float" at bounding box center [312, 226] width 0 height 9
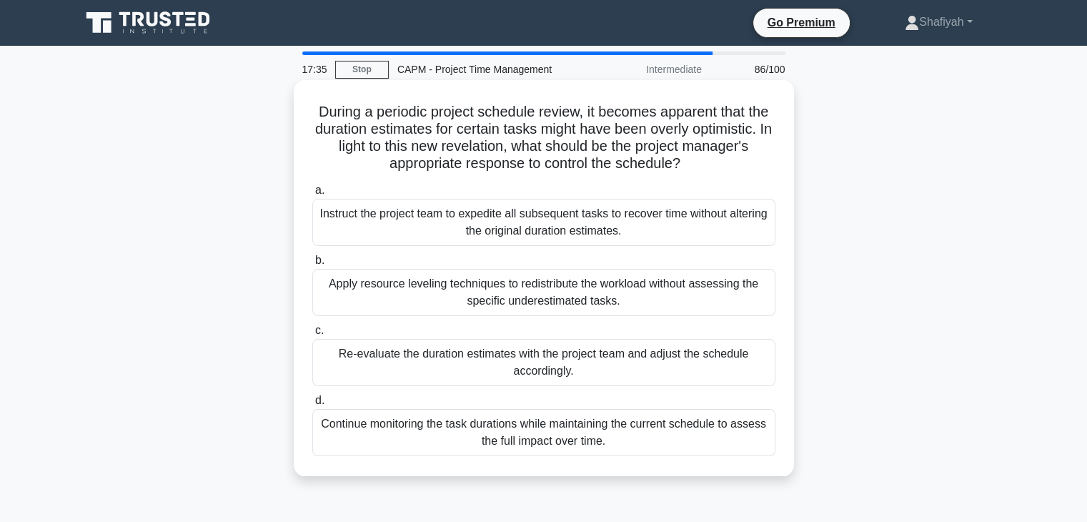
click at [686, 367] on div "Re-evaluate the duration estimates with the project team and adjust the schedul…" at bounding box center [543, 362] width 463 height 47
click at [312, 335] on input "c. Re-evaluate the duration estimates with the project team and adjust the sche…" at bounding box center [312, 330] width 0 height 9
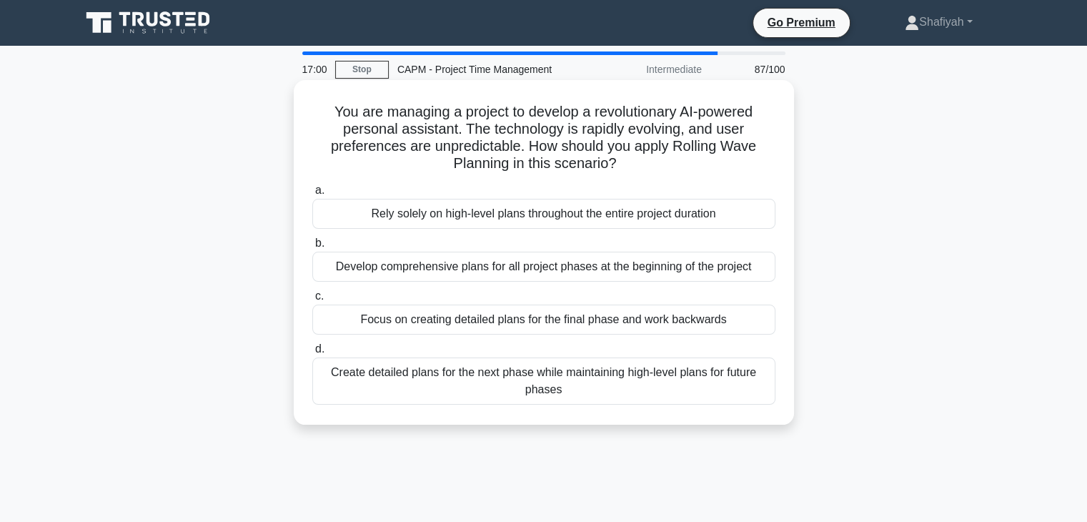
click at [641, 382] on div "Create detailed plans for the next phase while maintaining high-level plans for…" at bounding box center [543, 380] width 463 height 47
click at [312, 354] on input "d. Create detailed plans for the next phase while maintaining high-level plans …" at bounding box center [312, 348] width 0 height 9
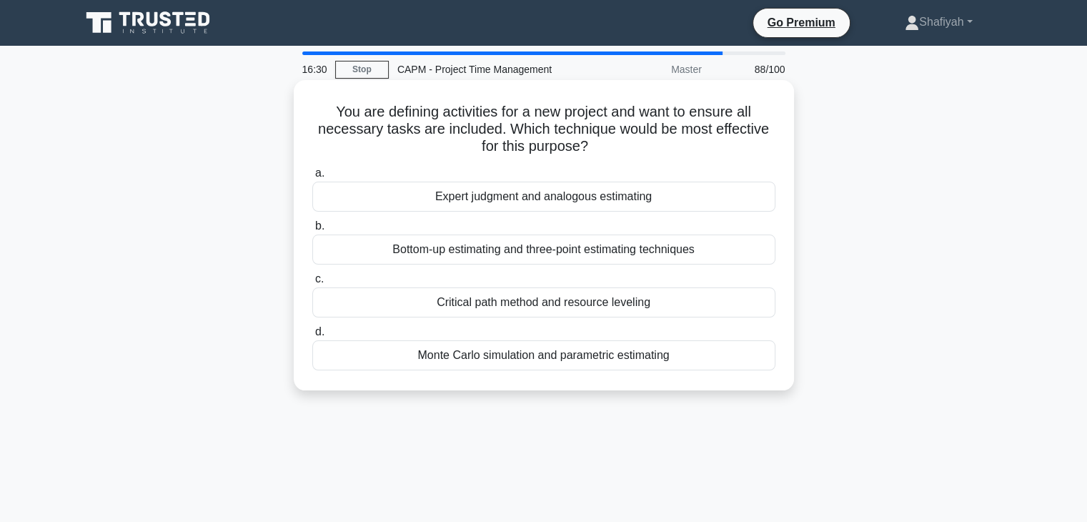
click at [673, 255] on div "Bottom-up estimating and three-point estimating techniques" at bounding box center [543, 249] width 463 height 30
click at [312, 231] on input "b. Bottom-up estimating and three-point estimating techniques" at bounding box center [312, 226] width 0 height 9
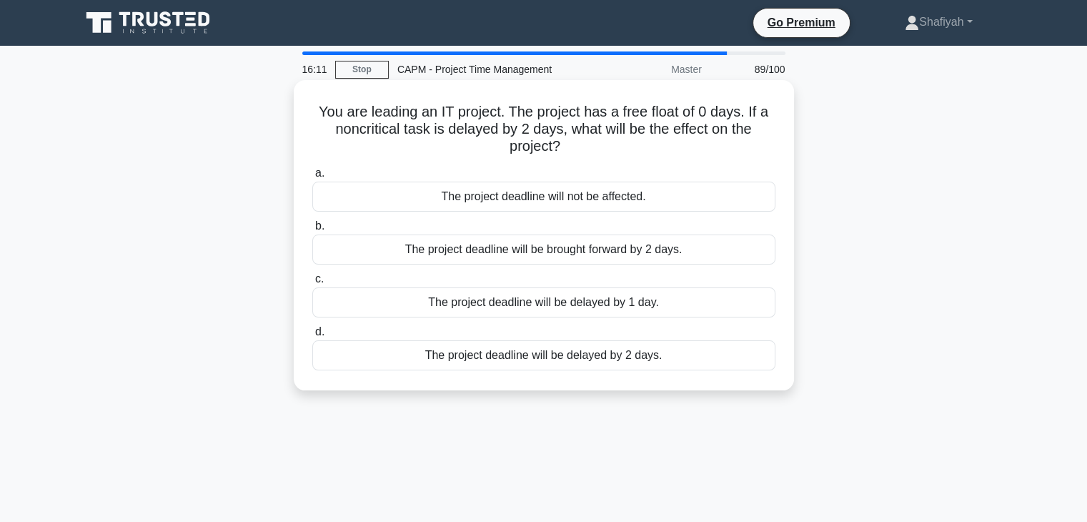
click at [637, 357] on div "The project deadline will be delayed by 2 days." at bounding box center [543, 355] width 463 height 30
click at [312, 337] on input "d. The project deadline will be delayed by 2 days." at bounding box center [312, 331] width 0 height 9
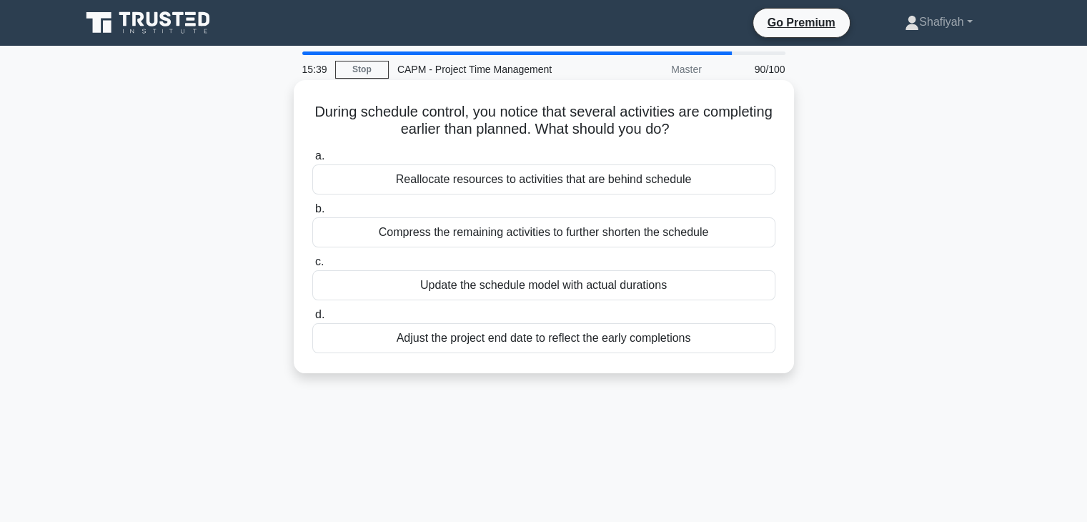
click at [557, 184] on div "Reallocate resources to activities that are behind schedule" at bounding box center [543, 179] width 463 height 30
click at [312, 161] on input "a. Reallocate resources to activities that are behind schedule" at bounding box center [312, 155] width 0 height 9
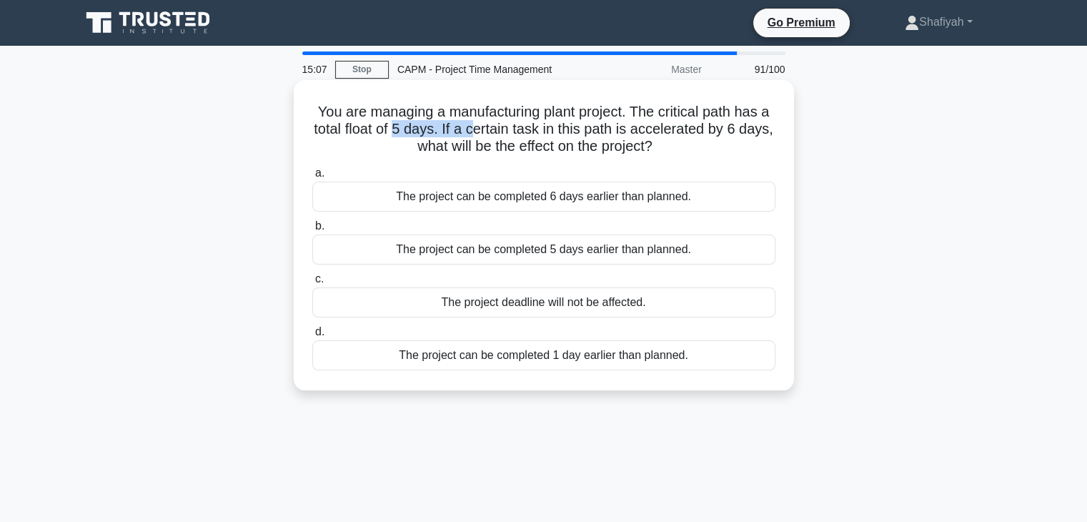
drag, startPoint x: 410, startPoint y: 129, endPoint x: 490, endPoint y: 131, distance: 80.1
click at [490, 131] on h5 "You are managing a manufacturing plant project. The critical path has a total f…" at bounding box center [544, 129] width 466 height 53
drag, startPoint x: 754, startPoint y: 129, endPoint x: 766, endPoint y: 156, distance: 29.7
click at [766, 156] on h5 "You are managing a manufacturing plant project. The critical path has a total f…" at bounding box center [544, 129] width 466 height 53
click at [627, 358] on div "The project can be completed 1 day earlier than planned." at bounding box center [543, 355] width 463 height 30
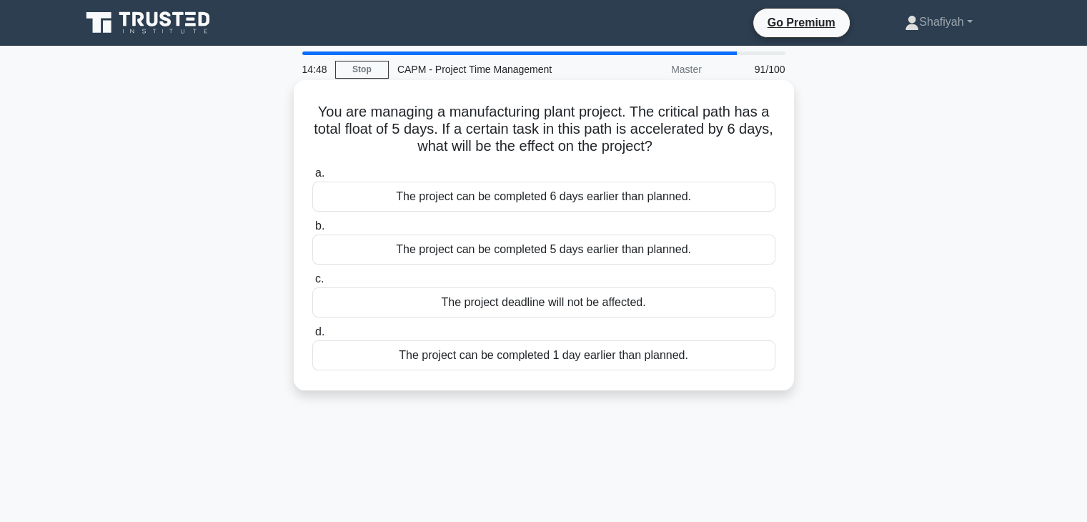
click at [312, 337] on input "d. The project can be completed 1 day earlier than planned." at bounding box center [312, 331] width 0 height 9
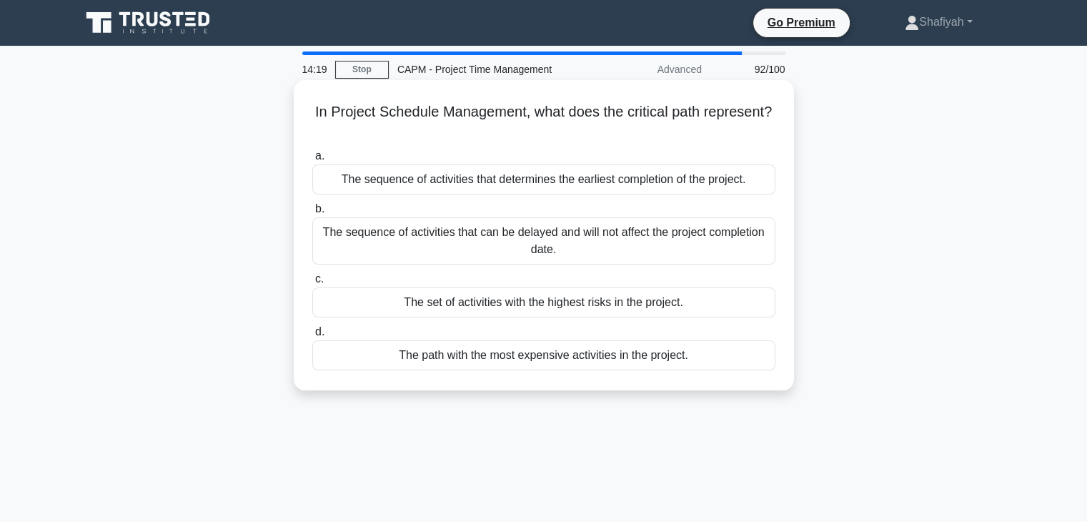
click at [467, 243] on div "The sequence of activities that can be delayed and will not affect the project …" at bounding box center [543, 240] width 463 height 47
click at [312, 214] on input "b. The sequence of activities that can be delayed and will not affect the proje…" at bounding box center [312, 208] width 0 height 9
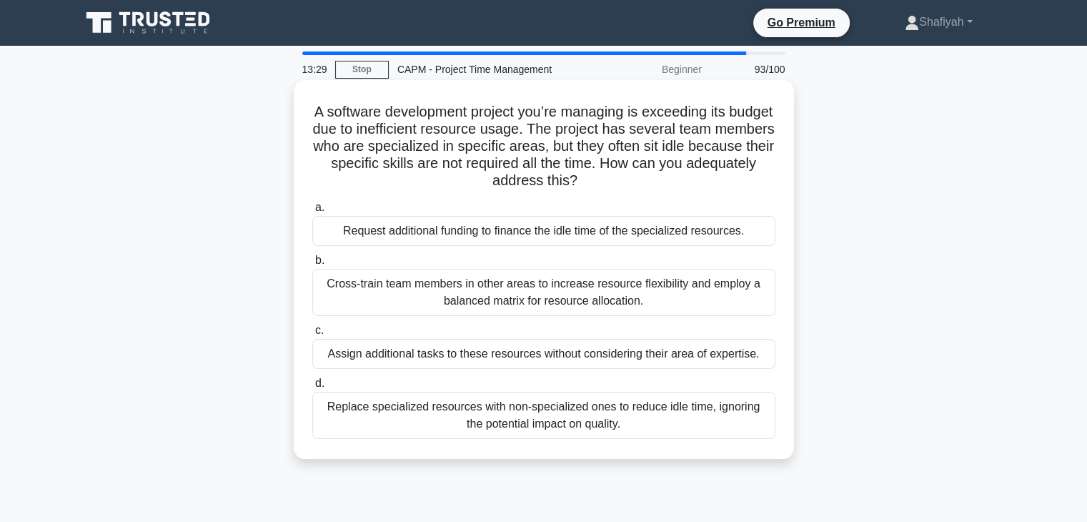
click at [672, 298] on div "Cross-train team members in other areas to increase resource flexibility and em…" at bounding box center [543, 292] width 463 height 47
click at [312, 265] on input "b. Cross-train team members in other areas to increase resource flexibility and…" at bounding box center [312, 260] width 0 height 9
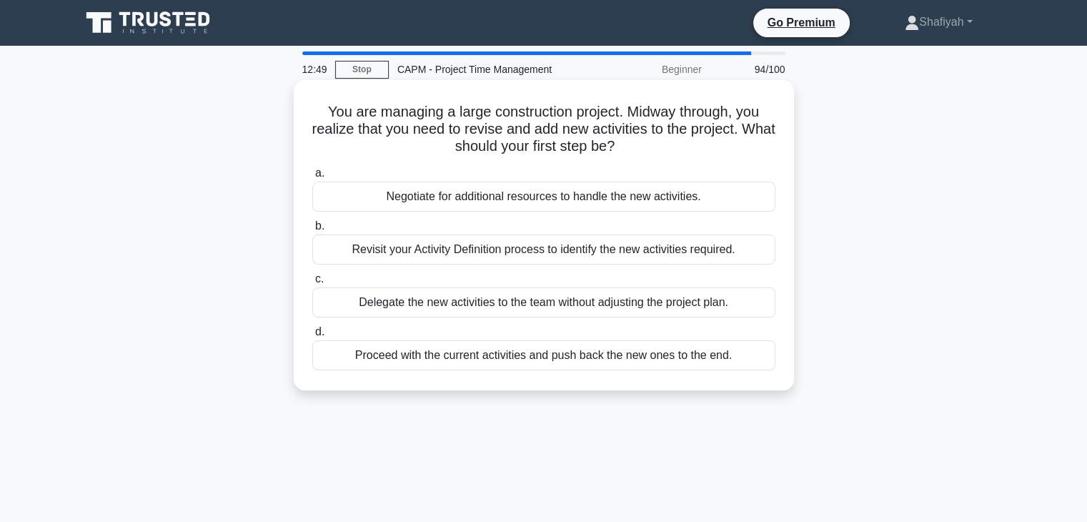
click at [549, 261] on div "Revisit your Activity Definition process to identify the new activities require…" at bounding box center [543, 249] width 463 height 30
click at [312, 231] on input "b. Revisit your Activity Definition process to identify the new activities requ…" at bounding box center [312, 226] width 0 height 9
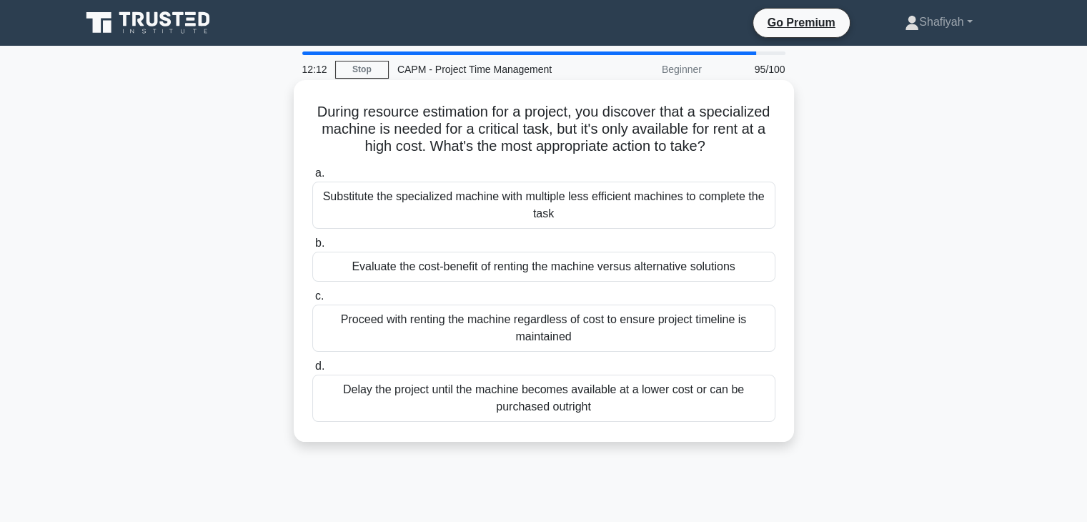
click at [393, 264] on div "Evaluate the cost-benefit of renting the machine versus alternative solutions" at bounding box center [543, 267] width 463 height 30
click at [312, 248] on input "b. Evaluate the cost-benefit of renting the machine versus alternative solutions" at bounding box center [312, 243] width 0 height 9
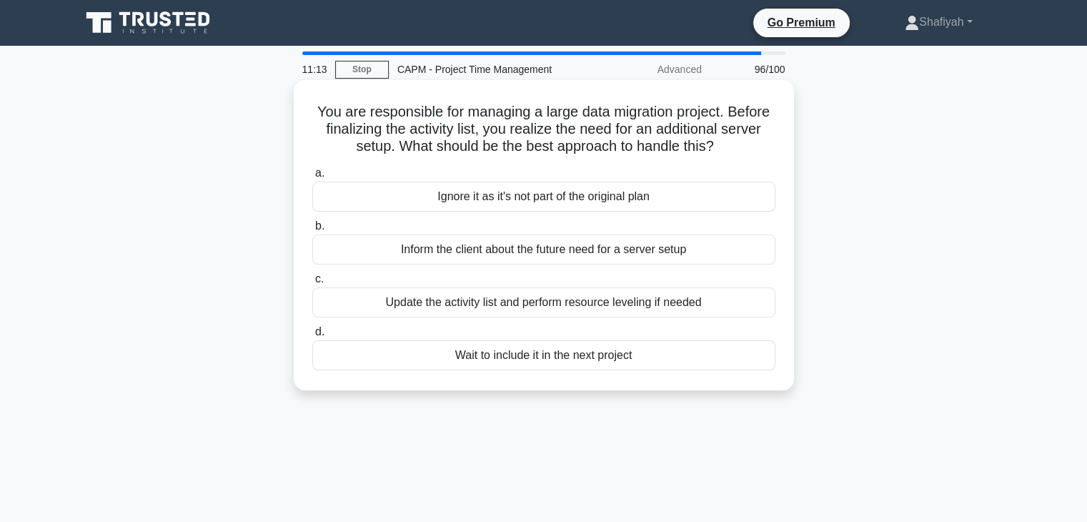
click at [597, 308] on div "Update the activity list and perform resource leveling if needed" at bounding box center [543, 302] width 463 height 30
click at [312, 284] on input "c. Update the activity list and perform resource leveling if needed" at bounding box center [312, 278] width 0 height 9
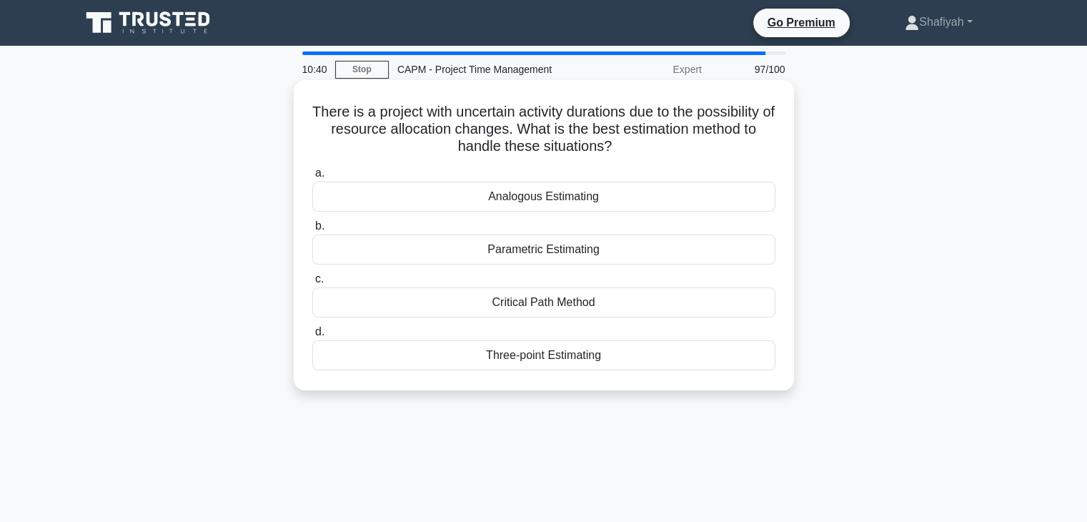
click at [604, 199] on div "Analogous Estimating" at bounding box center [543, 197] width 463 height 30
click at [312, 178] on input "a. Analogous Estimating" at bounding box center [312, 173] width 0 height 9
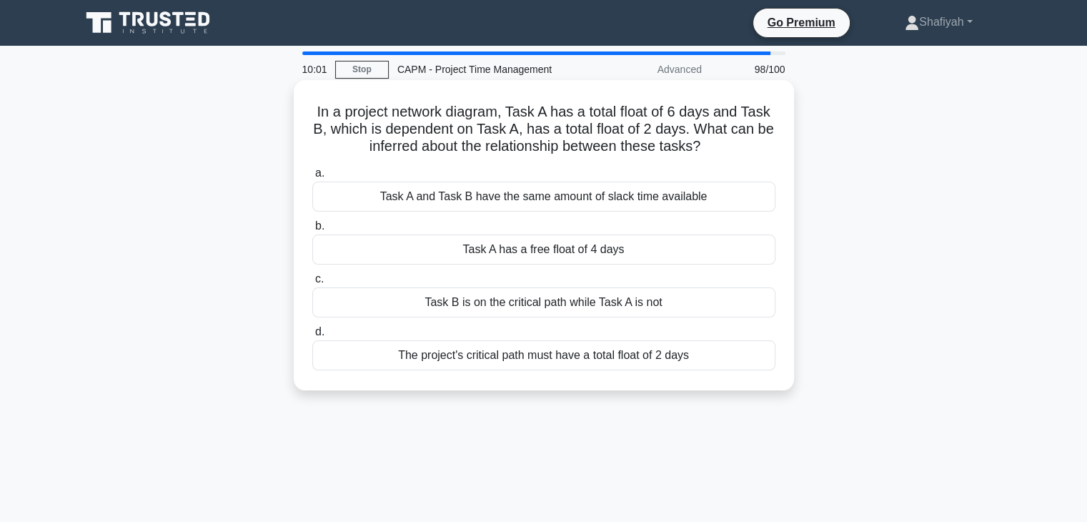
click at [629, 252] on div "Task A has a free float of 4 days" at bounding box center [543, 249] width 463 height 30
click at [312, 231] on input "b. Task A has a free float of 4 days" at bounding box center [312, 226] width 0 height 9
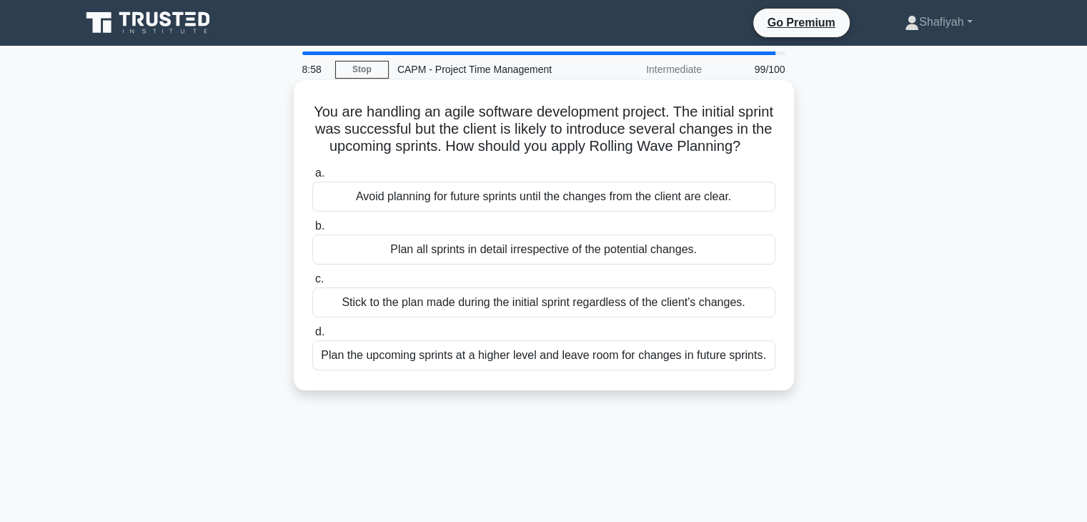
click at [618, 369] on div "Plan the upcoming sprints at a higher level and leave room for changes in futur…" at bounding box center [543, 355] width 463 height 30
click at [312, 337] on input "d. Plan the upcoming sprints at a higher level and leave room for changes in fu…" at bounding box center [312, 331] width 0 height 9
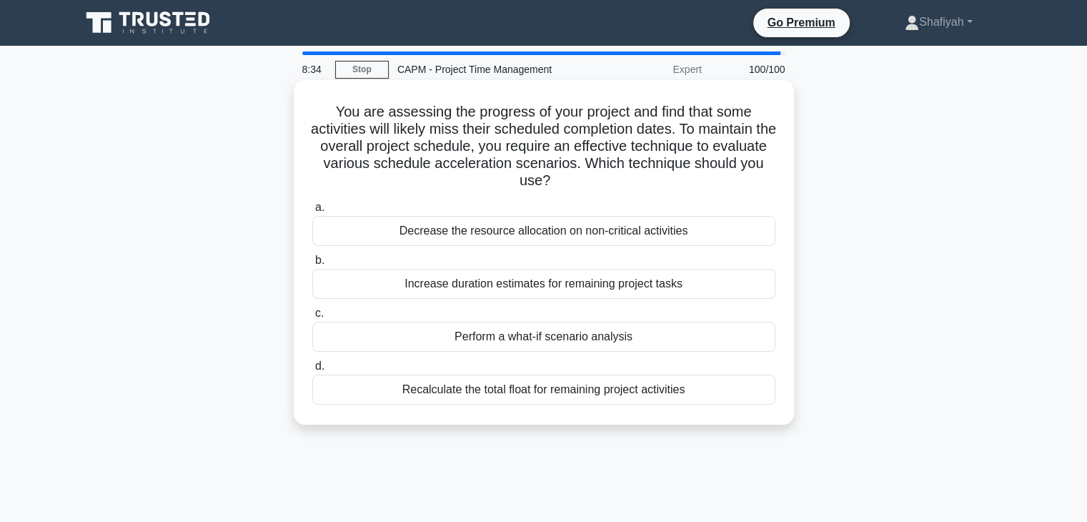
click at [626, 394] on div "Recalculate the total float for remaining project activities" at bounding box center [543, 389] width 463 height 30
click at [312, 371] on input "d. Recalculate the total float for remaining project activities" at bounding box center [312, 366] width 0 height 9
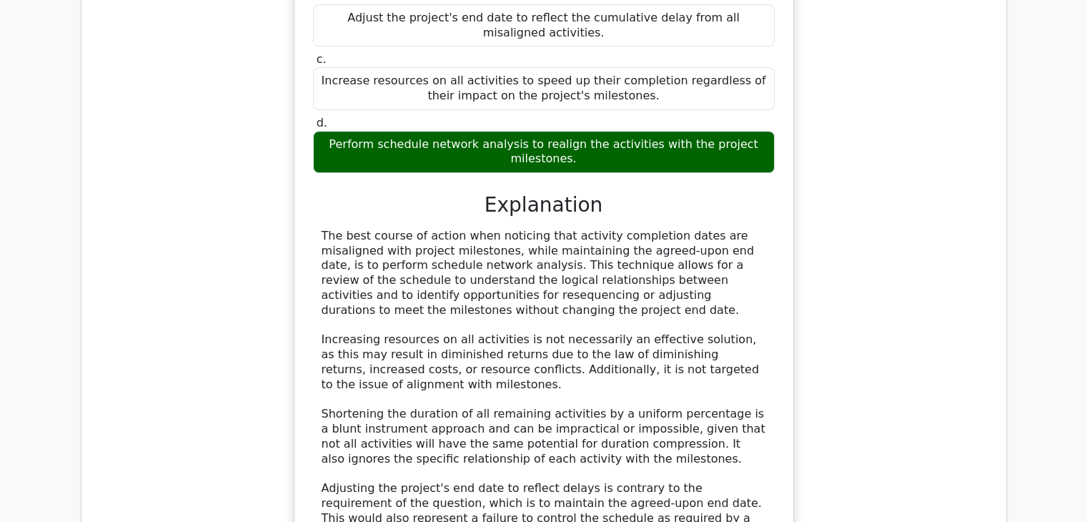
scroll to position [1207, 0]
